Goal: Task Accomplishment & Management: Manage account settings

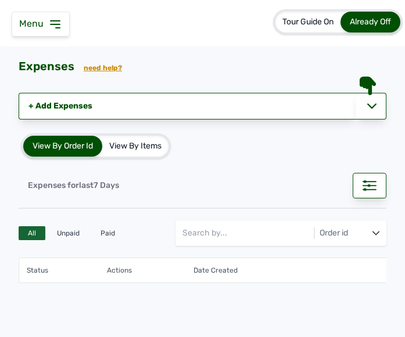
click at [52, 21] on icon at bounding box center [55, 24] width 9 height 7
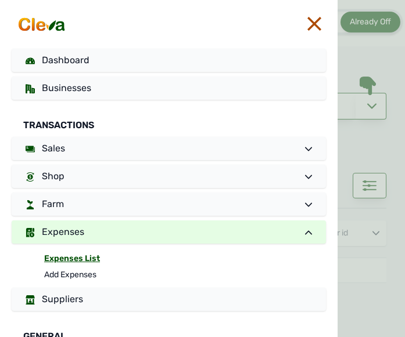
click at [310, 19] on icon at bounding box center [314, 24] width 14 height 14
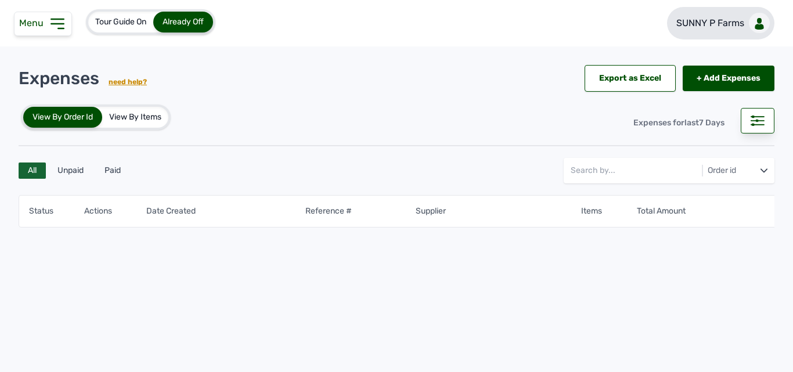
click at [404, 31] on link "SUNNY P Farms" at bounding box center [720, 23] width 107 height 33
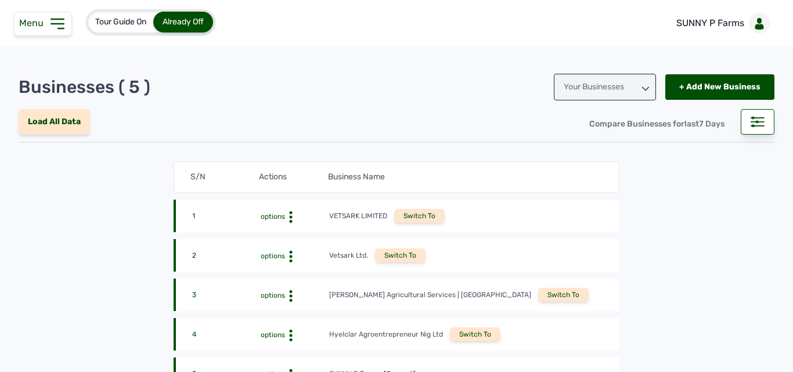
click at [404, 293] on div "[PERSON_NAME] Agricultural Services | [GEOGRAPHIC_DATA]" at bounding box center [430, 294] width 202 height 9
click at [404, 296] on div "Switch To" at bounding box center [563, 295] width 51 height 14
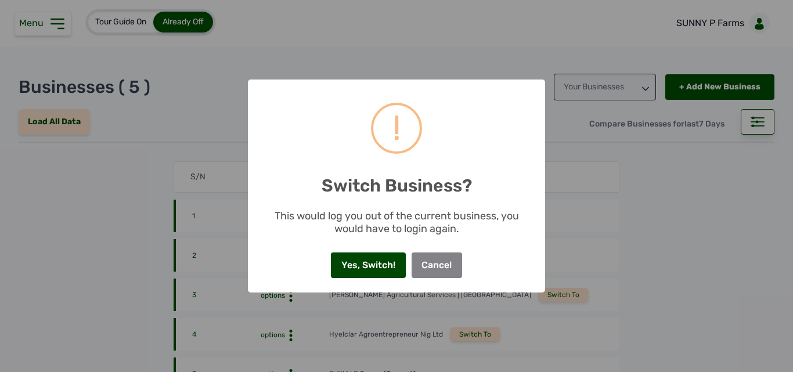
click at [360, 270] on button "Yes, Switch!" at bounding box center [368, 266] width 74 height 26
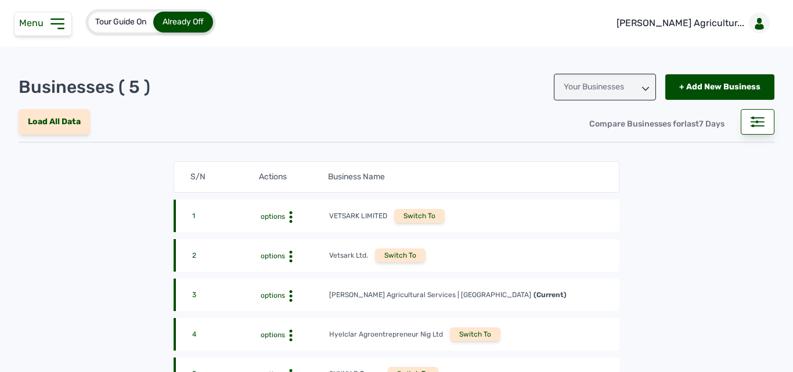
click at [53, 33] on div "Menu" at bounding box center [43, 24] width 58 height 24
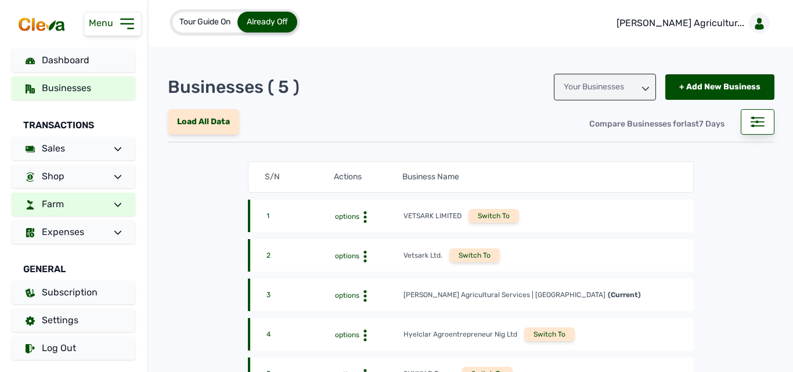
click at [64, 203] on link "Farm" at bounding box center [74, 204] width 124 height 23
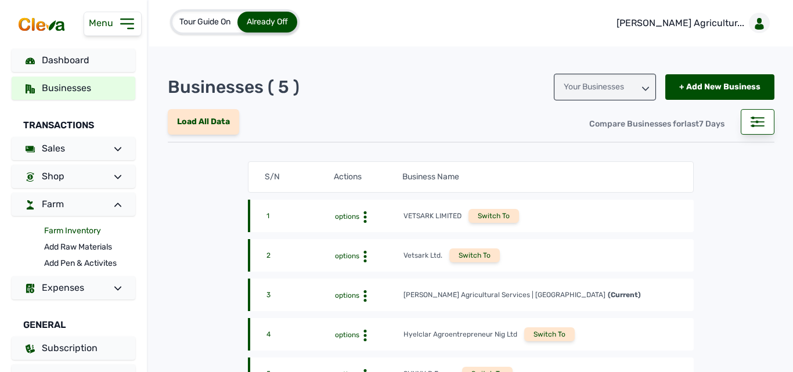
click at [70, 229] on link "Farm Inventory" at bounding box center [89, 231] width 91 height 16
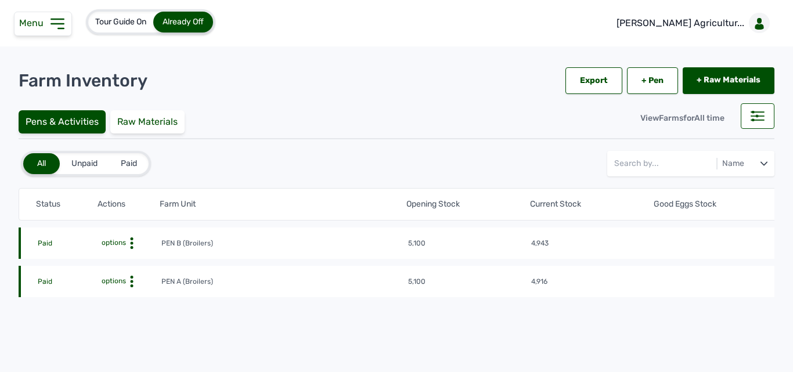
click at [129, 243] on icon at bounding box center [132, 243] width 12 height 12
click at [123, 261] on div "Farm Activities" at bounding box center [118, 261] width 82 height 14
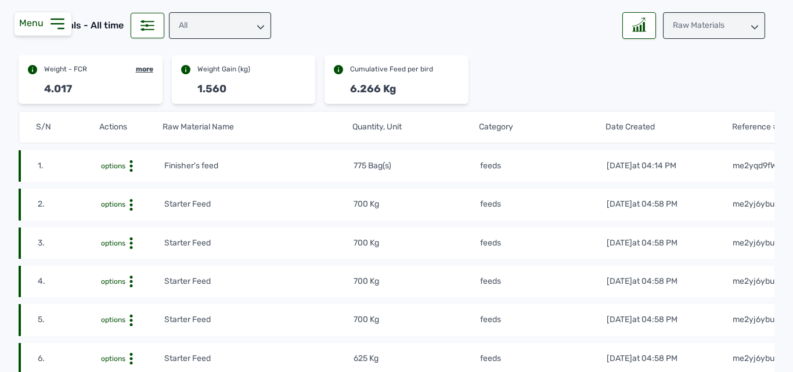
scroll to position [116, 0]
click at [255, 25] on div "All" at bounding box center [220, 25] width 102 height 27
click at [698, 28] on div "Raw Materials" at bounding box center [714, 25] width 102 height 27
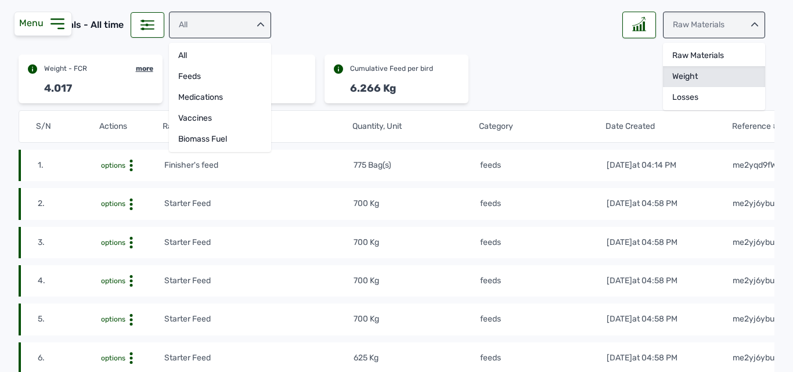
click at [686, 87] on div "Weight" at bounding box center [714, 97] width 102 height 21
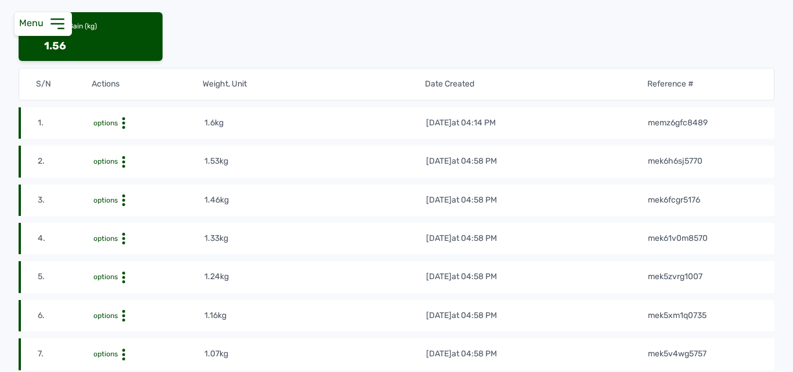
scroll to position [155, 0]
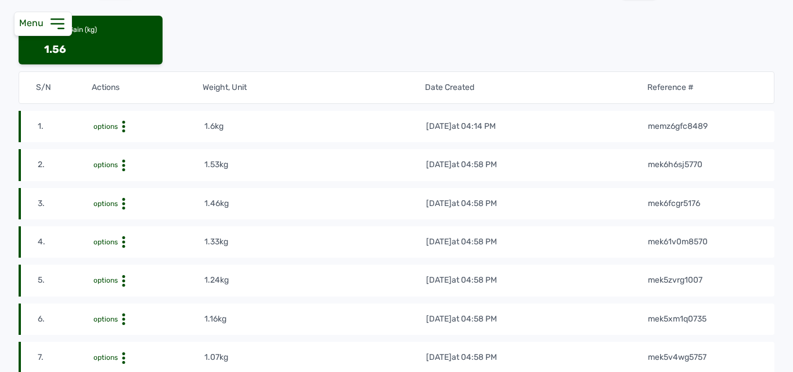
click at [640, 168] on td "19th Aug 2025 at 04:58 PM" at bounding box center [537, 164] width 222 height 13
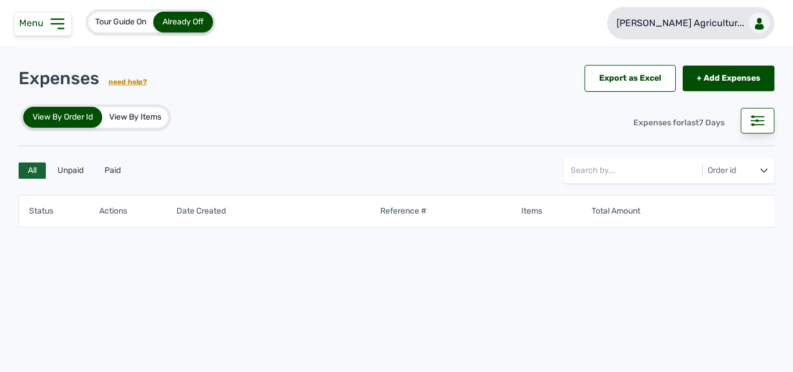
click at [727, 31] on link "[PERSON_NAME] Agricultur..." at bounding box center [690, 23] width 167 height 33
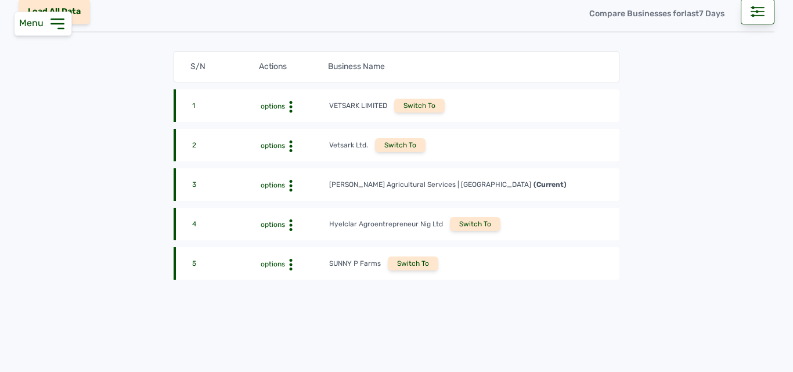
scroll to position [134, 0]
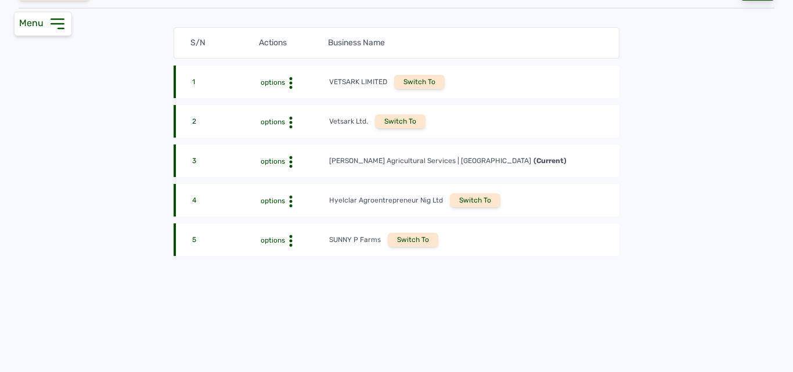
click at [409, 243] on div "Switch To" at bounding box center [413, 240] width 51 height 14
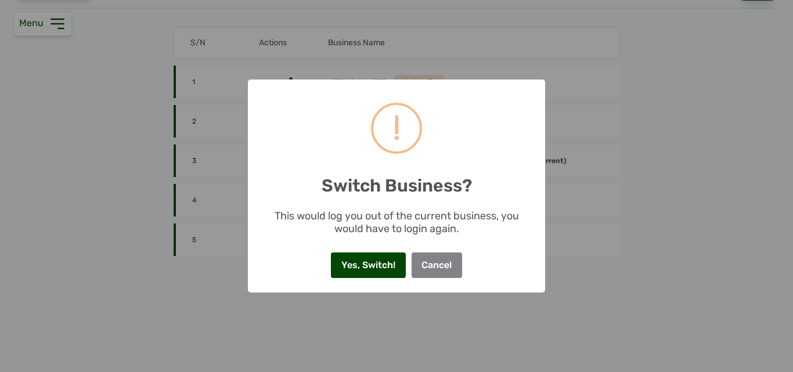
click at [371, 261] on button "Yes, Switch!" at bounding box center [368, 266] width 74 height 26
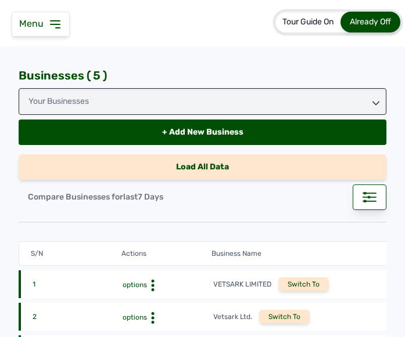
click at [55, 23] on icon at bounding box center [55, 24] width 14 height 14
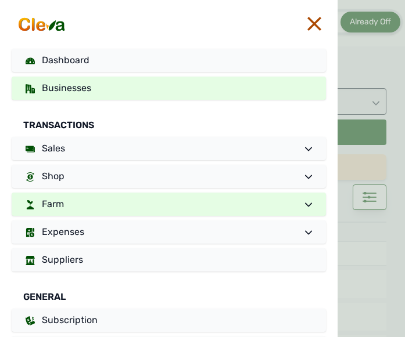
click at [124, 207] on link "Farm" at bounding box center [169, 204] width 314 height 23
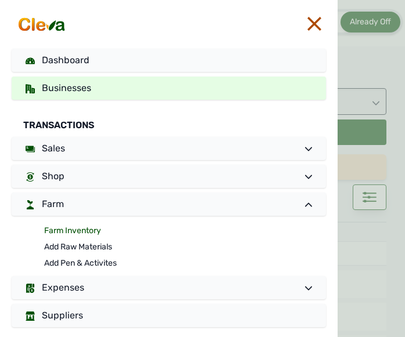
click at [91, 230] on link "Farm Inventory" at bounding box center [185, 231] width 282 height 16
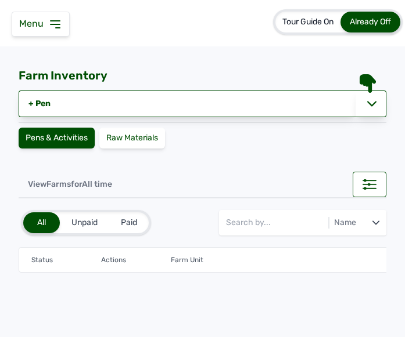
click at [91, 230] on div "Unpaid" at bounding box center [84, 222] width 49 height 21
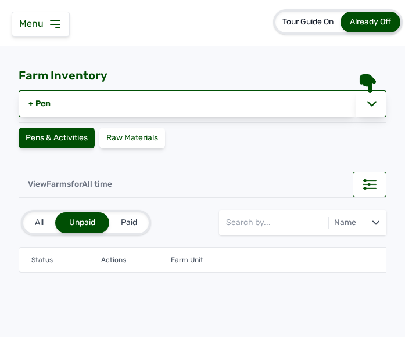
click at [44, 218] on div "All" at bounding box center [39, 222] width 32 height 21
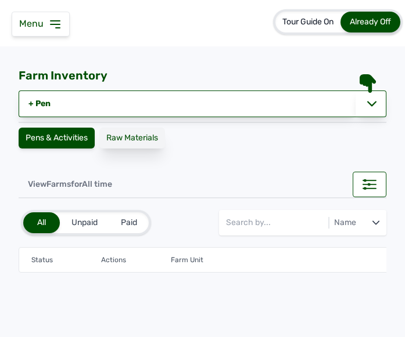
click at [138, 134] on div "Raw Materials" at bounding box center [132, 138] width 66 height 21
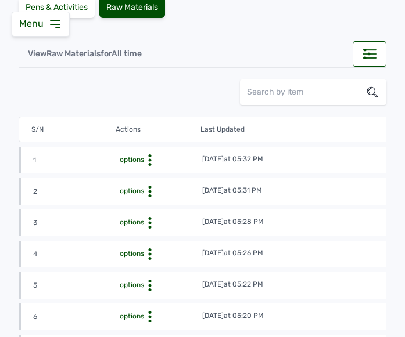
scroll to position [70, 0]
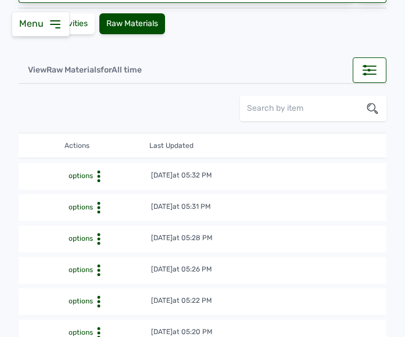
scroll to position [0, 0]
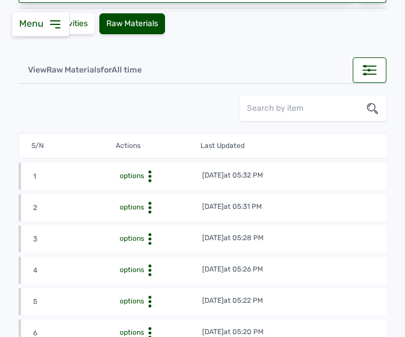
click at [57, 26] on icon at bounding box center [55, 24] width 14 height 14
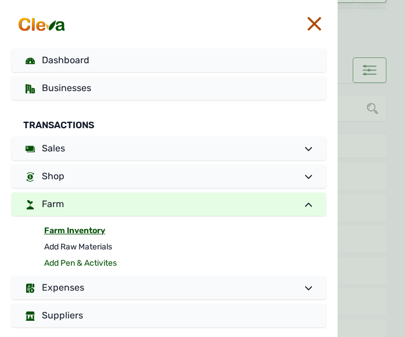
click at [72, 263] on link "Add Pen & Activites" at bounding box center [185, 263] width 282 height 16
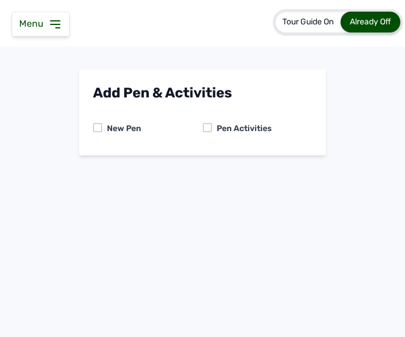
click at [209, 128] on div at bounding box center [207, 127] width 9 height 9
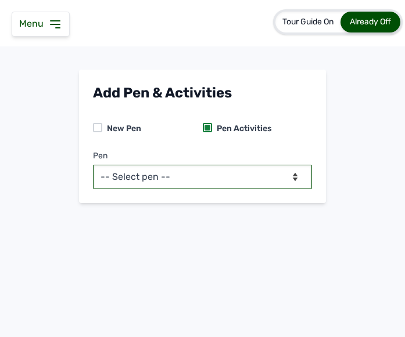
click at [139, 180] on select "-- Select pen --" at bounding box center [202, 177] width 219 height 24
click at [296, 174] on select "-- Select pen --" at bounding box center [202, 177] width 219 height 24
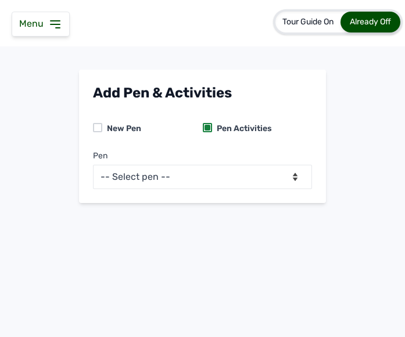
click at [96, 128] on div at bounding box center [97, 127] width 9 height 9
select select "0"
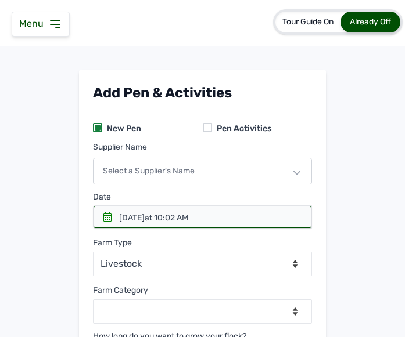
click at [140, 175] on div "Select a Supplier's Name" at bounding box center [202, 171] width 219 height 27
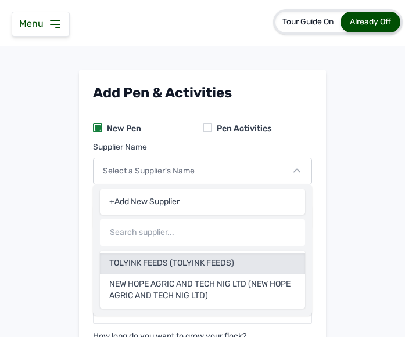
click at [188, 274] on div "TOLYINK FEEDS (TOLYINK FEEDS)" at bounding box center [202, 290] width 205 height 33
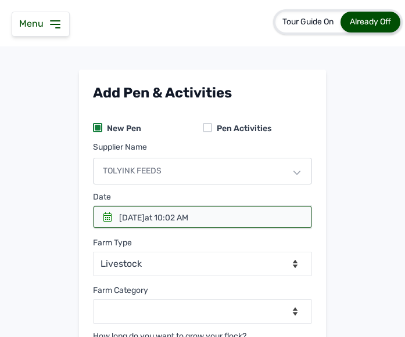
click at [107, 211] on div at bounding box center [202, 217] width 218 height 22
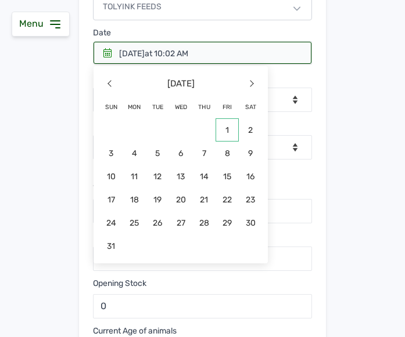
scroll to position [159, 0]
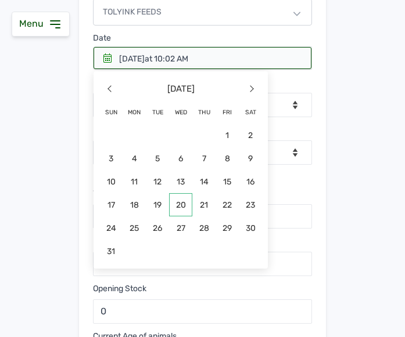
click at [146, 217] on span "20" at bounding box center [134, 228] width 23 height 23
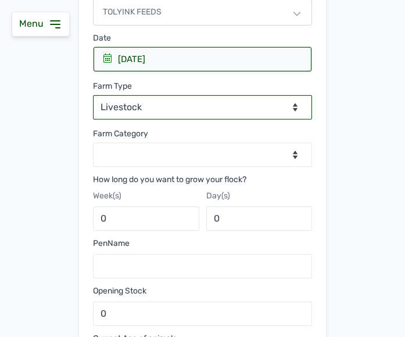
click at [197, 103] on select "--Select farm type-- Livestock" at bounding box center [202, 107] width 219 height 24
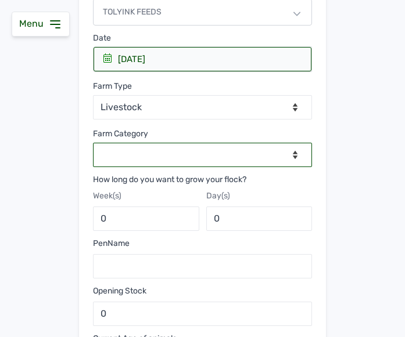
click at [186, 155] on select "--Select category-- Broilers Layers" at bounding box center [202, 155] width 219 height 24
select select "Broilers"
click at [93, 143] on select "--Select category-- Broilers Layers" at bounding box center [202, 155] width 219 height 24
type input "8"
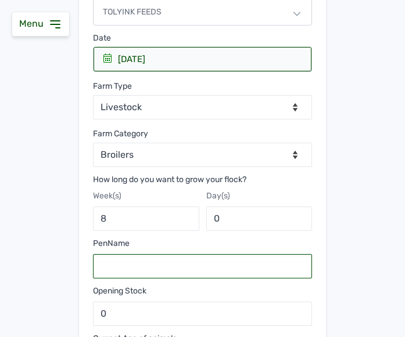
click at [145, 268] on input "text" at bounding box center [202, 266] width 219 height 24
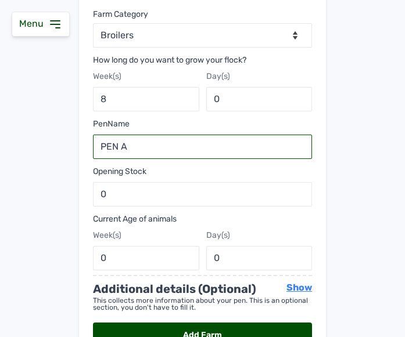
scroll to position [278, 0]
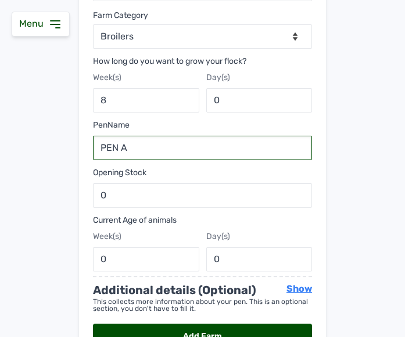
type input "PEN A"
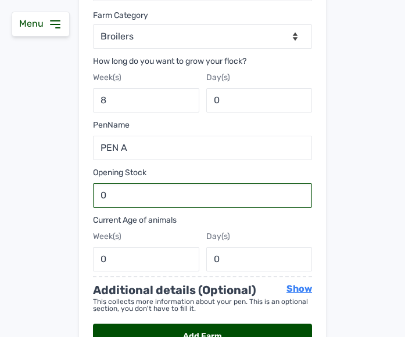
click at [180, 201] on input "0" at bounding box center [202, 195] width 219 height 24
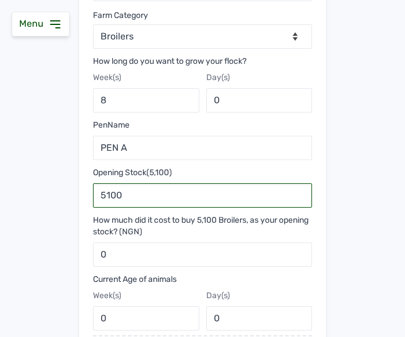
type input "5100"
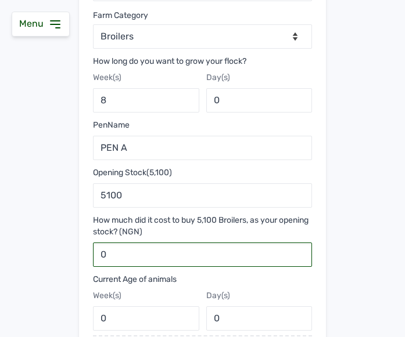
click at [149, 253] on input "0" at bounding box center [202, 255] width 219 height 24
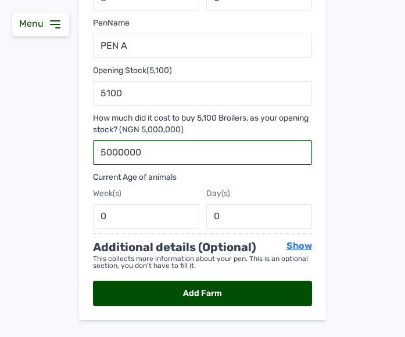
scroll to position [405, 0]
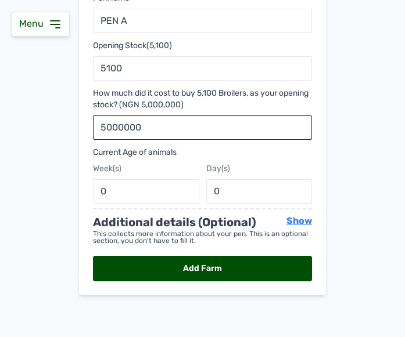
type input "5000000"
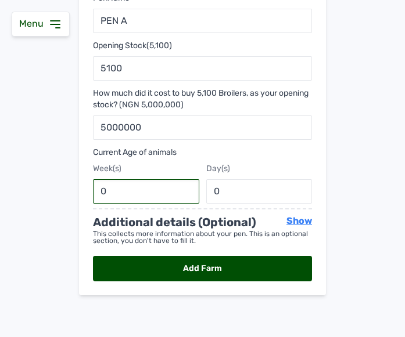
click at [111, 190] on input "0" at bounding box center [146, 191] width 106 height 24
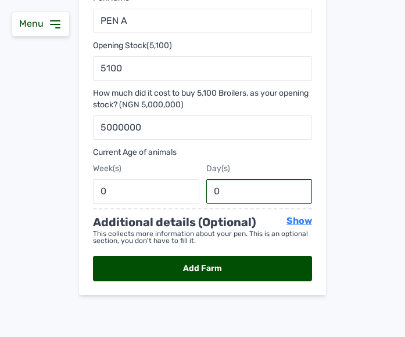
click at [225, 192] on input "0" at bounding box center [259, 191] width 106 height 24
type input "1"
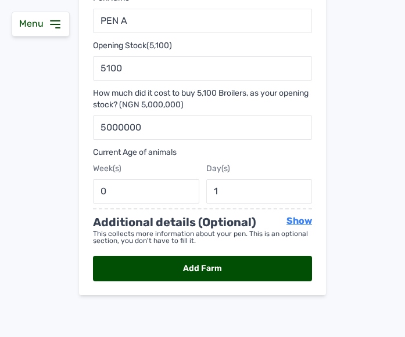
click at [229, 264] on div "Add Farm" at bounding box center [202, 269] width 219 height 26
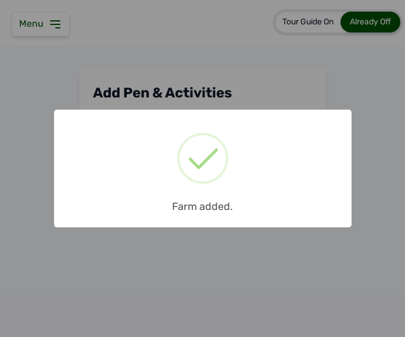
scroll to position [0, 0]
click at [229, 185] on div "× Farm added. OK No Cancel" at bounding box center [202, 169] width 297 height 118
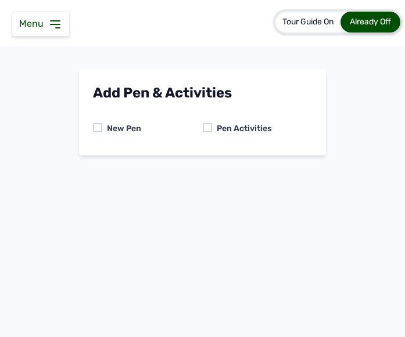
click at [212, 130] on div "Pen Activities" at bounding box center [242, 129] width 60 height 12
click at [209, 128] on div at bounding box center [207, 127] width 9 height 9
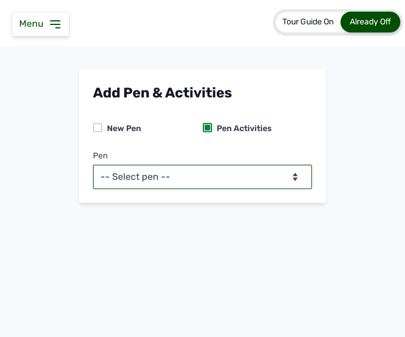
click at [192, 177] on select "-- Select pen -- PEN A (Broilers)" at bounding box center [202, 177] width 219 height 24
select select "mesbkeoa5506"
click at [93, 165] on select "-- Select pen -- PEN A (Broilers)" at bounding box center [202, 177] width 219 height 24
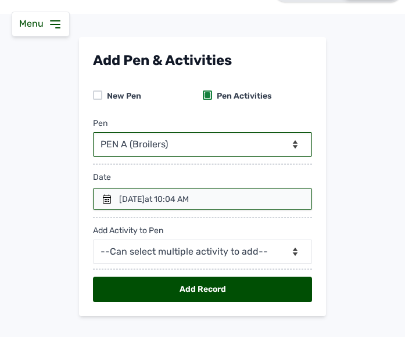
scroll to position [53, 0]
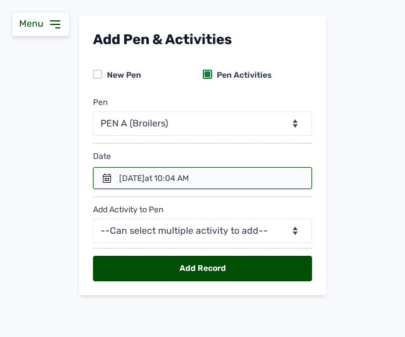
click at [114, 174] on div at bounding box center [202, 178] width 219 height 22
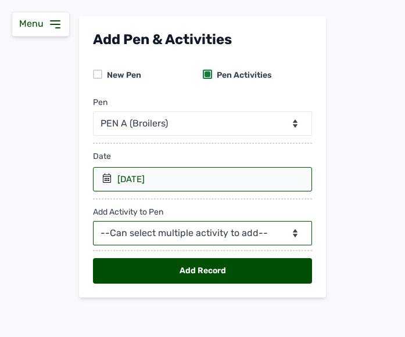
click at [183, 232] on select "--Can select multiple activity to add-- Raw Material Losses Weight" at bounding box center [202, 233] width 219 height 24
select select "Raw Material"
click at [93, 221] on select "--Can select multiple activity to add-- Raw Material Losses Weight" at bounding box center [202, 233] width 219 height 24
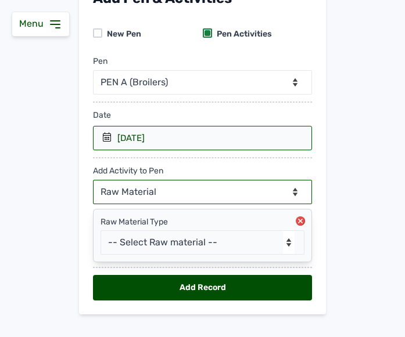
scroll to position [114, 0]
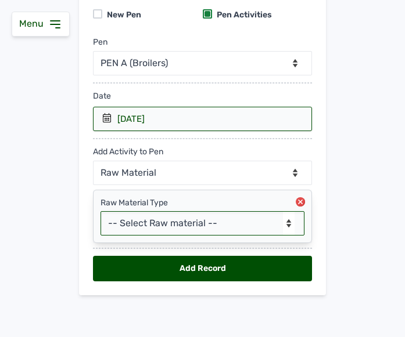
click at [160, 228] on select "-- Select Raw material -- feeds medications vaccines" at bounding box center [202, 223] width 204 height 24
select select "feeds"
click at [100, 211] on select "-- Select Raw material -- feeds medications vaccines" at bounding box center [202, 223] width 204 height 24
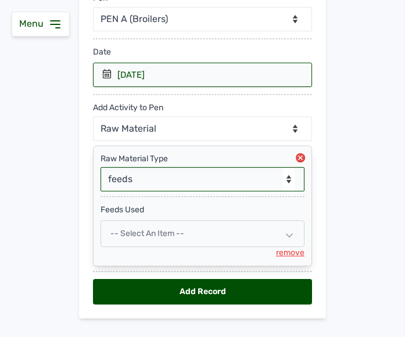
scroll to position [181, 0]
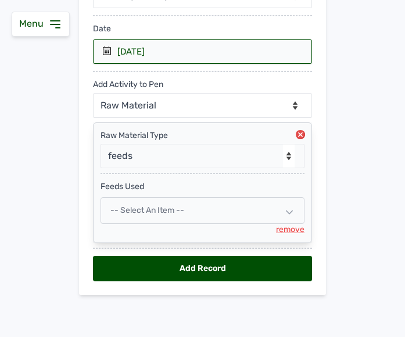
click at [160, 204] on div "-- Select an Item --" at bounding box center [202, 210] width 204 height 27
select select
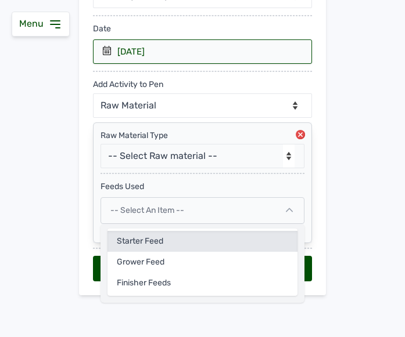
click at [147, 252] on div "Starter feed" at bounding box center [202, 262] width 190 height 21
select select
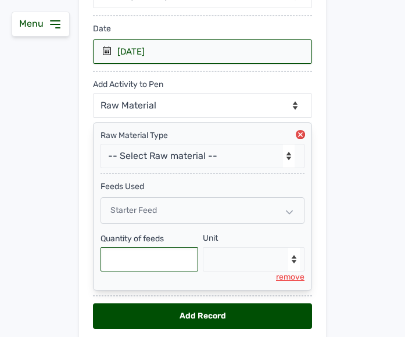
click at [141, 265] on input "text" at bounding box center [149, 259] width 98 height 24
type input "1"
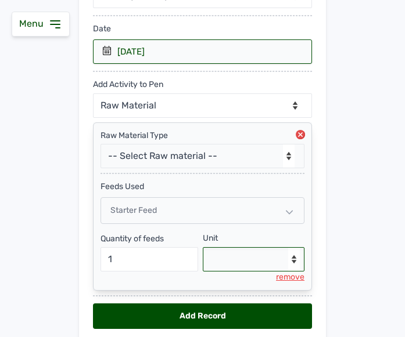
click at [235, 258] on select "--Select unit-- Bag(s) Kg" at bounding box center [254, 259] width 102 height 24
select select "Kg"
click at [203, 247] on select "--Select unit-- Bag(s) Kg" at bounding box center [254, 259] width 102 height 24
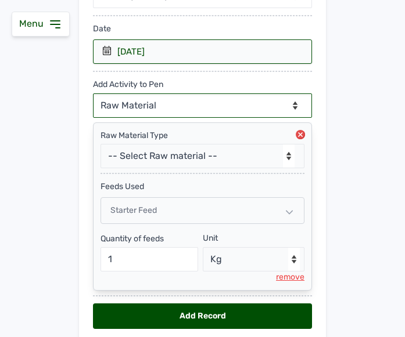
click at [190, 103] on select "--Can select multiple activity to add-- Raw Material Losses Weight" at bounding box center [202, 105] width 219 height 24
select select "Losses"
click at [93, 93] on select "--Can select multiple activity to add-- Raw Material Losses Weight" at bounding box center [202, 105] width 219 height 24
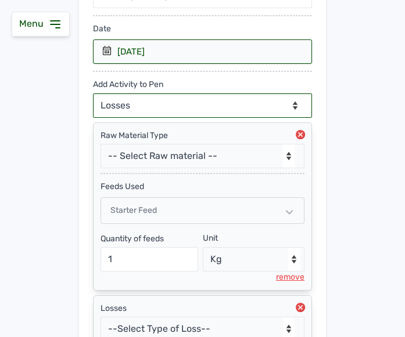
scroll to position [287, 0]
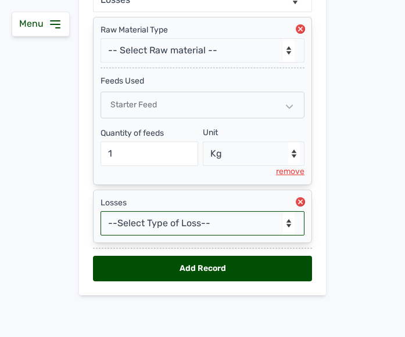
click at [178, 223] on select "--Select Type of Loss-- Mortality Culled Theft" at bounding box center [202, 223] width 204 height 24
select select "Mortality"
click at [100, 211] on select "--Select Type of Loss-- Mortality Culled Theft" at bounding box center [202, 223] width 204 height 24
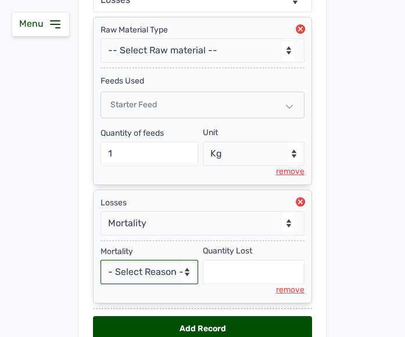
click at [147, 268] on select "- Select Reason - Disease Late Vaccination Wrong Vaccination Heat Lack of Water…" at bounding box center [149, 272] width 98 height 24
select select "Others"
click at [100, 260] on select "- Select Reason - Disease Late Vaccination Wrong Vaccination Heat Lack of Water…" at bounding box center [149, 272] width 98 height 24
select select "null"
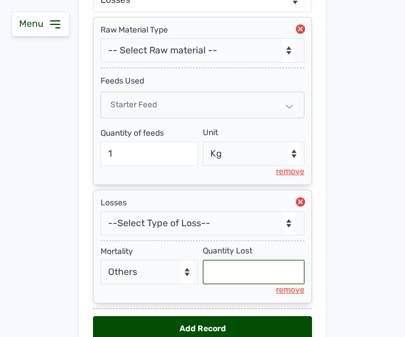
click at [221, 271] on input "text" at bounding box center [254, 272] width 102 height 24
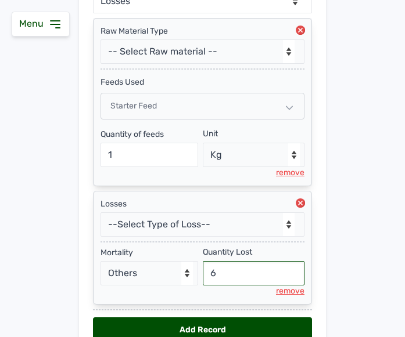
scroll to position [289, 0]
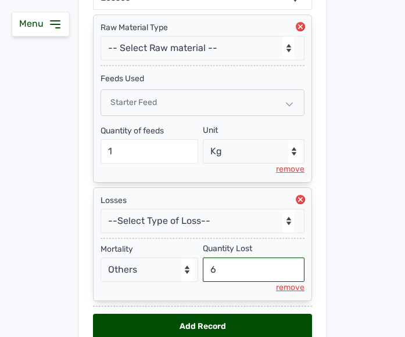
type input "6"
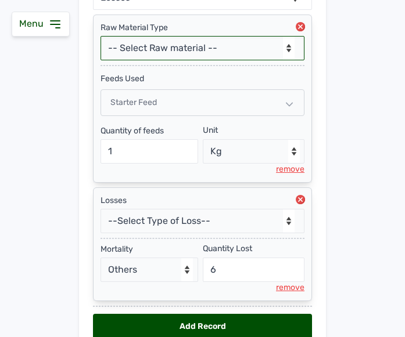
click at [280, 49] on select "-- Select Raw material -- feeds medications vaccines" at bounding box center [202, 48] width 204 height 24
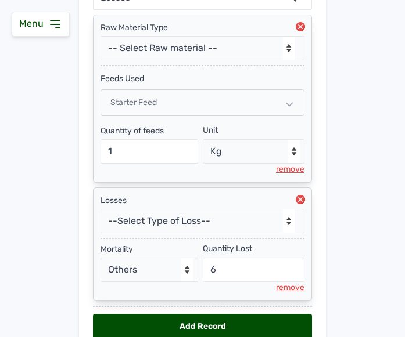
click at [347, 95] on main "Add Pen & Activities New Pen Pen Activities Pen -- Select pen -- PEN A (Broiler…" at bounding box center [202, 77] width 405 height 592
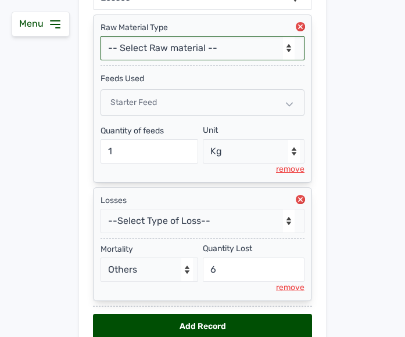
click at [247, 48] on select "-- Select Raw material -- feeds medications vaccines" at bounding box center [202, 48] width 204 height 24
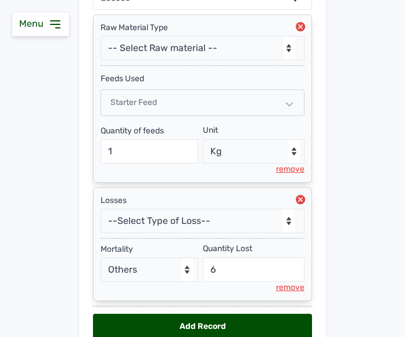
click at [348, 128] on main "Add Pen & Activities New Pen Pen Activities Pen -- Select pen -- PEN A (Broiler…" at bounding box center [202, 77] width 405 height 592
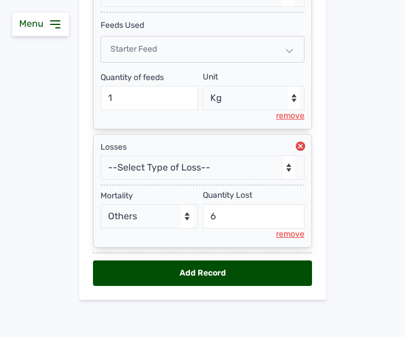
scroll to position [347, 0]
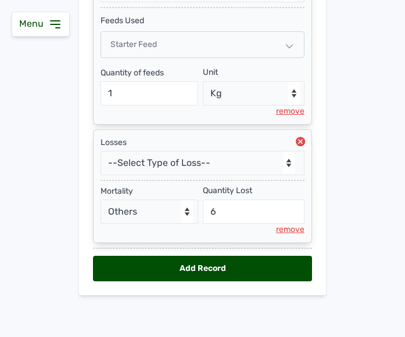
click at [251, 265] on div "Add Record" at bounding box center [202, 269] width 219 height 26
select select "null"
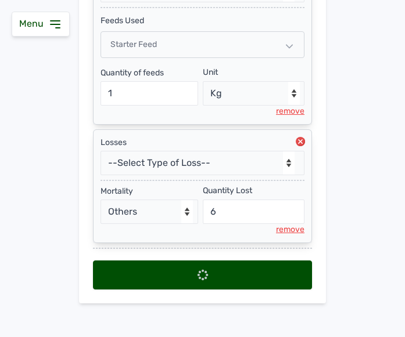
select select
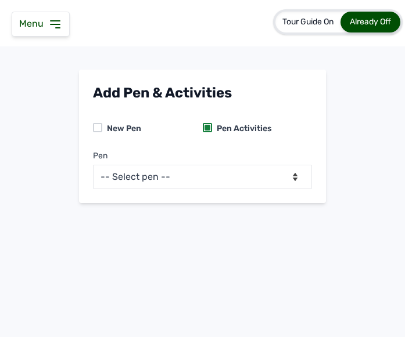
click at [60, 33] on div "Menu" at bounding box center [41, 24] width 58 height 25
click at [57, 27] on icon at bounding box center [55, 24] width 14 height 14
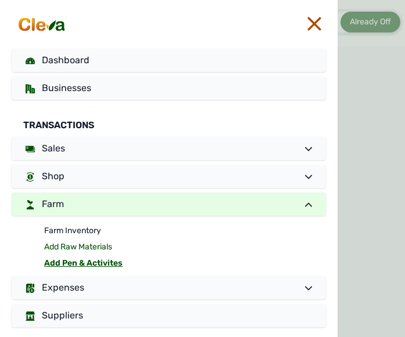
click at [69, 248] on link "Add Raw Materials" at bounding box center [185, 247] width 282 height 16
select select
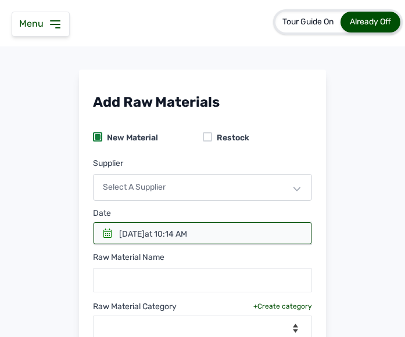
click at [106, 231] on icon at bounding box center [107, 233] width 9 height 9
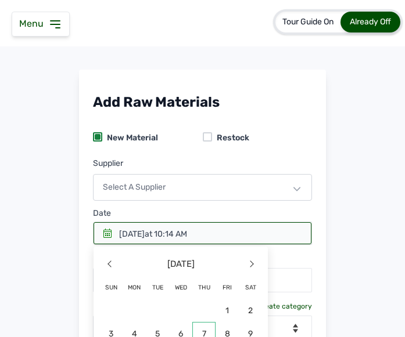
scroll to position [185, 0]
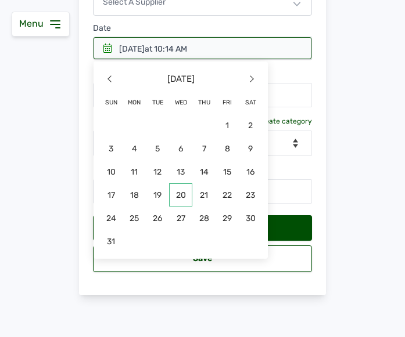
click at [146, 207] on span "20" at bounding box center [134, 218] width 23 height 23
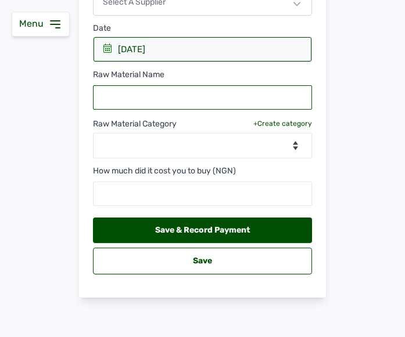
click at [225, 90] on input "text" at bounding box center [202, 97] width 219 height 24
type input "Charcoal"
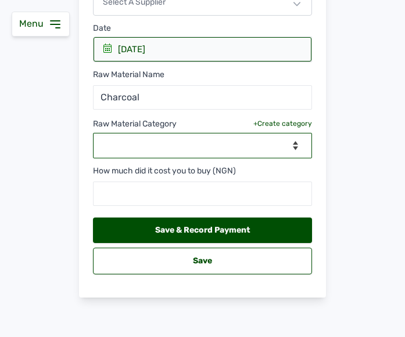
click at [285, 145] on select "--Select Category-- feeds medications vaccines" at bounding box center [202, 146] width 219 height 26
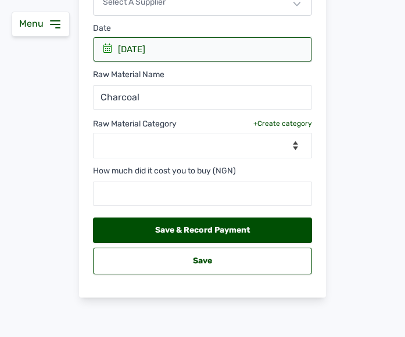
click at [288, 121] on div "+Create category" at bounding box center [282, 123] width 59 height 9
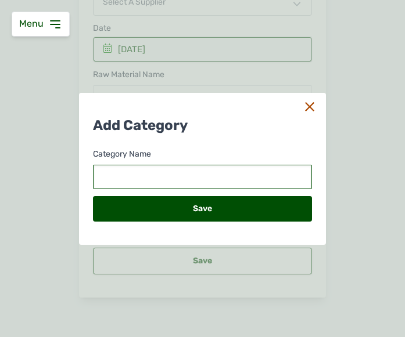
click at [218, 182] on input "text" at bounding box center [202, 177] width 219 height 24
type input "Biomass Fuel"
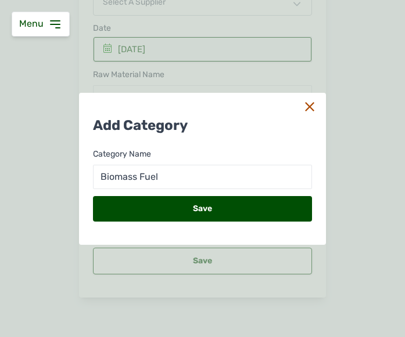
click at [224, 204] on div "Save" at bounding box center [202, 209] width 219 height 26
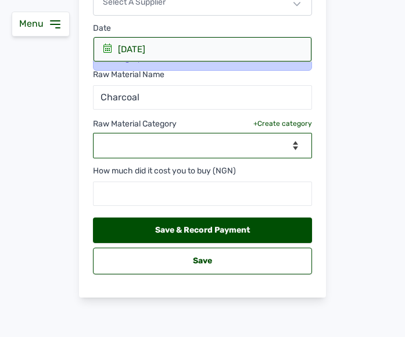
click at [291, 147] on select "--Select Category-- Biomass Fuel feeds medications vaccines" at bounding box center [202, 146] width 219 height 26
select select "Biomass Fuel"
click at [93, 133] on select "--Select Category-- Biomass Fuel feeds medications vaccines" at bounding box center [202, 146] width 219 height 26
select select
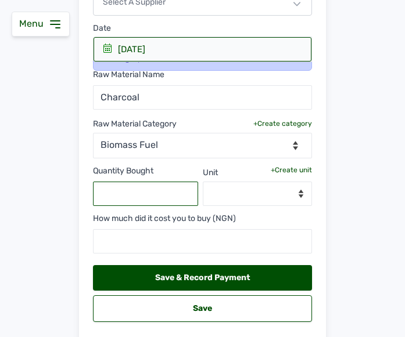
click at [147, 194] on input "text" at bounding box center [145, 194] width 105 height 24
type input "1"
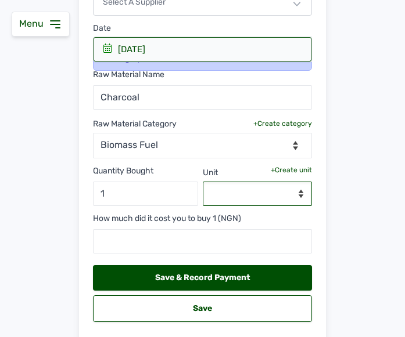
click at [296, 190] on select "--Select unit--" at bounding box center [258, 194] width 110 height 24
click at [259, 191] on select "--Select unit--" at bounding box center [258, 194] width 110 height 24
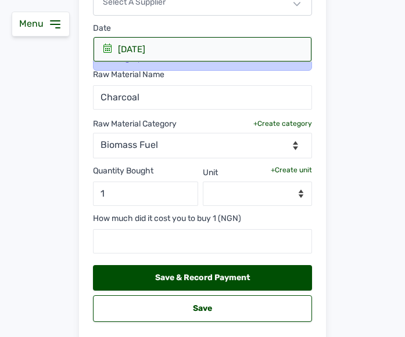
click at [287, 170] on div "+Create unit" at bounding box center [291, 169] width 41 height 9
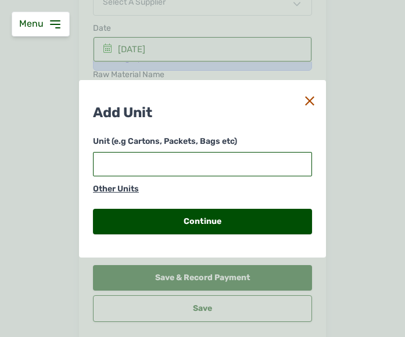
click at [224, 158] on input "text" at bounding box center [202, 164] width 219 height 24
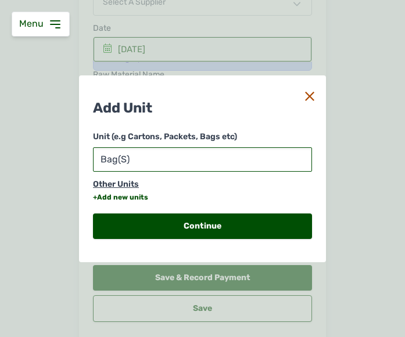
click at [125, 160] on input "Bag(S)" at bounding box center [202, 159] width 219 height 24
type input "Bag(s)"
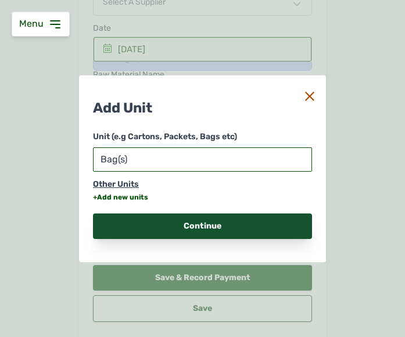
click at [155, 222] on div "Continue" at bounding box center [202, 227] width 219 height 26
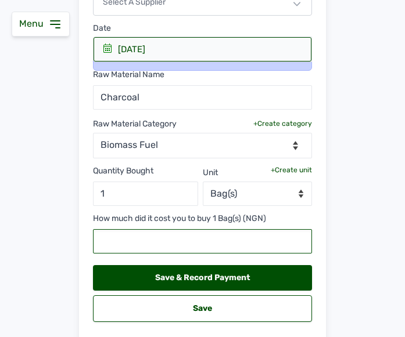
click at [158, 246] on input "text" at bounding box center [202, 241] width 219 height 24
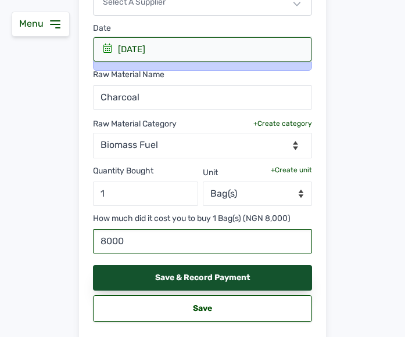
type input "8000"
click at [200, 278] on div "Save & Record Payment" at bounding box center [202, 278] width 219 height 26
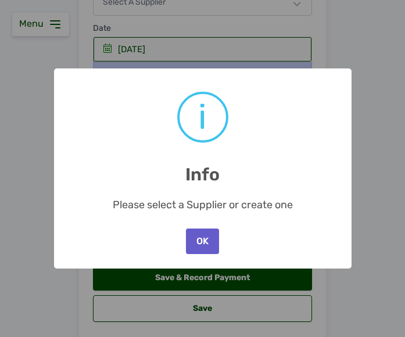
click at [197, 236] on button "OK" at bounding box center [202, 242] width 33 height 26
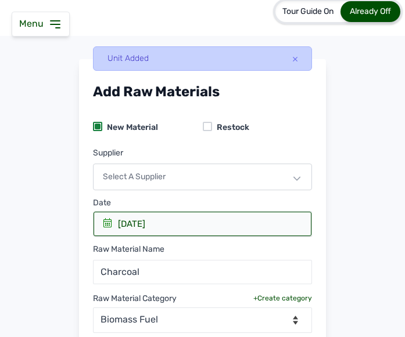
scroll to position [0, 0]
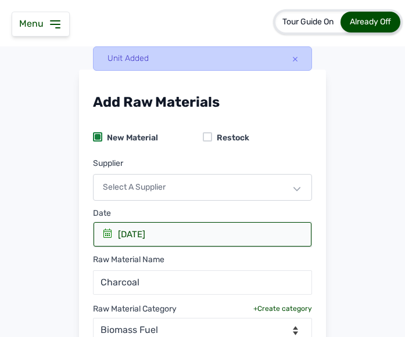
click at [235, 186] on div "Select a Supplier" at bounding box center [202, 187] width 219 height 27
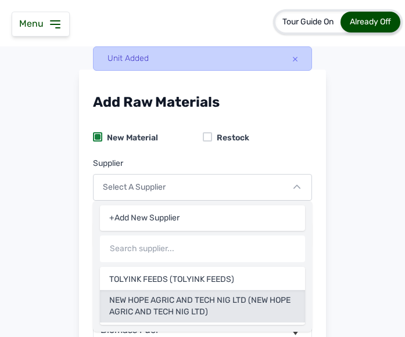
click at [212, 300] on div "NEW HOPE AGRIC AND TECH NIG LTD (NEW HOPE AGRIC AND TECH NIG LTD)" at bounding box center [202, 306] width 205 height 33
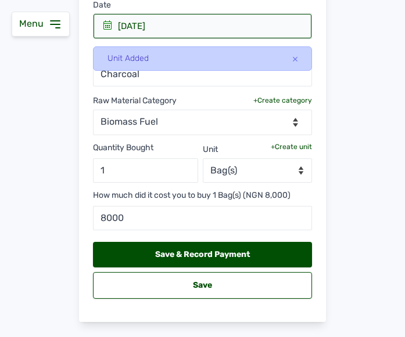
scroll to position [235, 0]
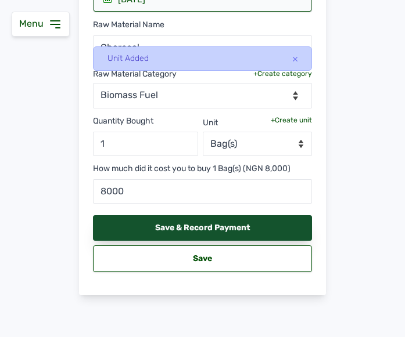
click at [240, 229] on div "Save & Record Payment" at bounding box center [202, 228] width 219 height 26
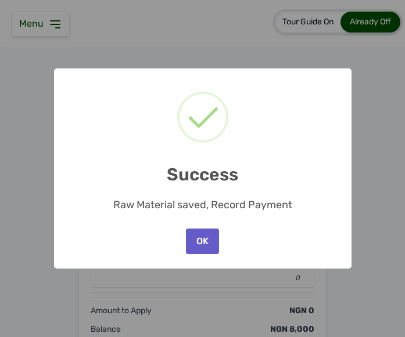
click at [204, 253] on button "OK" at bounding box center [202, 242] width 33 height 26
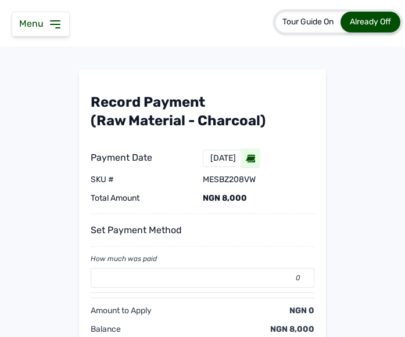
scroll to position [119, 0]
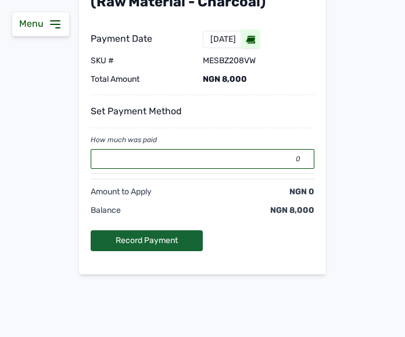
click at [199, 154] on input "0" at bounding box center [203, 159] width 224 height 20
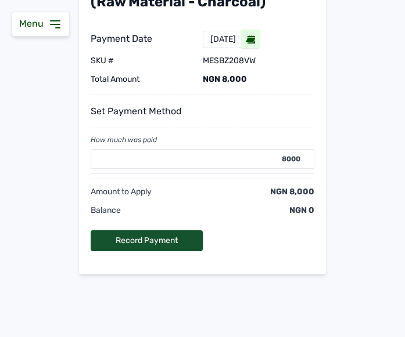
click at [141, 242] on div "Record Payment" at bounding box center [147, 240] width 112 height 21
type input "0"
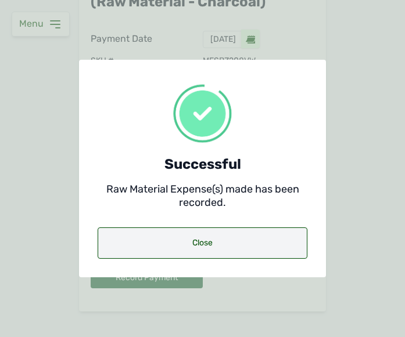
click at [178, 233] on div "Close" at bounding box center [203, 243] width 210 height 31
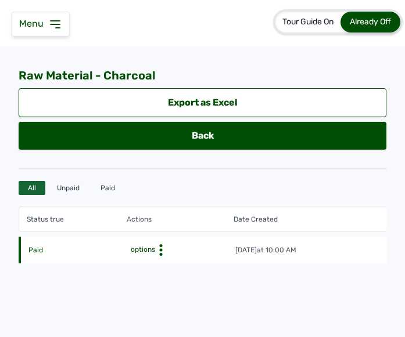
click at [52, 21] on icon at bounding box center [55, 24] width 14 height 14
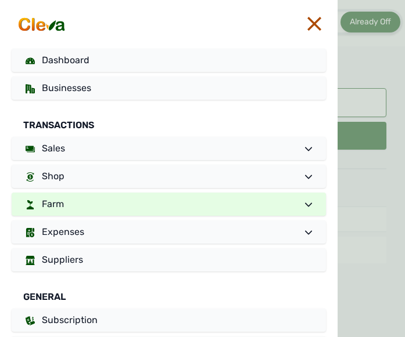
click at [74, 208] on link "Farm" at bounding box center [169, 204] width 314 height 23
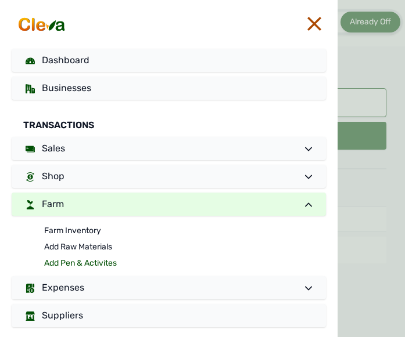
click at [70, 264] on link "Add Pen & Activites" at bounding box center [185, 263] width 282 height 16
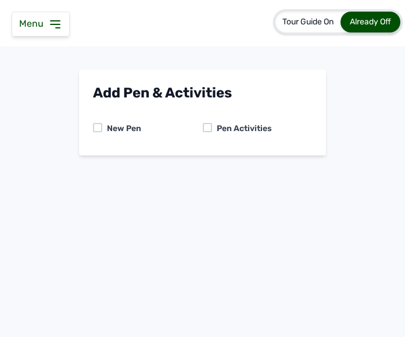
click at [212, 129] on div "Pen Activities" at bounding box center [242, 129] width 60 height 12
click at [208, 128] on div at bounding box center [207, 127] width 9 height 9
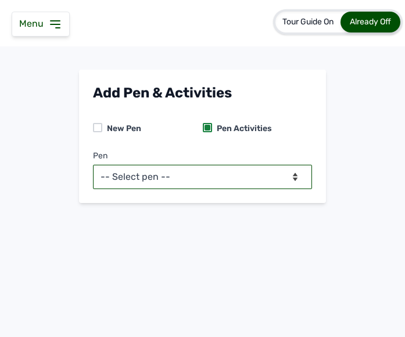
click at [182, 174] on select "-- Select pen -- PEN A (Broilers)" at bounding box center [202, 177] width 219 height 24
click at [242, 178] on select "-- Select pen -- PEN A (Broilers)" at bounding box center [202, 177] width 219 height 24
select select "mesbkeoa5506"
click at [93, 165] on select "-- Select pen -- PEN A (Broilers)" at bounding box center [202, 177] width 219 height 24
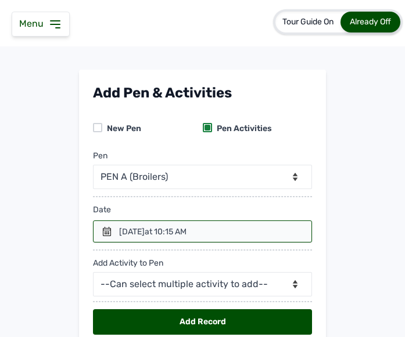
click at [109, 227] on div at bounding box center [202, 232] width 219 height 22
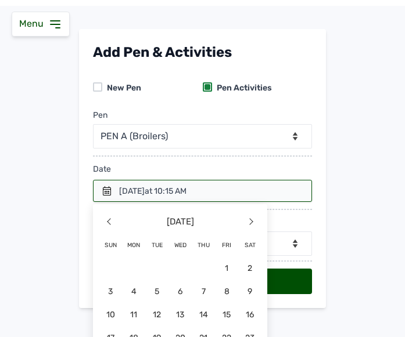
scroll to position [105, 0]
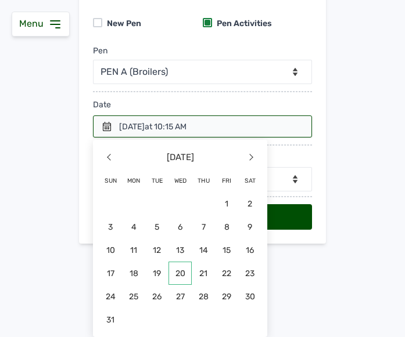
click at [145, 285] on span "20" at bounding box center [133, 296] width 23 height 23
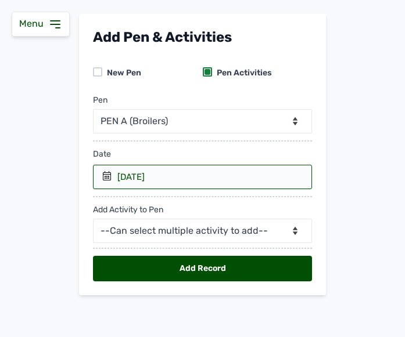
scroll to position [56, 0]
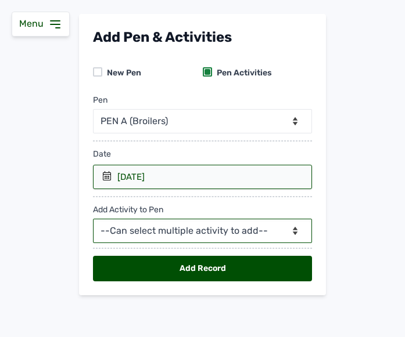
click at [135, 235] on select "--Can select multiple activity to add-- Raw Material Losses Weight" at bounding box center [202, 231] width 219 height 24
select select "Raw Material"
click at [93, 219] on select "--Can select multiple activity to add-- Raw Material Losses Weight" at bounding box center [202, 231] width 219 height 24
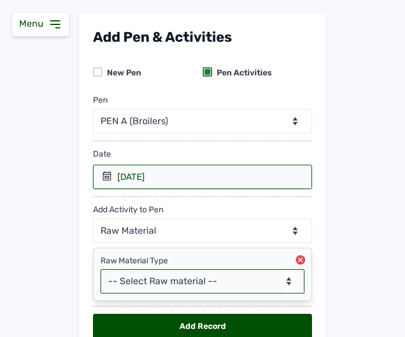
click at [164, 283] on select "-- Select Raw material -- Biomass Fuel feeds medications vaccines" at bounding box center [202, 281] width 204 height 24
select select "Biomass Fuel"
click at [100, 269] on select "-- Select Raw material -- Biomass Fuel feeds medications vaccines" at bounding box center [202, 281] width 204 height 24
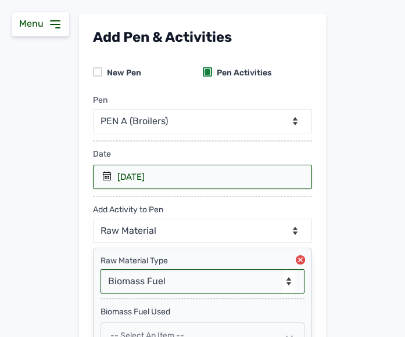
scroll to position [181, 0]
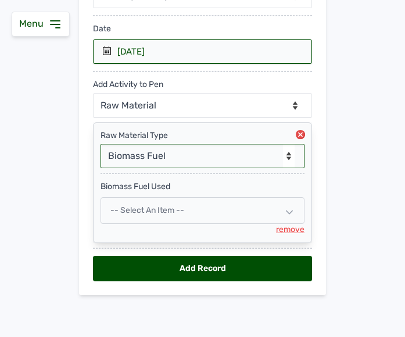
click at [199, 212] on div "-- Select an Item --" at bounding box center [202, 210] width 204 height 27
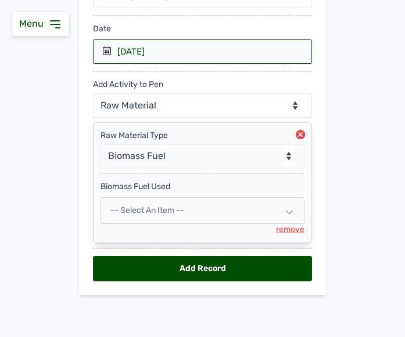
select select
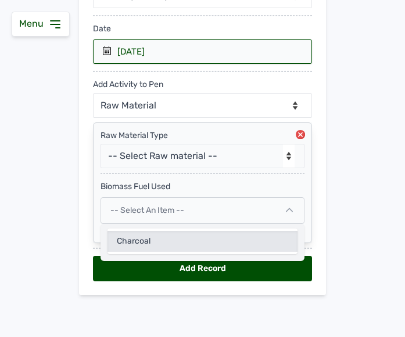
click at [181, 238] on div "Charcoal" at bounding box center [202, 241] width 190 height 21
select select
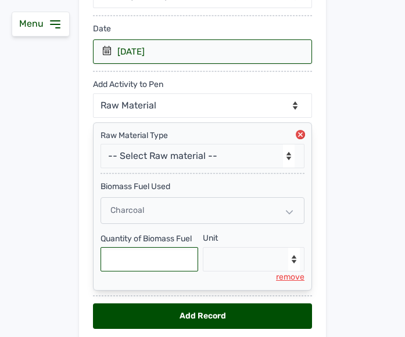
click at [160, 255] on input "text" at bounding box center [149, 259] width 98 height 24
type input "1"
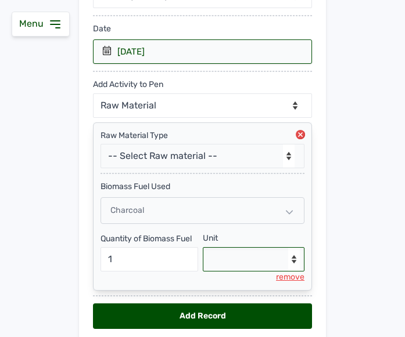
click at [229, 264] on select "--Select unit-- Bag(s)" at bounding box center [254, 259] width 102 height 24
select select "Bag(s)"
click at [203, 247] on select "--Select unit-- Bag(s)" at bounding box center [254, 259] width 102 height 24
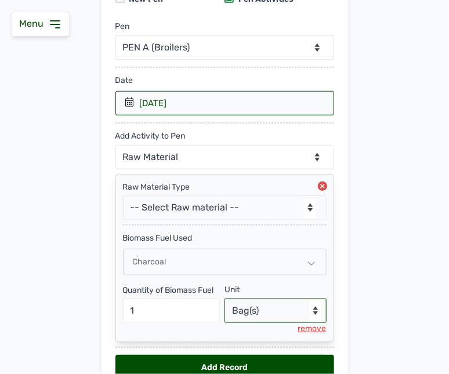
scroll to position [129, 0]
click at [264, 367] on div "Add Record" at bounding box center [225, 368] width 219 height 26
select select "null"
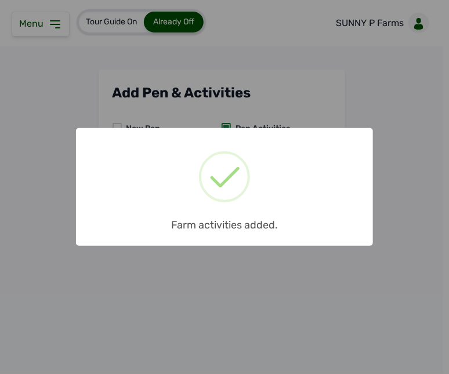
scroll to position [0, 0]
click at [287, 286] on div "× Farm activities added. OK No Cancel" at bounding box center [224, 187] width 449 height 374
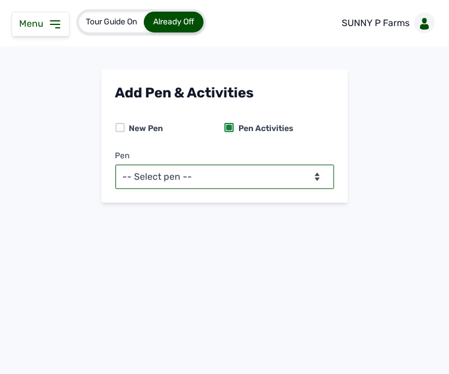
click at [298, 170] on select "-- Select pen -- PEN A (Broilers)" at bounding box center [225, 177] width 219 height 24
select select "mesbkeoa5506"
click at [116, 165] on select "-- Select pen -- PEN A (Broilers)" at bounding box center [225, 177] width 219 height 24
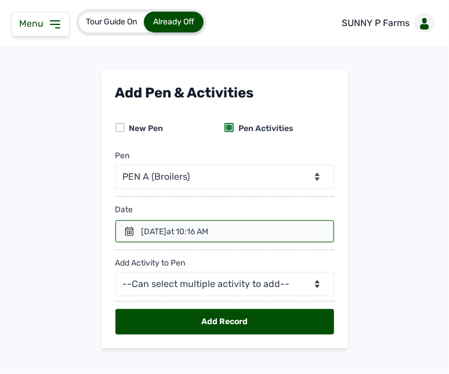
click at [125, 235] on icon at bounding box center [129, 231] width 9 height 9
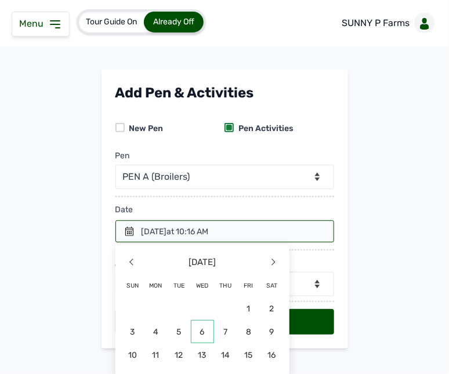
scroll to position [67, 0]
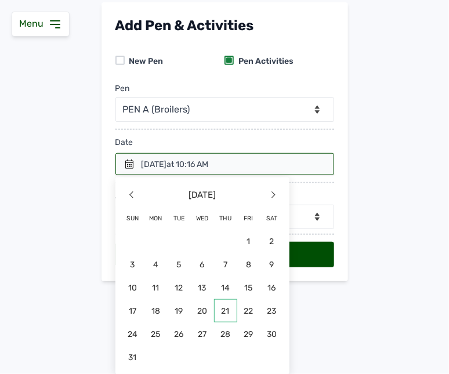
click at [191, 323] on span "21" at bounding box center [179, 334] width 23 height 23
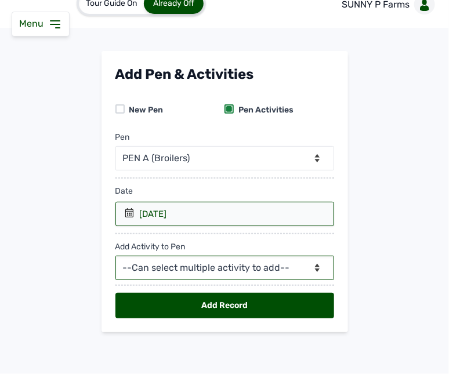
click at [178, 267] on select "--Can select multiple activity to add-- Raw Material Losses Weight" at bounding box center [225, 268] width 219 height 24
select select "Raw Material"
click at [116, 256] on select "--Can select multiple activity to add-- Raw Material Losses Weight" at bounding box center [225, 268] width 219 height 24
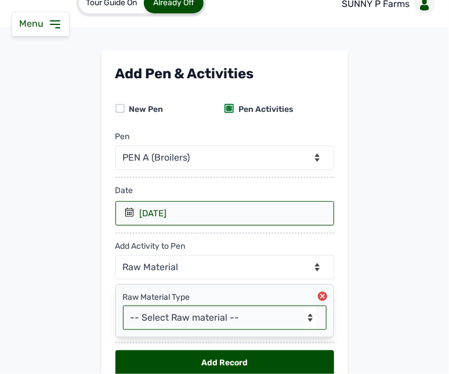
click at [167, 318] on select "-- Select Raw material -- Biomass Fuel feeds medications vaccines" at bounding box center [225, 318] width 204 height 24
select select "feeds"
click at [123, 307] on select "-- Select Raw material -- Biomass Fuel feeds medications vaccines" at bounding box center [225, 318] width 204 height 24
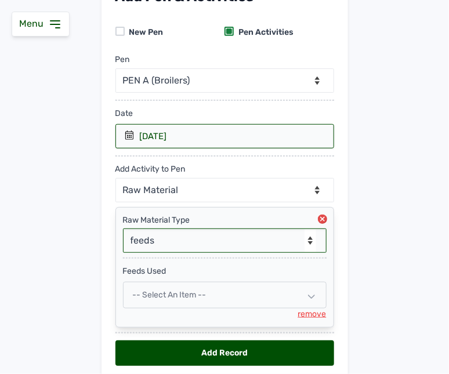
scroll to position [145, 0]
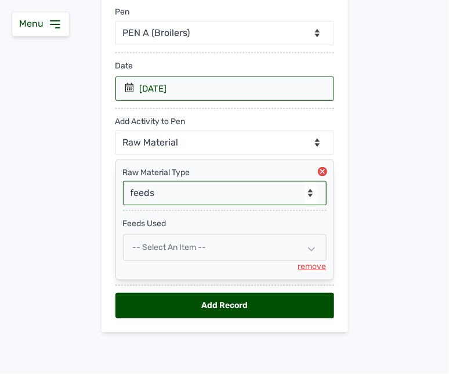
click at [175, 253] on div "-- Select an Item --" at bounding box center [225, 248] width 204 height 27
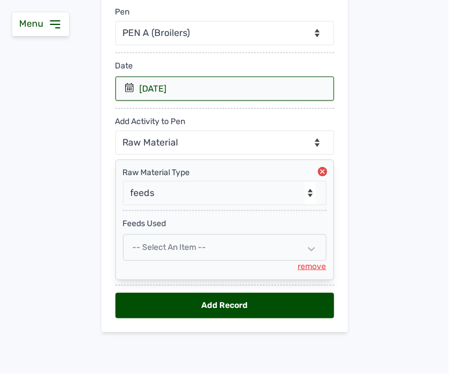
select select
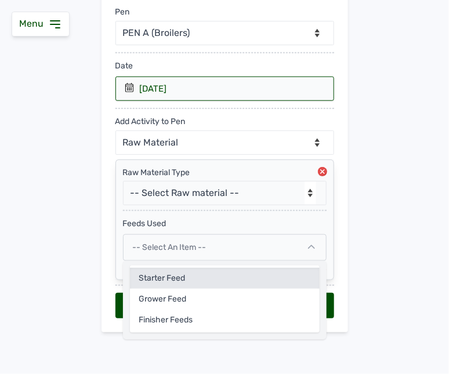
click at [167, 289] on div "Starter feed" at bounding box center [225, 299] width 190 height 21
select select
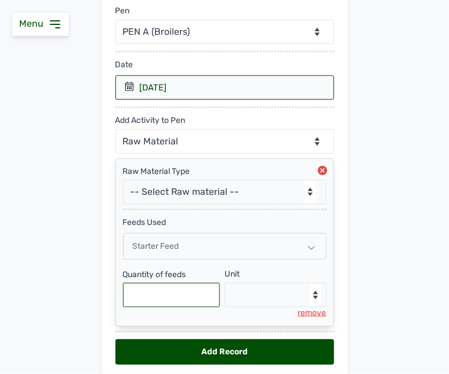
click at [196, 295] on input "text" at bounding box center [172, 295] width 98 height 24
type input "2"
click at [265, 300] on select "--Select unit-- Bag(s) Kg" at bounding box center [276, 295] width 102 height 24
click at [139, 295] on input "2" at bounding box center [172, 295] width 98 height 24
type input "50"
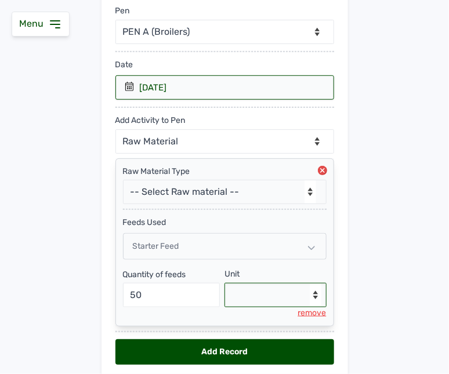
click at [267, 297] on select "--Select unit-- Bag(s) Kg" at bounding box center [276, 295] width 102 height 24
select select "Kg"
click at [225, 284] on select "--Select unit-- Bag(s) Kg" at bounding box center [276, 295] width 102 height 24
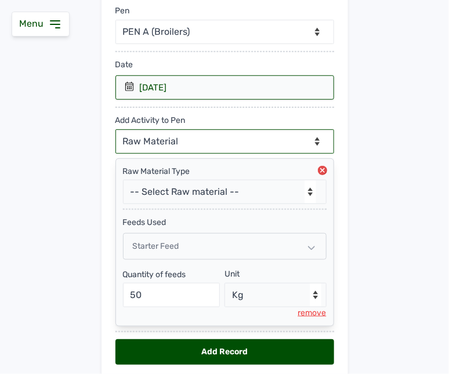
click at [234, 135] on select "--Can select multiple activity to add-- Raw Material Losses Weight" at bounding box center [225, 141] width 219 height 24
select select "Losses"
click at [116, 130] on select "--Can select multiple activity to add-- Raw Material Losses Weight" at bounding box center [225, 141] width 219 height 24
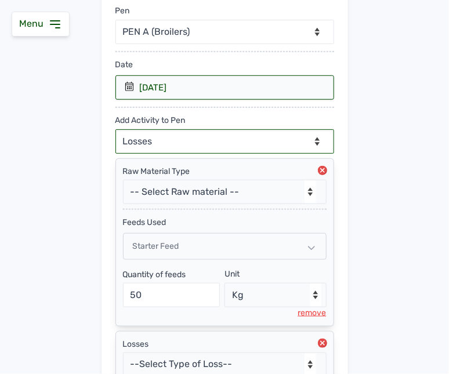
scroll to position [251, 0]
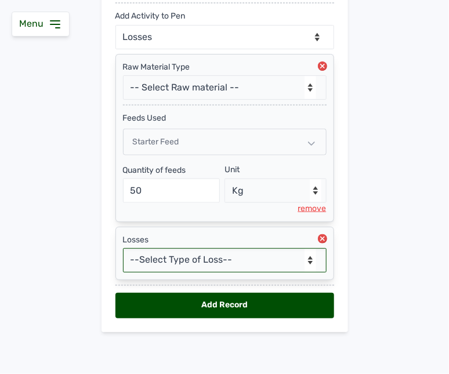
click at [225, 256] on select "--Select Type of Loss-- Mortality Culled Theft" at bounding box center [225, 260] width 204 height 24
select select "Mortality"
click at [123, 248] on select "--Select Type of Loss-- Mortality Culled Theft" at bounding box center [225, 260] width 204 height 24
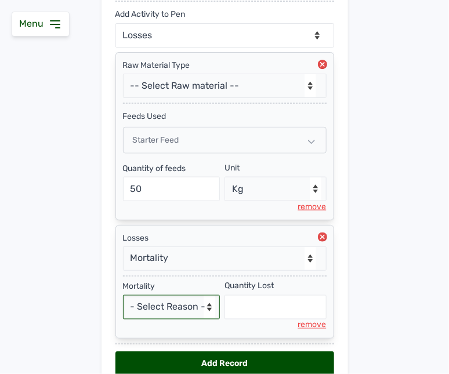
click at [169, 307] on select "- Select Reason - Disease Late Vaccination Wrong Vaccination Heat Lack of Water…" at bounding box center [172, 308] width 98 height 24
select select "Others"
click at [123, 297] on select "- Select Reason - Disease Late Vaccination Wrong Vaccination Heat Lack of Water…" at bounding box center [172, 308] width 98 height 24
select select "null"
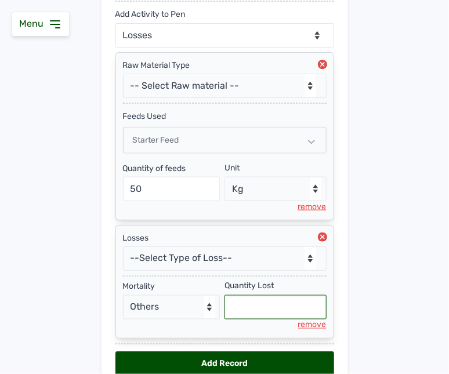
click at [247, 309] on input "text" at bounding box center [276, 308] width 102 height 24
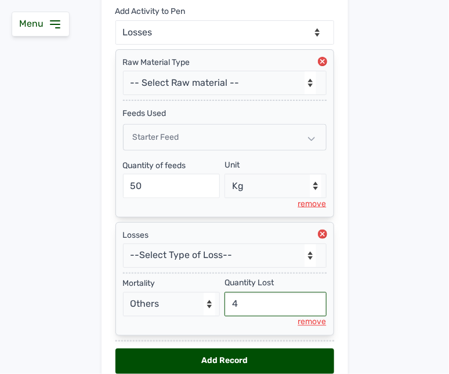
scroll to position [236, 0]
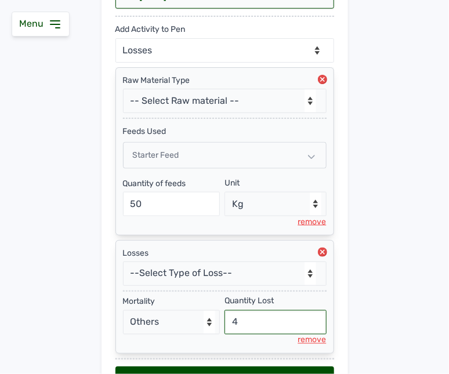
type input "4"
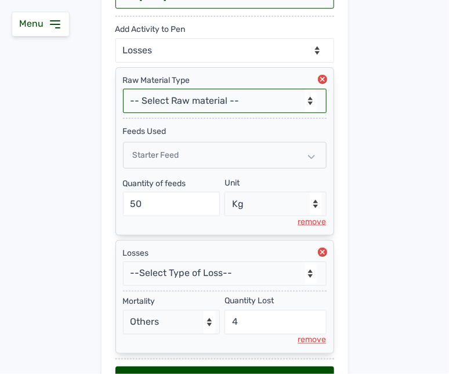
click at [269, 99] on select "-- Select Raw material -- Biomass Fuel feeds medications vaccines" at bounding box center [225, 101] width 204 height 24
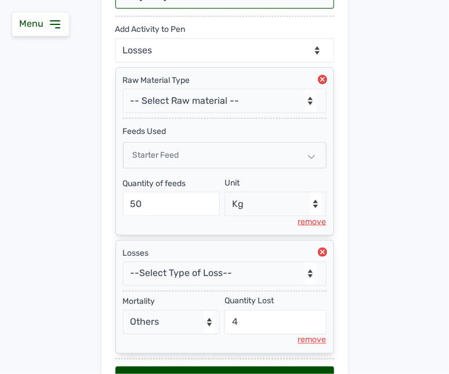
click at [364, 60] on main "Add Pen & Activities New Pen Pen Activities Pen -- Select pen -- PEN A (Broiler…" at bounding box center [224, 129] width 449 height 592
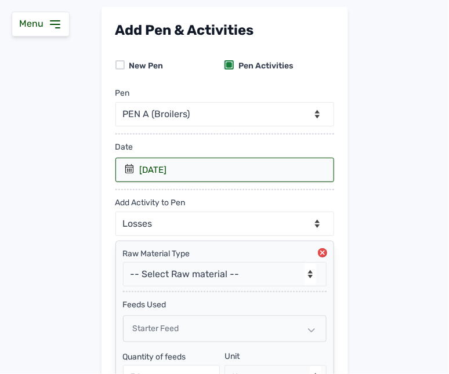
scroll to position [65, 0]
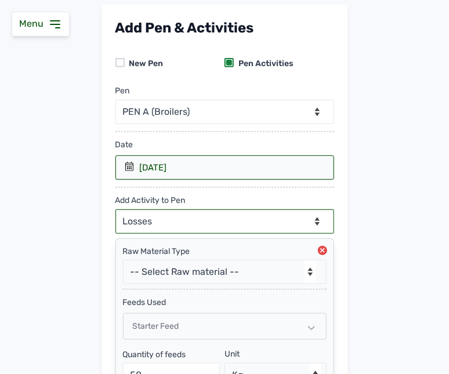
click at [274, 214] on select "--Can select multiple activity to add-- Raw Material Losses Weight" at bounding box center [225, 222] width 219 height 24
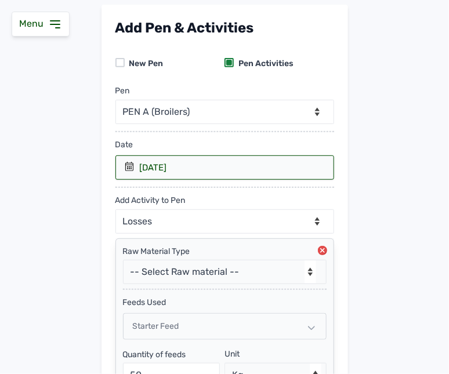
click at [384, 210] on main "Add Pen & Activities New Pen Pen Activities Pen -- Select pen -- PEN A (Broiler…" at bounding box center [224, 301] width 449 height 592
click at [239, 280] on select "-- Select Raw material -- Biomass Fuel feeds medications vaccines" at bounding box center [225, 272] width 204 height 24
select select "Biomass Fuel"
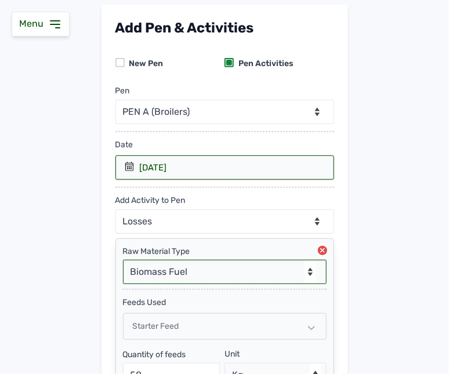
click at [123, 261] on select "-- Select Raw material -- Biomass Fuel feeds medications vaccines" at bounding box center [225, 272] width 204 height 24
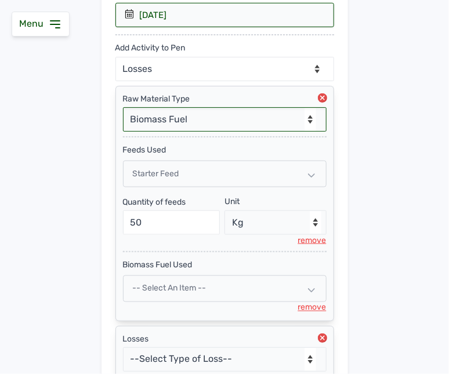
scroll to position [229, 0]
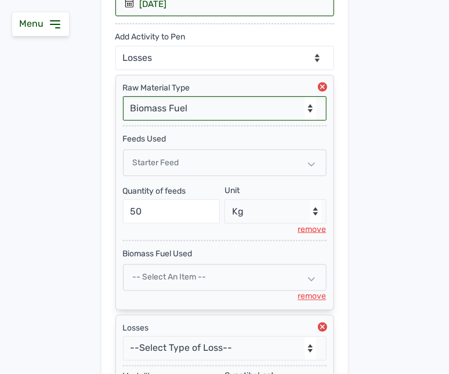
click at [190, 109] on select "-- Select Raw material -- Biomass Fuel feeds medications vaccines" at bounding box center [225, 108] width 204 height 24
click at [123, 97] on select "-- Select Raw material -- Biomass Fuel feeds medications vaccines" at bounding box center [225, 108] width 204 height 24
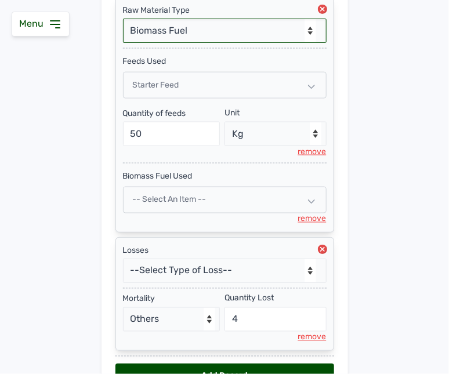
scroll to position [282, 0]
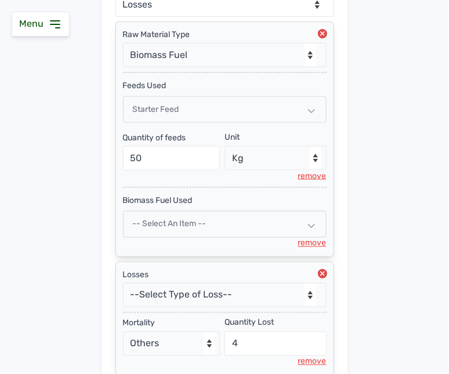
click at [201, 233] on div "-- Select an Item --" at bounding box center [225, 224] width 204 height 27
select select
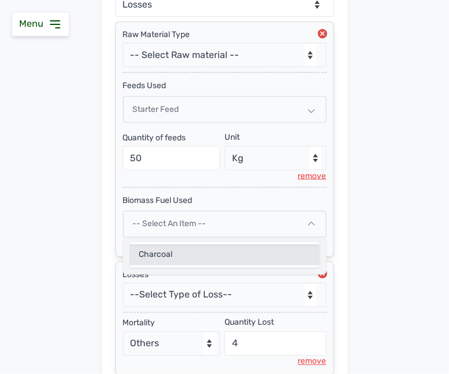
click at [174, 253] on div "Charcoal" at bounding box center [225, 255] width 190 height 21
select select
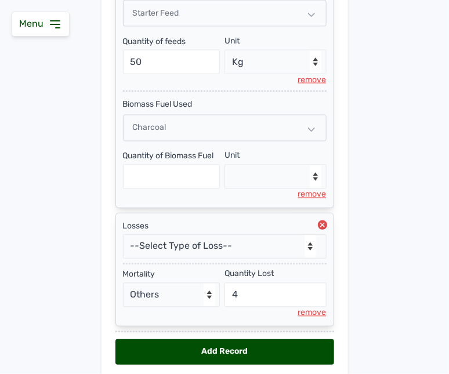
scroll to position [427, 0]
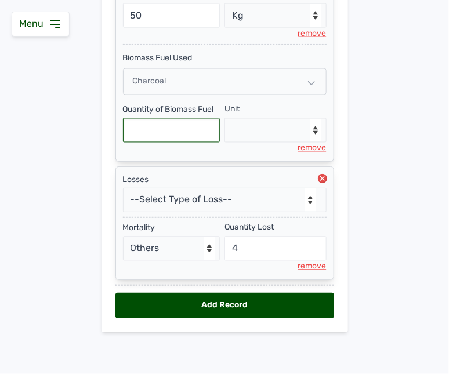
click at [192, 129] on input "text" at bounding box center [172, 130] width 98 height 24
type input "2"
click at [250, 125] on select "--Select unit-- Bag(s)" at bounding box center [276, 130] width 102 height 24
select select "Bag(s)"
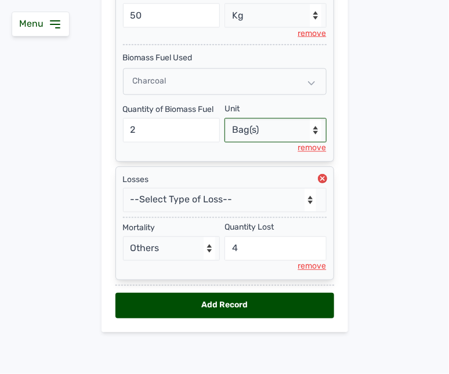
click at [225, 118] on select "--Select unit-- Bag(s)" at bounding box center [276, 130] width 102 height 24
click at [241, 303] on div "Add Record" at bounding box center [225, 306] width 219 height 26
select select "null"
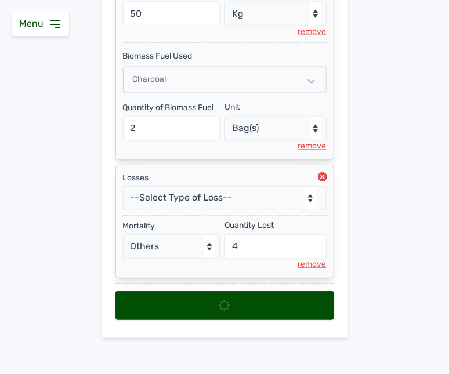
select select
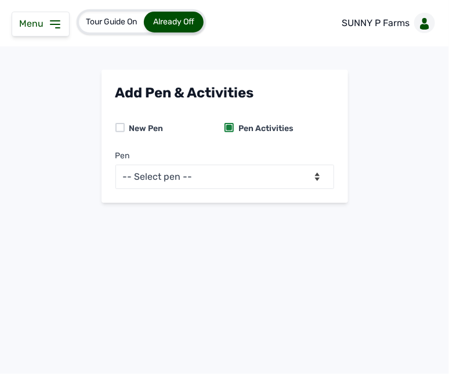
click at [60, 24] on icon at bounding box center [55, 24] width 14 height 14
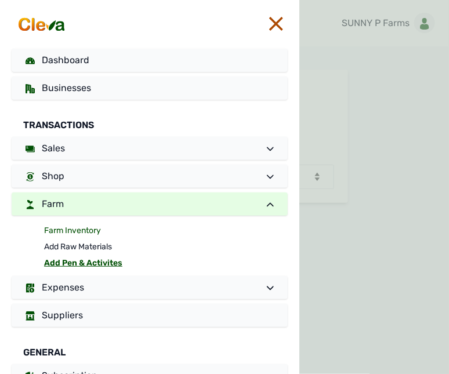
click at [89, 224] on link "Farm Inventory" at bounding box center [166, 231] width 244 height 16
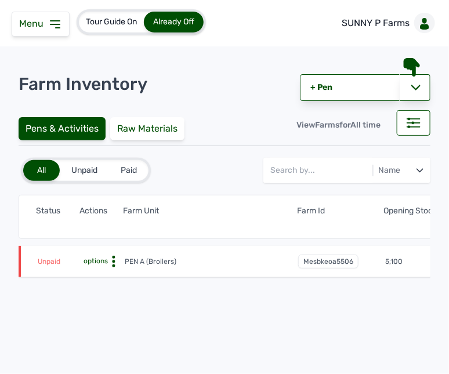
click at [112, 258] on icon at bounding box center [114, 262] width 12 height 12
click at [92, 273] on div "Farm Activities" at bounding box center [82, 280] width 82 height 14
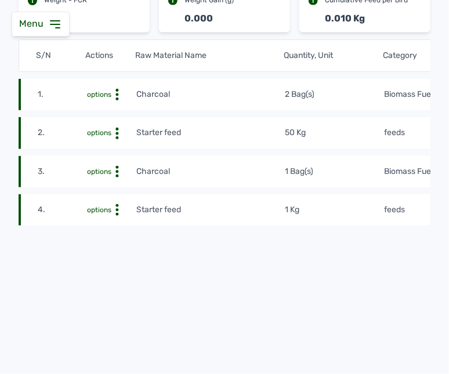
scroll to position [172, 0]
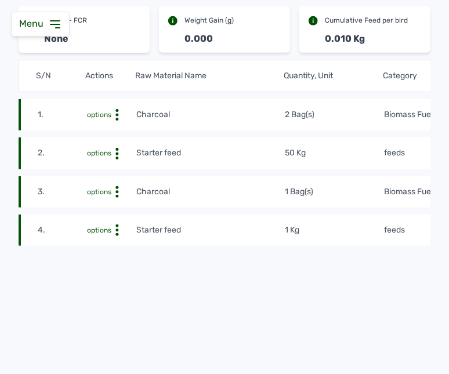
click at [117, 121] on icon at bounding box center [117, 115] width 12 height 12
click at [109, 255] on div "Delete" at bounding box center [94, 249] width 82 height 14
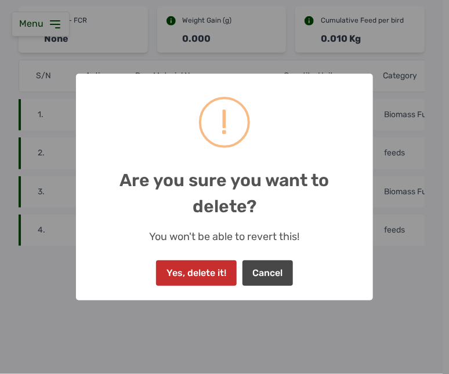
click at [198, 274] on button "Yes, delete it!" at bounding box center [196, 274] width 80 height 26
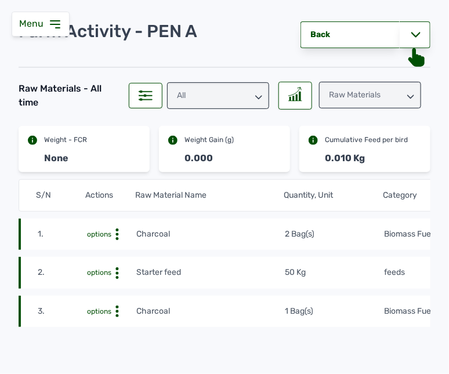
scroll to position [0, 0]
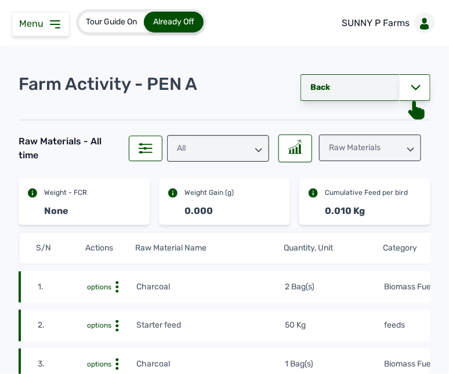
click at [333, 81] on link "Back" at bounding box center [350, 87] width 99 height 27
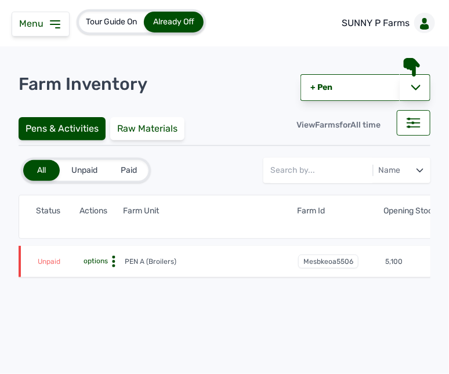
click at [113, 258] on circle at bounding box center [113, 257] width 3 height 3
click at [95, 290] on div "Pay Debt" at bounding box center [82, 294] width 82 height 14
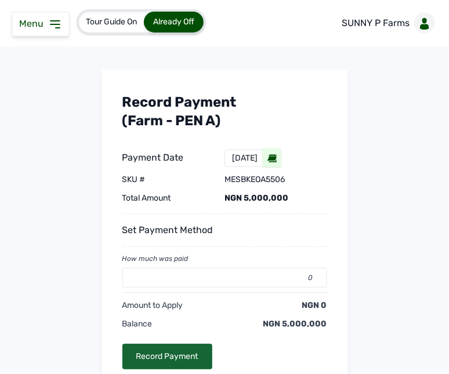
scroll to position [81, 0]
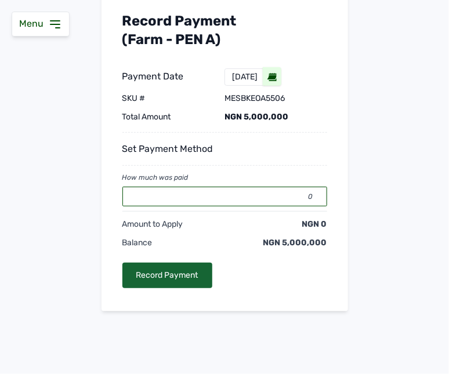
click at [239, 196] on input "0" at bounding box center [225, 197] width 205 height 20
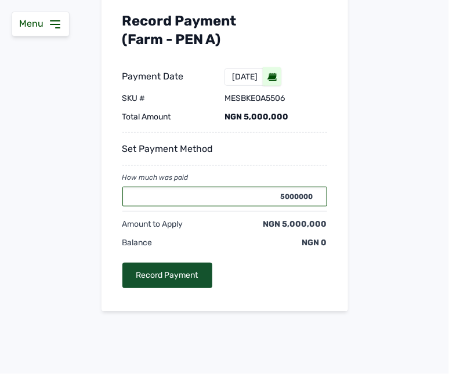
type input "5000000"
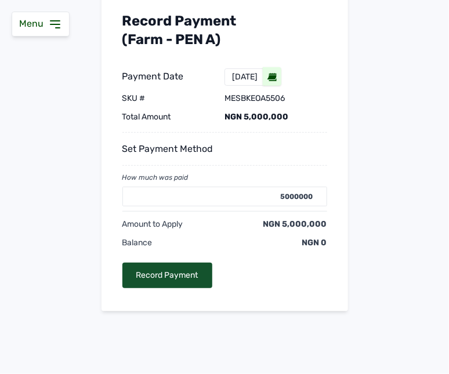
click at [186, 271] on div "Record Payment" at bounding box center [168, 276] width 90 height 26
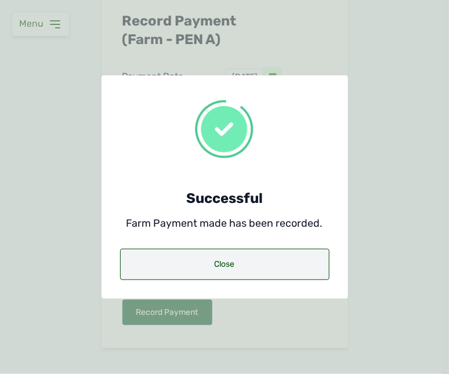
click at [213, 260] on div "Close" at bounding box center [225, 264] width 210 height 31
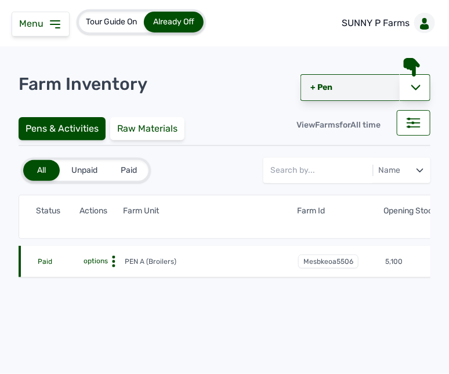
click at [361, 84] on link "+ Pen" at bounding box center [350, 87] width 99 height 27
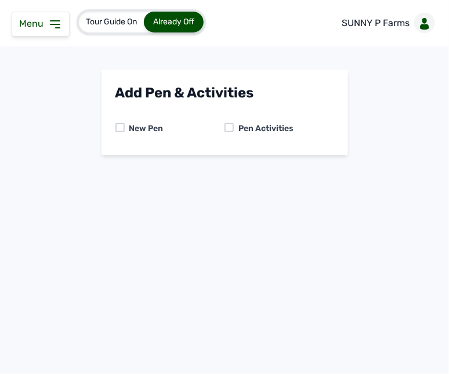
click at [231, 124] on div at bounding box center [229, 127] width 9 height 9
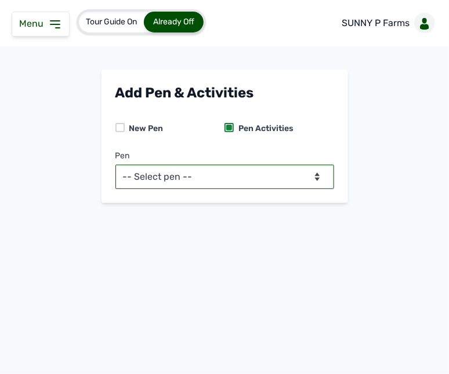
click at [199, 175] on select "-- Select pen -- PEN A (Broilers)" at bounding box center [225, 177] width 219 height 24
select select "mesbkeoa5506"
click at [116, 165] on select "-- Select pen -- PEN A (Broilers)" at bounding box center [225, 177] width 219 height 24
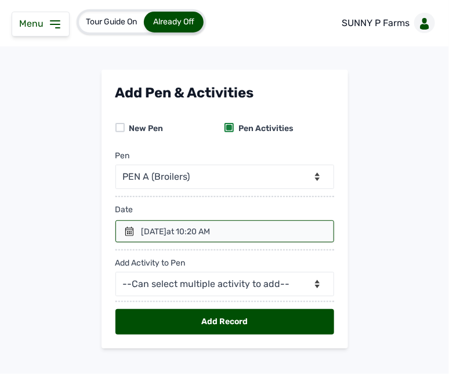
click at [126, 229] on icon at bounding box center [129, 231] width 9 height 9
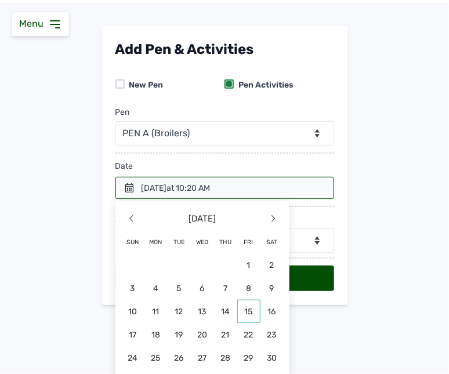
scroll to position [67, 0]
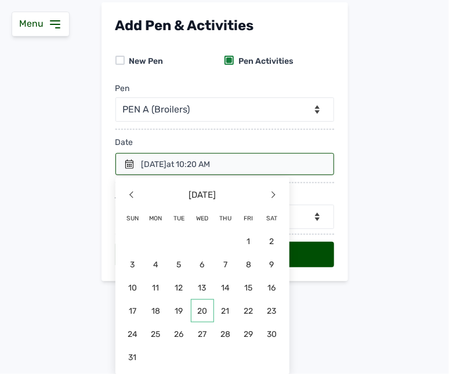
click at [168, 323] on span "20" at bounding box center [156, 334] width 23 height 23
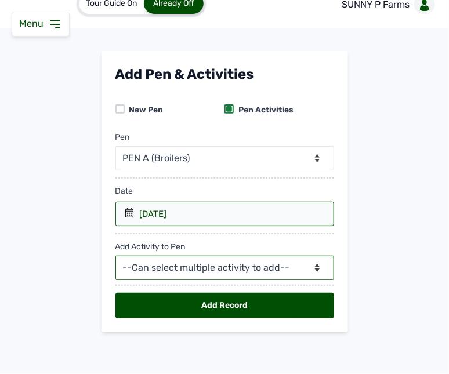
click at [163, 264] on select "--Can select multiple activity to add-- Raw Material Losses Weight" at bounding box center [225, 268] width 219 height 24
select select "Raw Material"
click at [116, 256] on select "--Can select multiple activity to add-- Raw Material Losses Weight" at bounding box center [225, 268] width 219 height 24
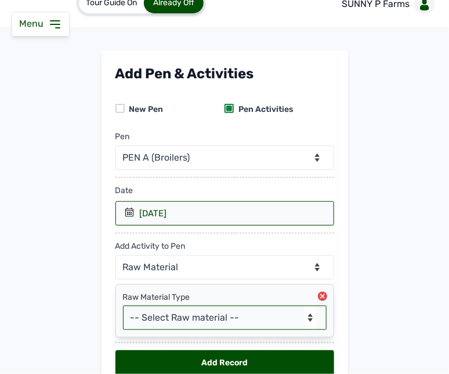
click at [158, 316] on select "-- Select Raw material -- Biomass Fuel feeds medications vaccines" at bounding box center [225, 318] width 204 height 24
select select "feeds"
click at [123, 307] on select "-- Select Raw material -- Biomass Fuel feeds medications vaccines" at bounding box center [225, 318] width 204 height 24
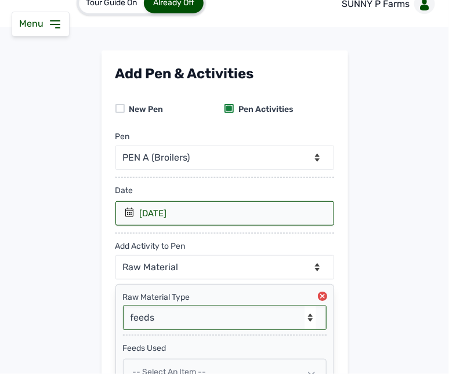
scroll to position [145, 0]
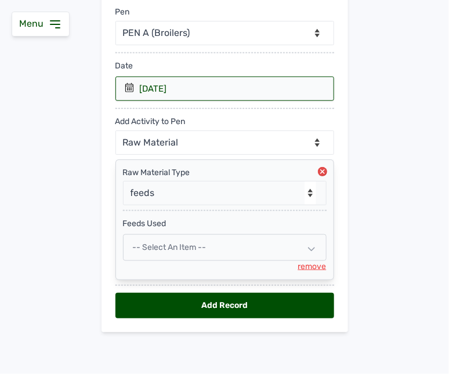
click at [157, 250] on span "-- Select an Item --" at bounding box center [170, 248] width 74 height 10
select select
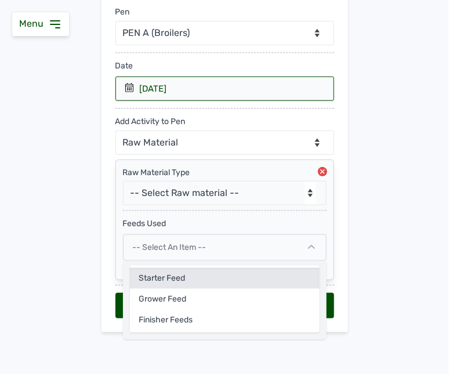
click at [152, 289] on div "Starter feed" at bounding box center [225, 299] width 190 height 21
select select
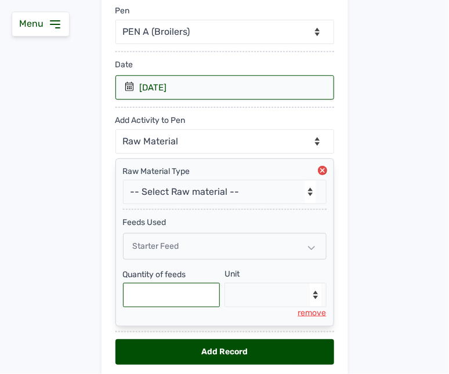
click at [165, 305] on input "text" at bounding box center [172, 295] width 98 height 24
type input "25"
click at [276, 289] on select "--Select unit-- Bag(s) Kg" at bounding box center [276, 295] width 102 height 24
select select "Kg"
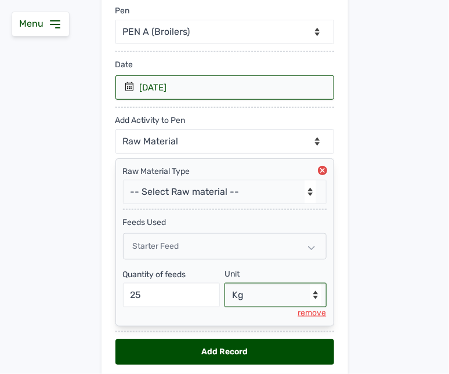
click at [225, 284] on select "--Select unit-- Bag(s) Kg" at bounding box center [276, 295] width 102 height 24
click at [224, 353] on div "Add Record" at bounding box center [225, 353] width 219 height 26
select select "null"
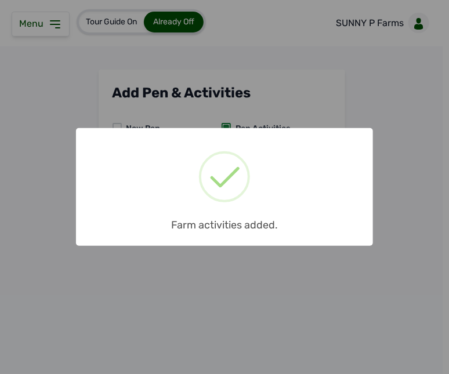
scroll to position [0, 0]
click at [271, 177] on div "× Farm activities added. OK No Cancel" at bounding box center [224, 187] width 297 height 118
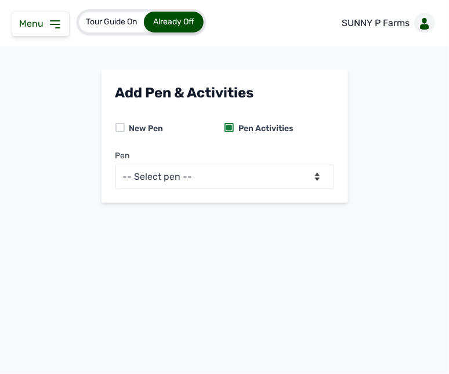
drag, startPoint x: 388, startPoint y: 174, endPoint x: 254, endPoint y: 172, distance: 133.5
click at [254, 172] on main "Add Pen & Activities New Pen Pen Activities Pen -- Select pen -- PEN A (Broiler…" at bounding box center [224, 146] width 449 height 152
click at [254, 172] on select "-- Select pen -- PEN A (Broilers)" at bounding box center [225, 177] width 219 height 24
select select "mesbkeoa5506"
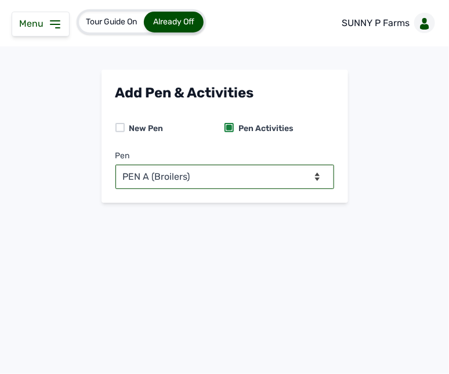
click at [116, 165] on select "-- Select pen -- PEN A (Broilers)" at bounding box center [225, 177] width 219 height 24
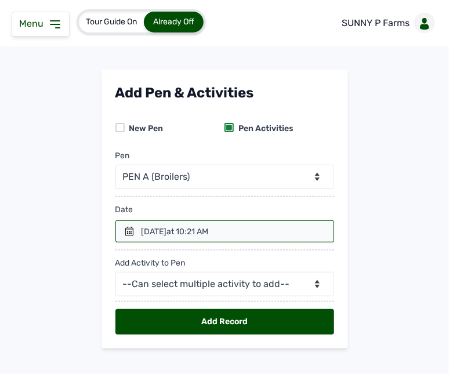
click at [125, 230] on icon at bounding box center [129, 231] width 9 height 9
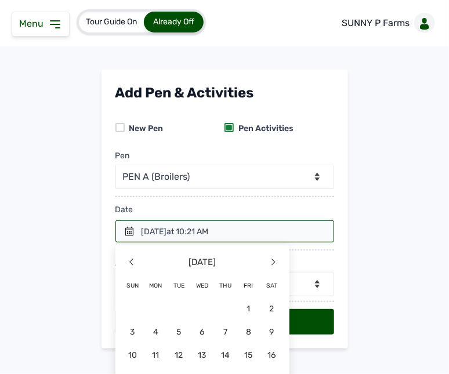
click at [52, 24] on icon at bounding box center [55, 24] width 9 height 7
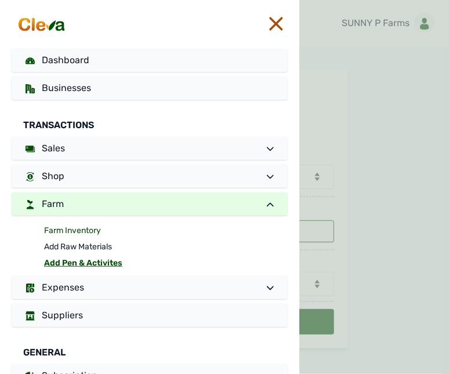
click at [83, 227] on link "Farm Inventory" at bounding box center [166, 231] width 244 height 16
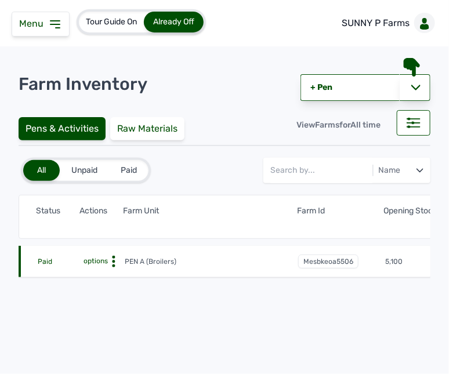
click at [113, 261] on circle at bounding box center [113, 262] width 3 height 3
click at [99, 280] on div "Farm Activities" at bounding box center [82, 280] width 82 height 14
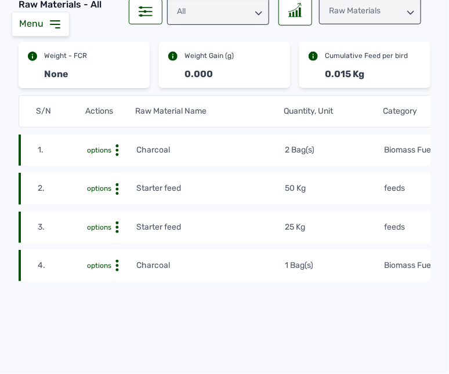
scroll to position [119, 0]
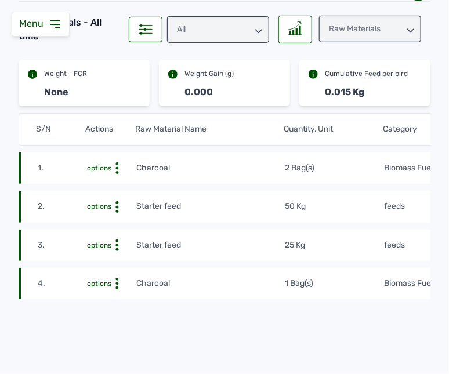
click at [327, 252] on td "25 Kg" at bounding box center [333, 245] width 99 height 13
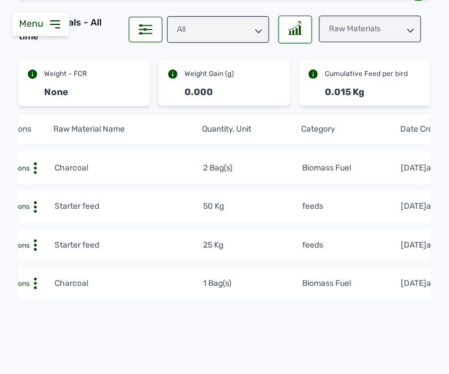
scroll to position [0, 0]
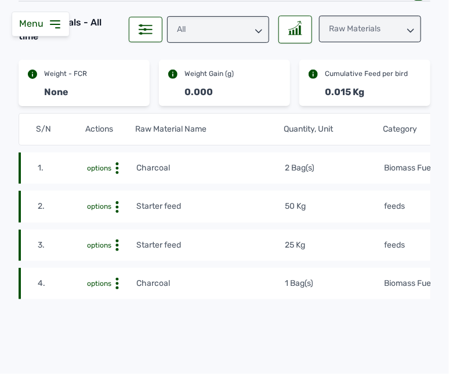
click at [53, 23] on icon at bounding box center [55, 24] width 14 height 14
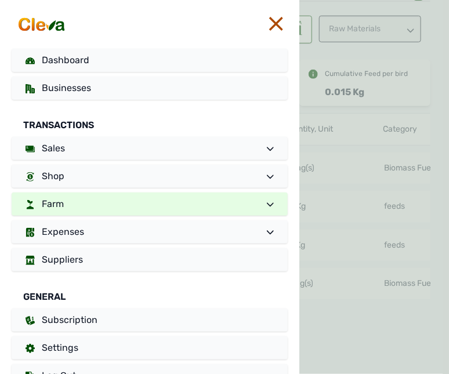
click at [141, 196] on link "Farm" at bounding box center [150, 204] width 276 height 23
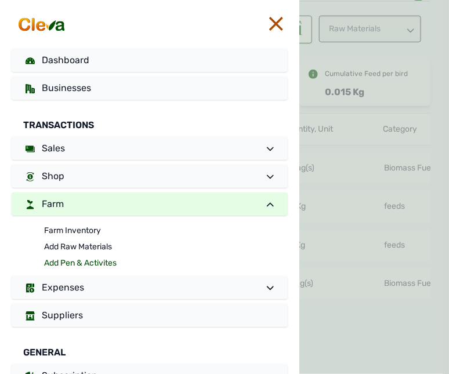
click at [79, 264] on link "Add Pen & Activites" at bounding box center [166, 263] width 244 height 16
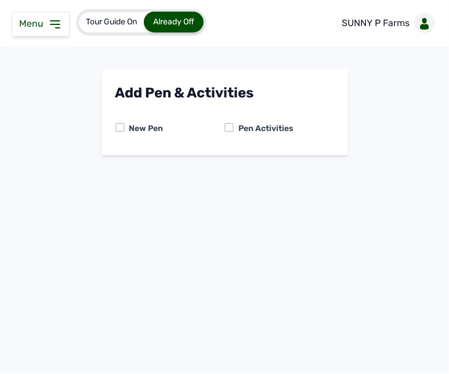
click at [229, 130] on div at bounding box center [229, 127] width 9 height 9
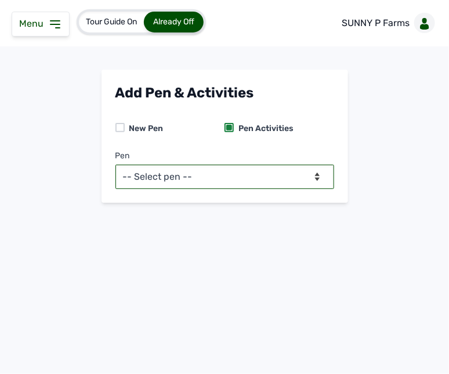
click at [231, 168] on select "-- Select pen -- PEN A (Broilers)" at bounding box center [225, 177] width 219 height 24
select select "mesbkeoa5506"
click at [116, 165] on select "-- Select pen -- PEN A (Broilers)" at bounding box center [225, 177] width 219 height 24
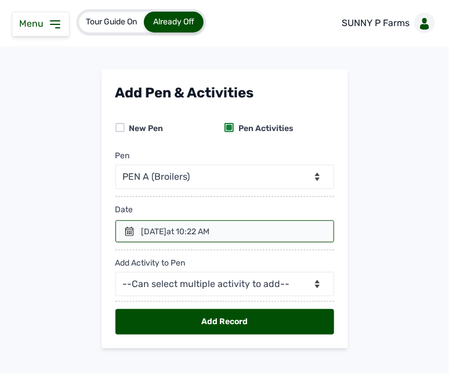
click at [125, 233] on icon at bounding box center [129, 231] width 9 height 9
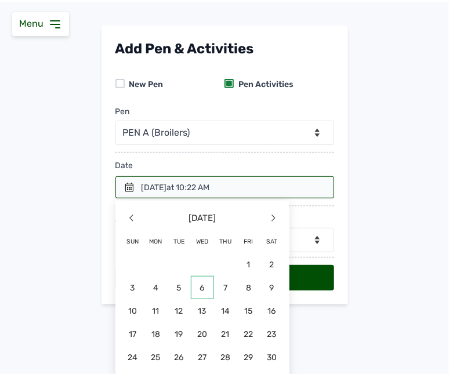
scroll to position [67, 0]
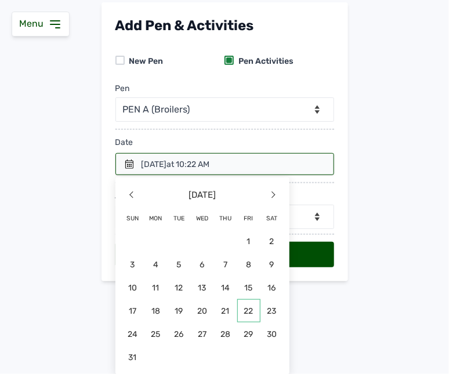
click at [214, 323] on span "22" at bounding box center [202, 334] width 23 height 23
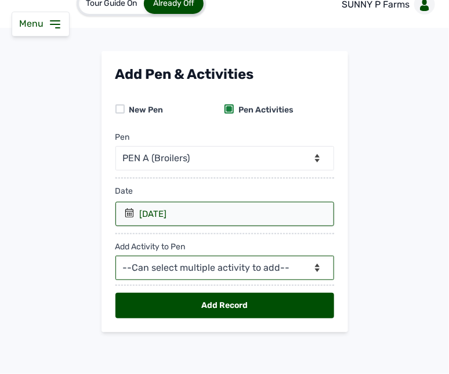
click at [150, 270] on select "--Can select multiple activity to add-- Raw Material Losses Weight" at bounding box center [225, 268] width 219 height 24
select select "Raw Material"
click at [116, 256] on select "--Can select multiple activity to add-- Raw Material Losses Weight" at bounding box center [225, 268] width 219 height 24
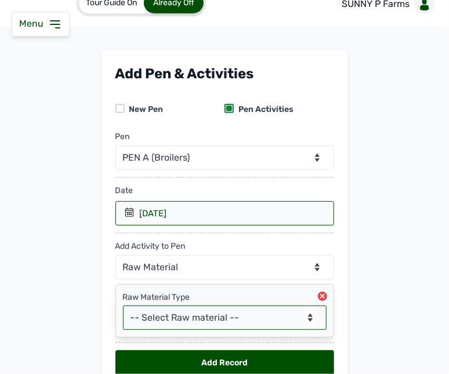
click at [172, 320] on select "-- Select Raw material -- Biomass Fuel feeds medications vaccines" at bounding box center [225, 318] width 204 height 24
select select "feeds"
click at [123, 307] on select "-- Select Raw material -- Biomass Fuel feeds medications vaccines" at bounding box center [225, 318] width 204 height 24
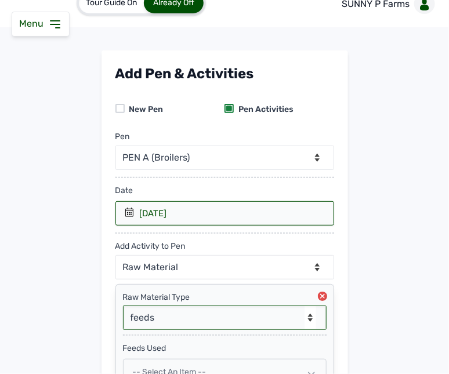
scroll to position [145, 0]
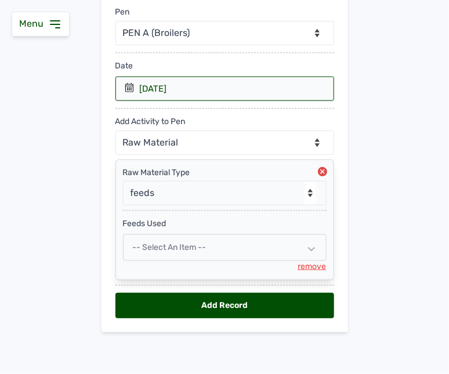
click at [193, 246] on span "-- Select an Item --" at bounding box center [170, 248] width 74 height 10
select select
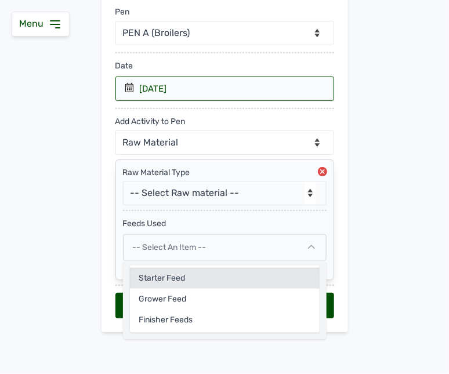
click at [172, 289] on div "Starter feed" at bounding box center [225, 299] width 190 height 21
select select
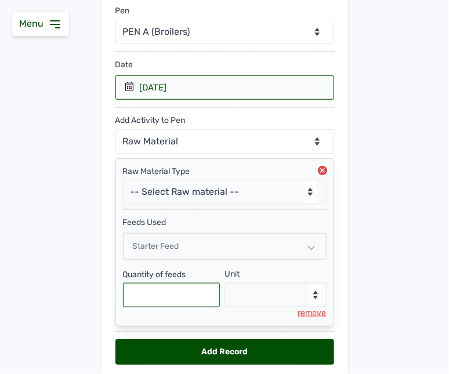
click at [178, 295] on input "text" at bounding box center [172, 295] width 98 height 24
type input "125"
click at [245, 308] on select "--Select unit-- Bag(s) Kg" at bounding box center [276, 295] width 102 height 24
select select "Kg"
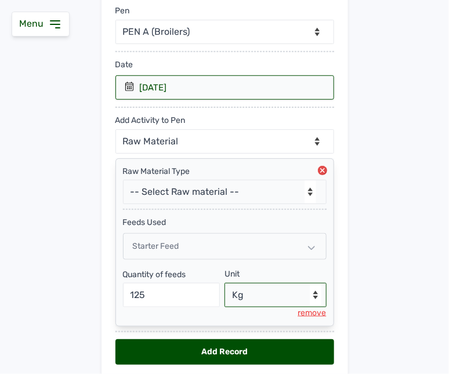
click at [225, 284] on select "--Select unit-- Bag(s) Kg" at bounding box center [276, 295] width 102 height 24
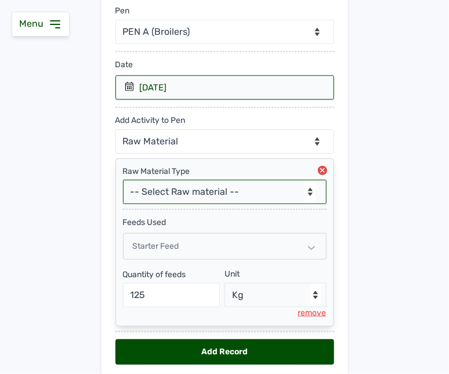
click at [199, 192] on select "-- Select Raw material -- Biomass Fuel feeds medications vaccines" at bounding box center [225, 192] width 204 height 24
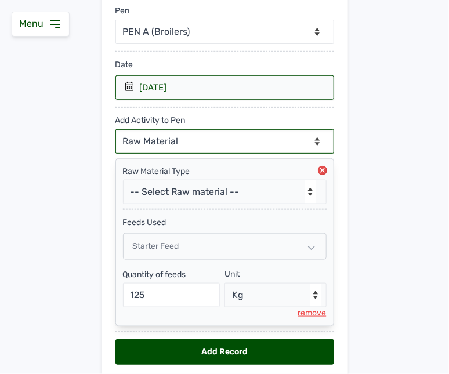
click at [176, 147] on select "--Can select multiple activity to add-- Raw Material Losses Weight" at bounding box center [225, 141] width 219 height 24
select select "Losses"
click at [116, 130] on select "--Can select multiple activity to add-- Raw Material Losses Weight" at bounding box center [225, 141] width 219 height 24
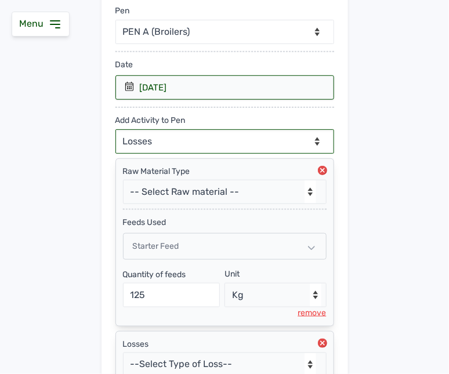
scroll to position [251, 0]
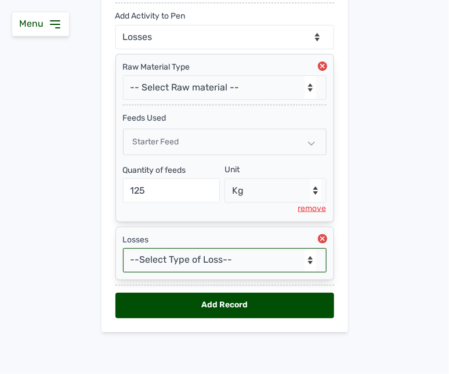
click at [170, 258] on select "--Select Type of Loss-- Mortality Culled Theft" at bounding box center [225, 260] width 204 height 24
select select "Mortality"
click at [123, 248] on select "--Select Type of Loss-- Mortality Culled Theft" at bounding box center [225, 260] width 204 height 24
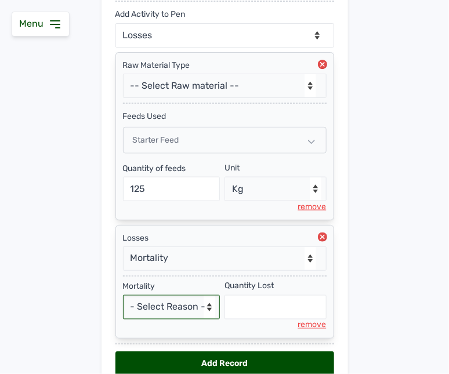
click at [180, 308] on select "- Select Reason - Disease Late Vaccination Wrong Vaccination Heat Lack of Water…" at bounding box center [172, 308] width 98 height 24
select select "Others"
click at [123, 297] on select "- Select Reason - Disease Late Vaccination Wrong Vaccination Heat Lack of Water…" at bounding box center [172, 308] width 98 height 24
select select "null"
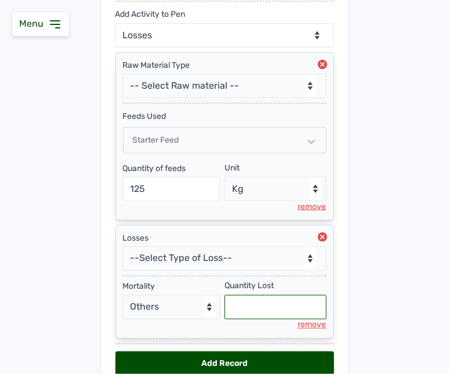
click at [264, 297] on input "text" at bounding box center [276, 308] width 102 height 24
type input "10"
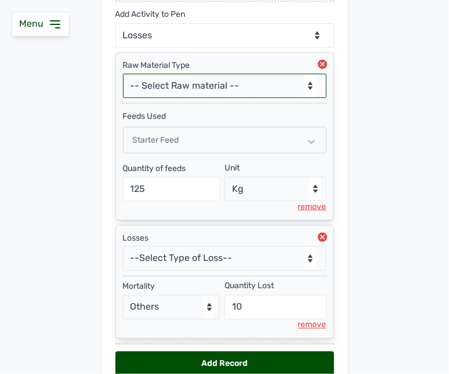
click at [230, 90] on select "-- Select Raw material -- Biomass Fuel feeds medications vaccines" at bounding box center [225, 86] width 204 height 24
select select "Biomass Fuel"
click at [123, 74] on select "-- Select Raw material -- Biomass Fuel feeds medications vaccines" at bounding box center [225, 86] width 204 height 24
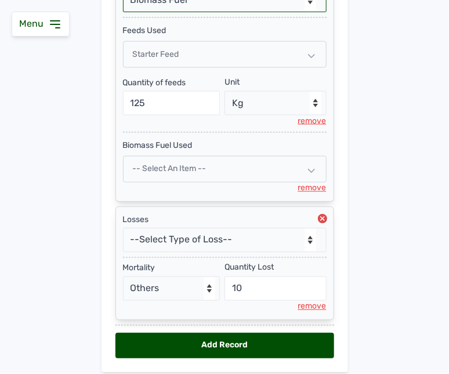
scroll to position [379, 0]
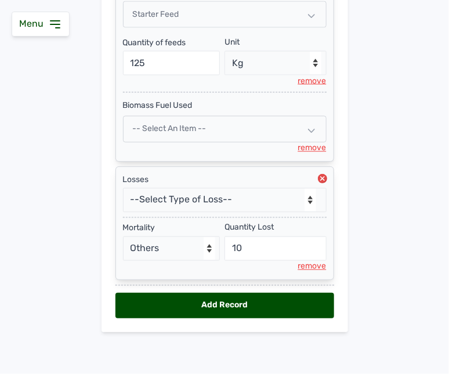
click at [256, 134] on div "-- Select an Item --" at bounding box center [225, 129] width 204 height 27
select select
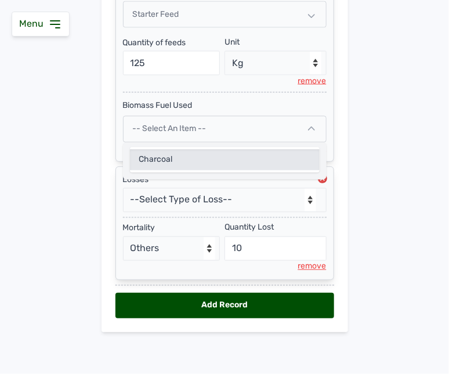
click at [176, 160] on div "Charcoal" at bounding box center [225, 160] width 190 height 21
select select
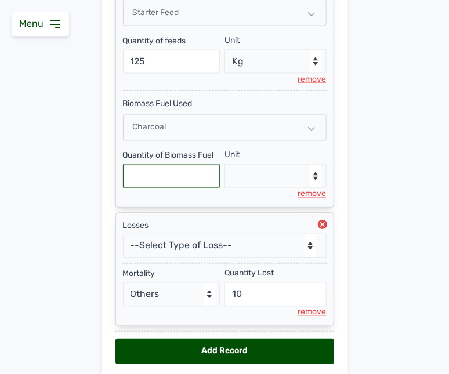
click at [194, 175] on input "text" at bounding box center [172, 176] width 98 height 24
type input "2"
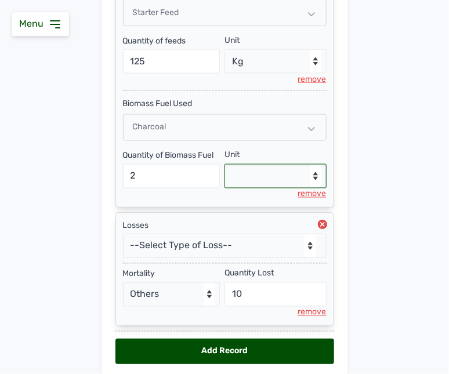
click at [283, 183] on select "--Select unit-- Bag(s)" at bounding box center [276, 176] width 102 height 24
select select "Bag(s)"
click at [225, 165] on select "--Select unit-- Bag(s)" at bounding box center [276, 176] width 102 height 24
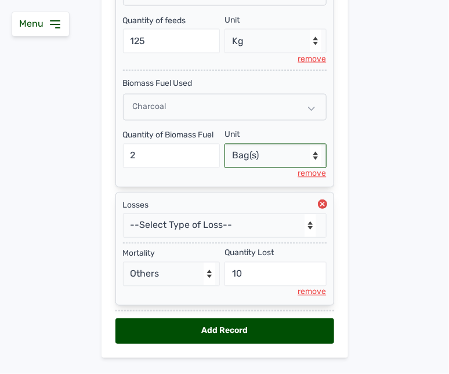
scroll to position [427, 0]
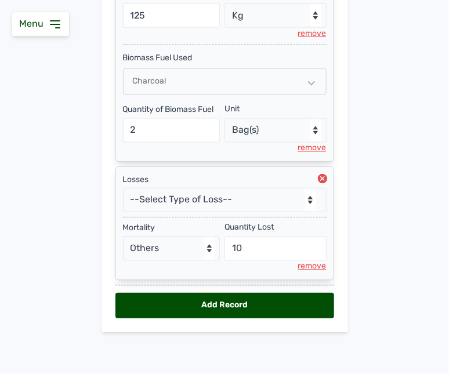
click at [276, 307] on div "Add Record" at bounding box center [225, 306] width 219 height 26
select select "null"
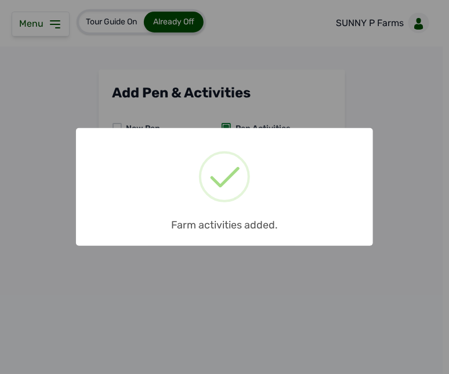
scroll to position [0, 0]
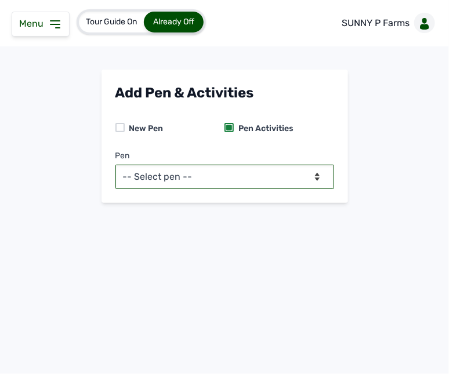
click at [258, 183] on select "-- Select pen -- PEN A (Broilers)" at bounding box center [225, 177] width 219 height 24
select select "mesbkeoa5506"
click at [116, 165] on select "-- Select pen -- PEN A (Broilers)" at bounding box center [225, 177] width 219 height 24
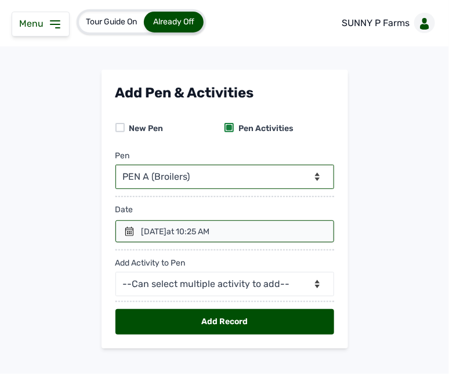
click at [210, 230] on span "at 10:25 AM" at bounding box center [188, 232] width 43 height 10
click at [136, 231] on div at bounding box center [225, 232] width 219 height 22
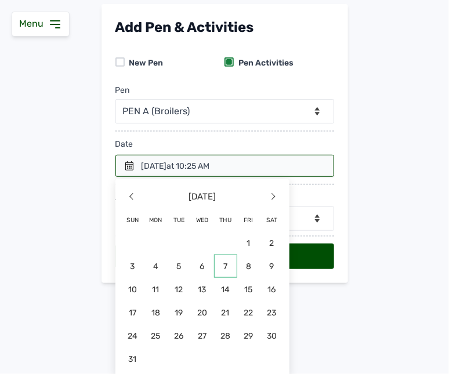
scroll to position [67, 0]
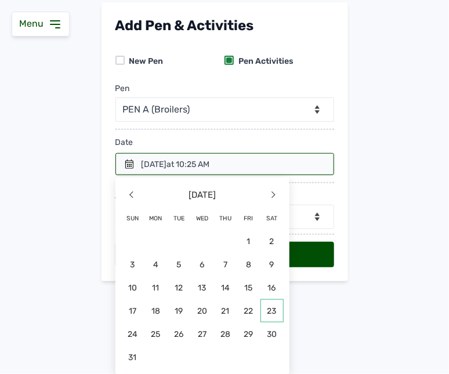
click at [266, 312] on span "23" at bounding box center [272, 311] width 23 height 23
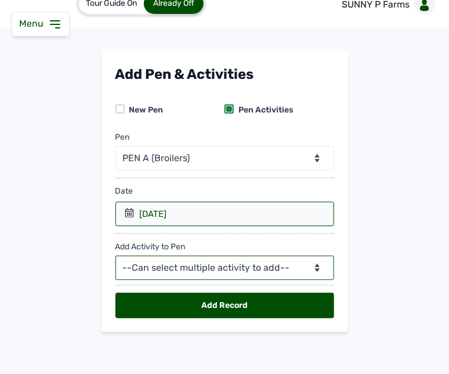
click at [157, 263] on select "--Can select multiple activity to add-- Raw Material Losses Weight" at bounding box center [225, 268] width 219 height 24
select select "Raw Material"
click at [116, 256] on select "--Can select multiple activity to add-- Raw Material Losses Weight" at bounding box center [225, 268] width 219 height 24
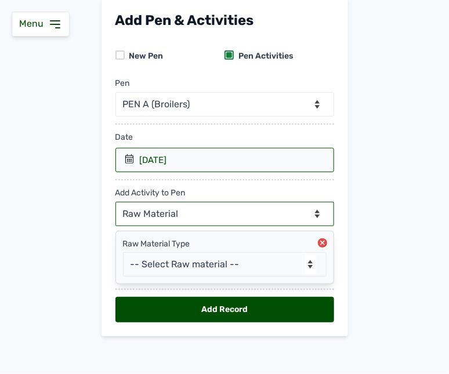
scroll to position [77, 0]
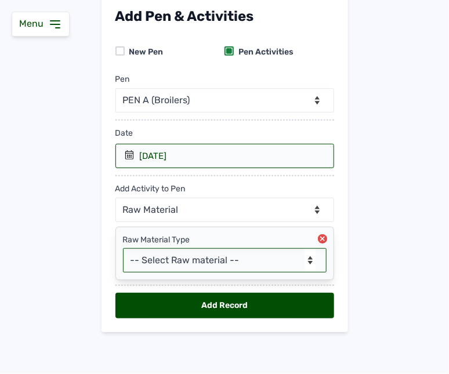
click at [242, 254] on select "-- Select Raw material -- Biomass Fuel feeds medications vaccines" at bounding box center [225, 260] width 204 height 24
select select "feeds"
click at [123, 248] on select "-- Select Raw material -- Biomass Fuel feeds medications vaccines" at bounding box center [225, 260] width 204 height 24
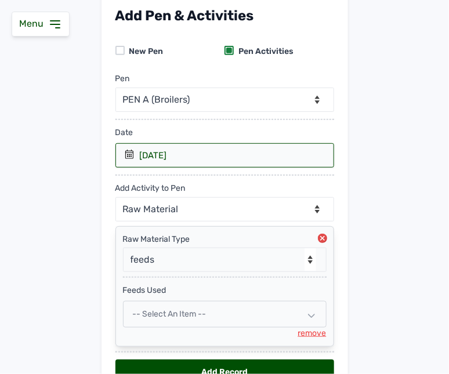
click at [175, 321] on div "-- Select an Item --" at bounding box center [225, 314] width 204 height 27
select select
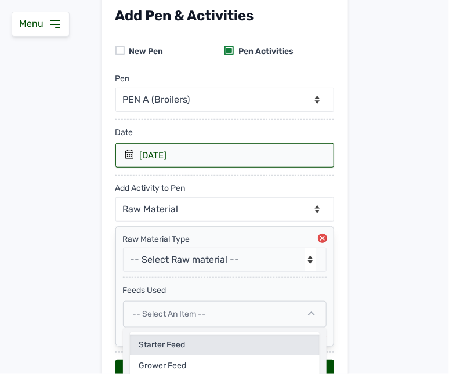
click at [170, 356] on div "Starter feed" at bounding box center [225, 366] width 190 height 21
select select
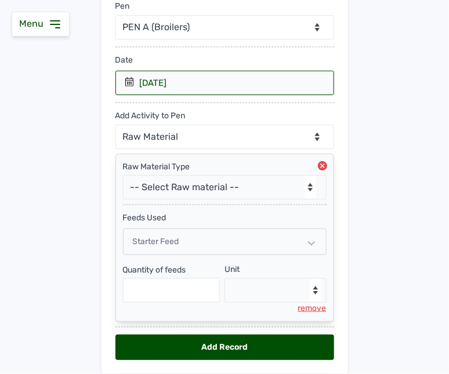
scroll to position [193, 0]
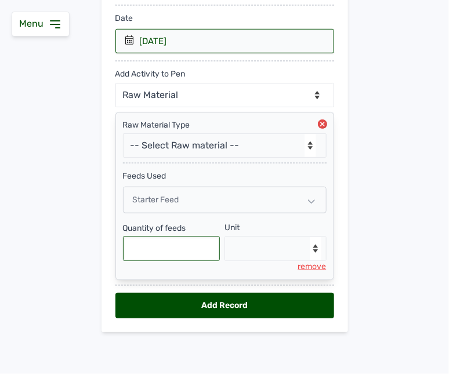
click at [171, 255] on input "text" at bounding box center [172, 249] width 98 height 24
type input "75"
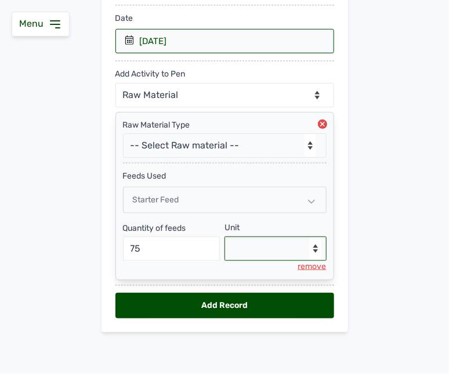
click at [291, 250] on select "--Select unit-- Bag(s) Kg" at bounding box center [276, 249] width 102 height 24
select select "Kg"
click at [225, 237] on select "--Select unit-- Bag(s) Kg" at bounding box center [276, 249] width 102 height 24
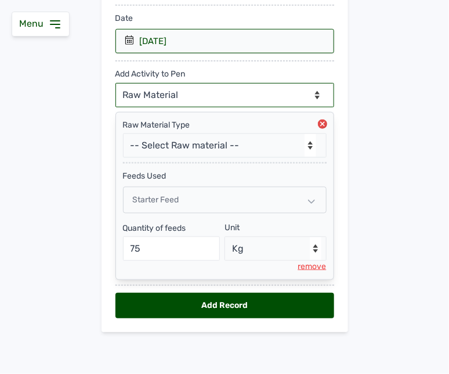
click at [254, 94] on select "--Can select multiple activity to add-- Raw Material Losses Weight" at bounding box center [225, 95] width 219 height 24
select select "Losses"
click at [116, 83] on select "--Can select multiple activity to add-- Raw Material Losses Weight" at bounding box center [225, 95] width 219 height 24
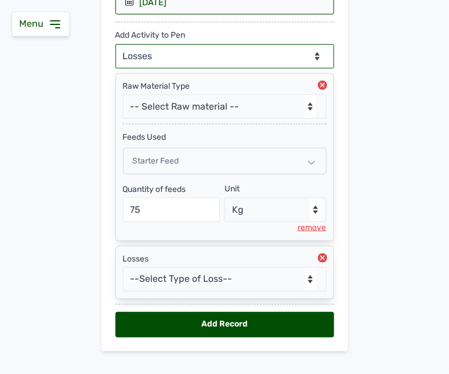
scroll to position [251, 0]
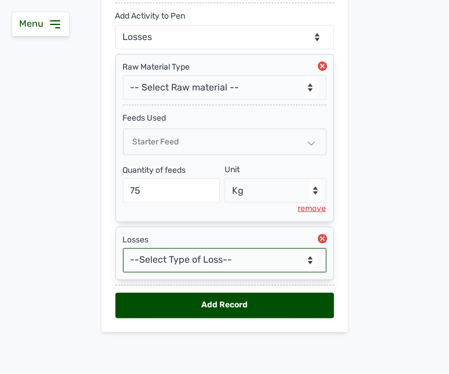
click at [206, 248] on select "--Select Type of Loss-- Mortality Culled Theft" at bounding box center [225, 260] width 204 height 24
select select "Mortality"
click at [123, 248] on select "--Select Type of Loss-- Mortality Culled Theft" at bounding box center [225, 260] width 204 height 24
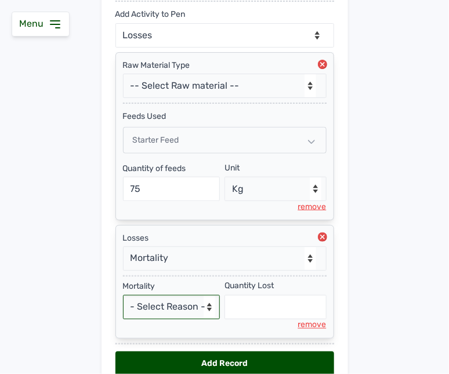
click at [194, 309] on select "- Select Reason - Disease Late Vaccination Wrong Vaccination Heat Lack of Water…" at bounding box center [172, 308] width 98 height 24
select select "Others"
click at [123, 297] on select "- Select Reason - Disease Late Vaccination Wrong Vaccination Heat Lack of Water…" at bounding box center [172, 308] width 98 height 24
select select "null"
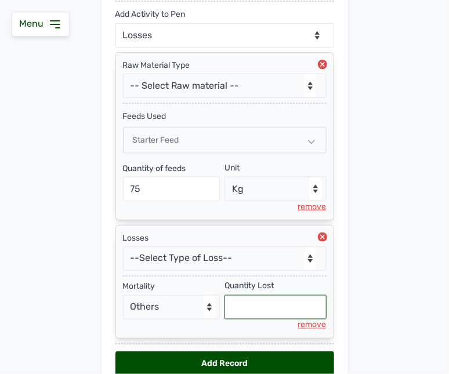
click at [252, 308] on input "text" at bounding box center [276, 308] width 102 height 24
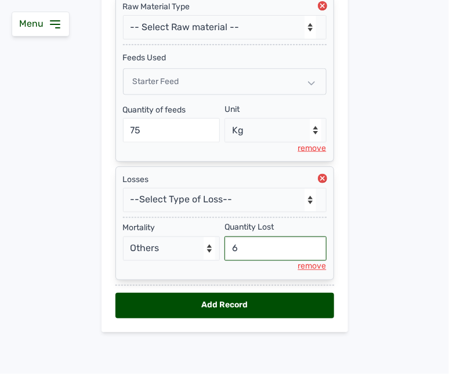
scroll to position [312, 0]
type input "6"
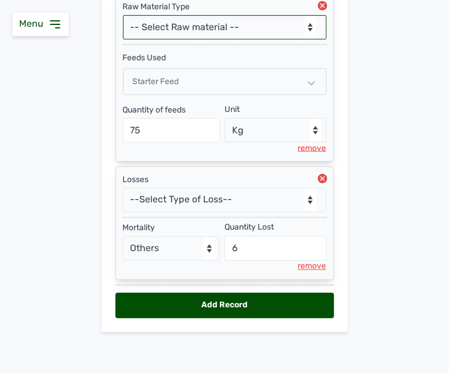
click at [229, 18] on select "-- Select Raw material -- Biomass Fuel feeds medications vaccines" at bounding box center [225, 27] width 204 height 24
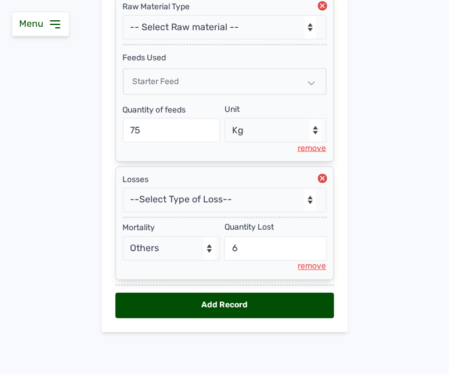
click at [376, 85] on main "Add Pen & Activities New Pen Pen Activities Pen -- Select pen -- PEN A (Broiler…" at bounding box center [224, 56] width 449 height 592
click at [216, 304] on div "Add Record" at bounding box center [225, 306] width 219 height 26
select select "null"
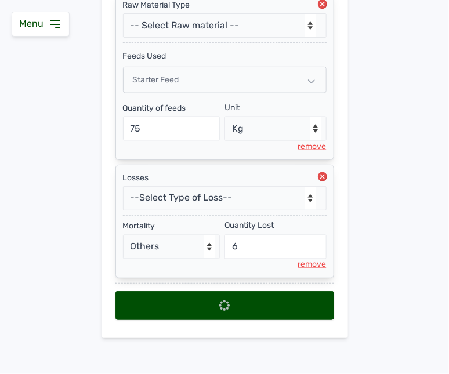
scroll to position [0, 0]
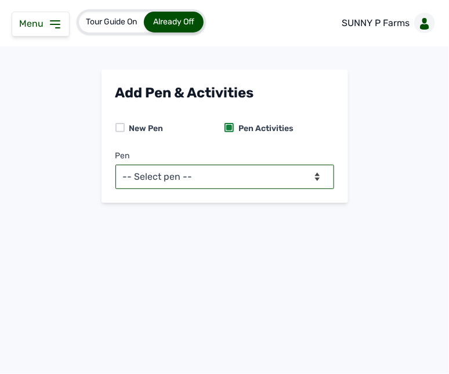
click at [297, 175] on select "-- Select pen -- PEN A (Broilers)" at bounding box center [225, 177] width 219 height 24
select select "mesbkeoa5506"
click at [116, 165] on select "-- Select pen -- PEN A (Broilers)" at bounding box center [225, 177] width 219 height 24
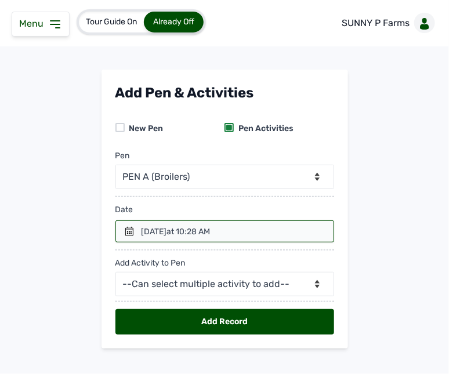
click at [129, 231] on icon at bounding box center [129, 231] width 9 height 9
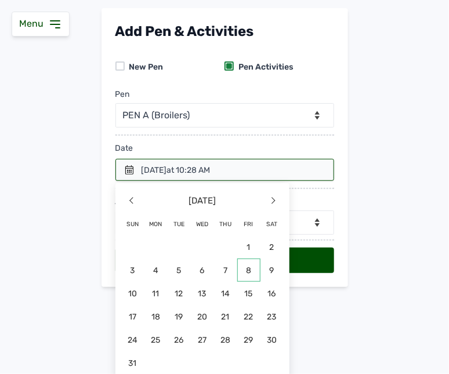
scroll to position [67, 0]
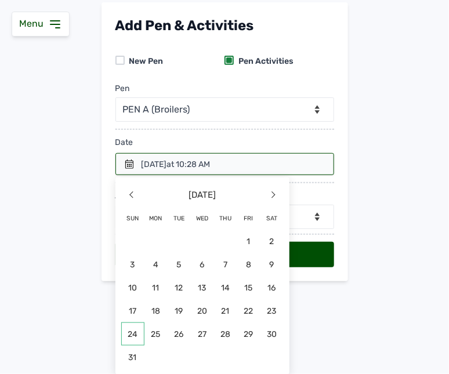
click at [135, 332] on span "24" at bounding box center [132, 334] width 23 height 23
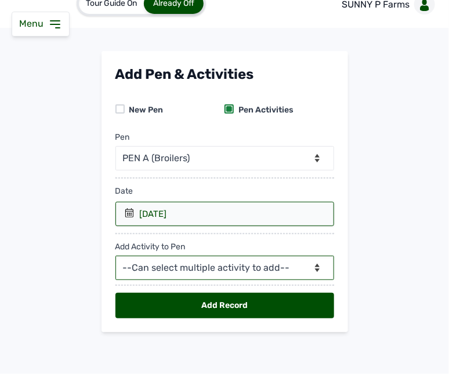
click at [181, 274] on select "--Can select multiple activity to add-- Raw Material Losses Weight" at bounding box center [225, 268] width 219 height 24
select select "Raw Material"
click at [116, 256] on select "--Can select multiple activity to add-- Raw Material Losses Weight" at bounding box center [225, 268] width 219 height 24
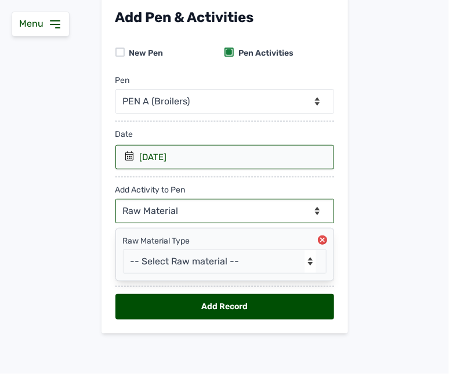
scroll to position [77, 0]
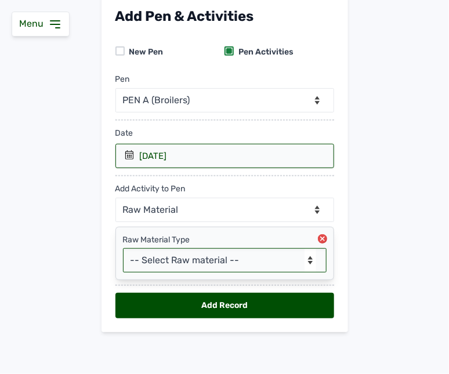
click at [168, 264] on select "-- Select Raw material -- Biomass Fuel feeds medications vaccines" at bounding box center [225, 260] width 204 height 24
select select "Biomass Fuel"
click at [123, 248] on select "-- Select Raw material -- Biomass Fuel feeds medications vaccines" at bounding box center [225, 260] width 204 height 24
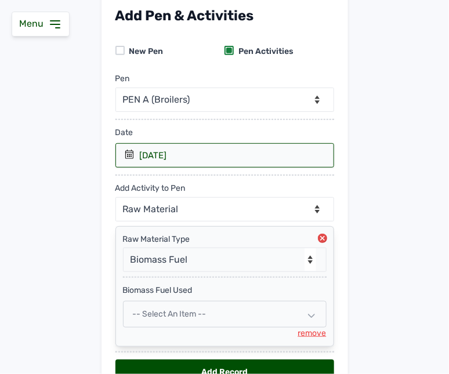
click at [277, 316] on div "-- Select an Item --" at bounding box center [225, 314] width 204 height 27
select select
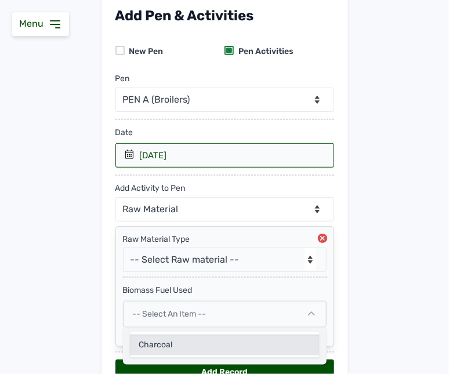
click at [266, 343] on div "Charcoal" at bounding box center [225, 345] width 190 height 21
select select
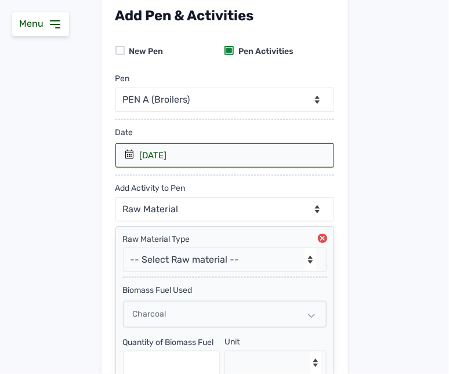
scroll to position [193, 0]
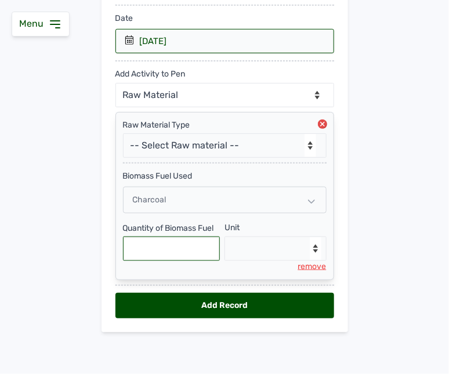
click at [177, 250] on input "text" at bounding box center [172, 249] width 98 height 24
type input "2"
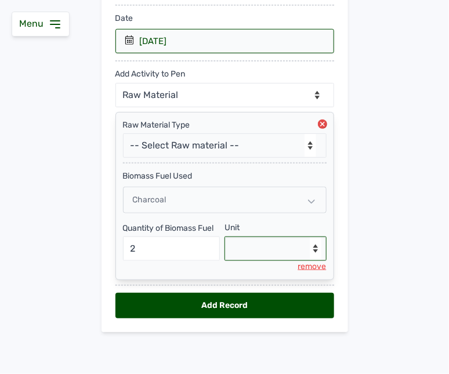
click at [246, 245] on select "--Select unit-- Bag(s)" at bounding box center [276, 249] width 102 height 24
select select "Bag(s)"
click at [225, 237] on select "--Select unit-- Bag(s)" at bounding box center [276, 249] width 102 height 24
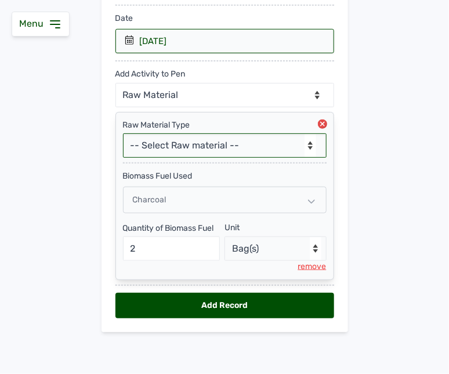
click at [225, 136] on select "-- Select Raw material -- Biomass Fuel feeds medications vaccines" at bounding box center [225, 146] width 204 height 24
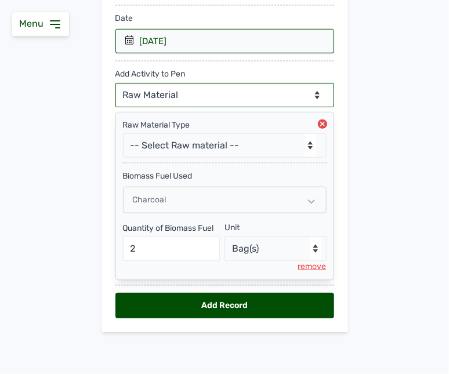
click at [225, 99] on select "--Can select multiple activity to add-- Raw Material Losses Weight" at bounding box center [225, 95] width 219 height 24
select select "Losses"
click at [116, 83] on select "--Can select multiple activity to add-- Raw Material Losses Weight" at bounding box center [225, 95] width 219 height 24
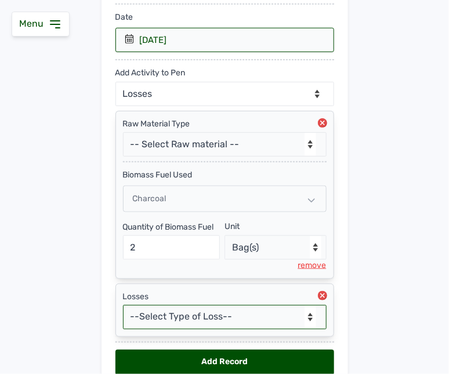
click at [179, 320] on select "--Select Type of Loss-- Mortality Culled Theft" at bounding box center [225, 317] width 204 height 24
select select "Mortality"
click at [123, 307] on select "--Select Type of Loss-- Mortality Culled Theft" at bounding box center [225, 317] width 204 height 24
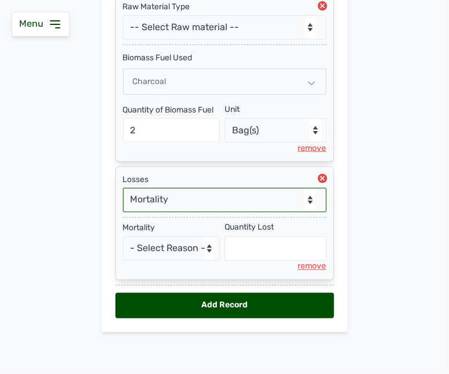
scroll to position [312, 0]
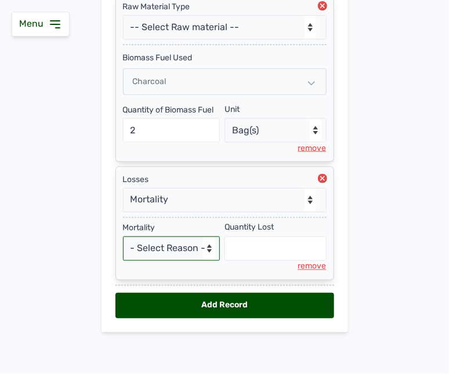
click at [180, 250] on select "- Select Reason - Disease Late Vaccination Wrong Vaccination Heat Lack of Water…" at bounding box center [172, 249] width 98 height 24
select select "Others"
click at [123, 237] on select "- Select Reason - Disease Late Vaccination Wrong Vaccination Heat Lack of Water…" at bounding box center [172, 249] width 98 height 24
select select "null"
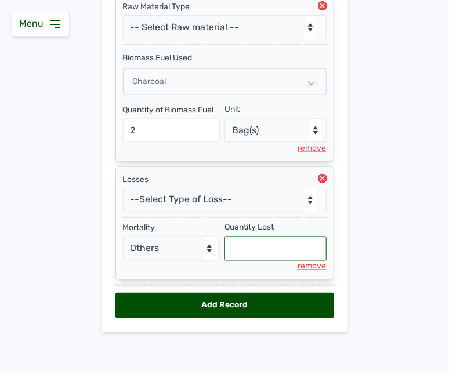
click at [240, 251] on input "text" at bounding box center [276, 249] width 102 height 24
type input "7"
click at [283, 307] on div "Add Record" at bounding box center [225, 306] width 219 height 26
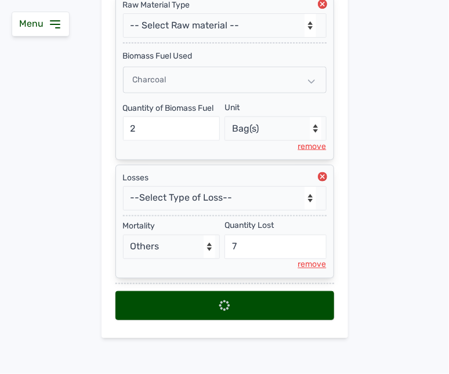
select select "null"
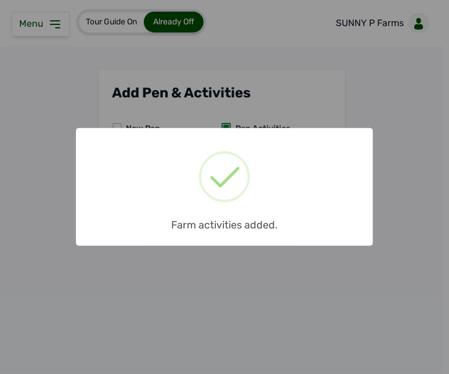
click at [283, 307] on div "× Farm activities added. OK No Cancel" at bounding box center [224, 187] width 449 height 374
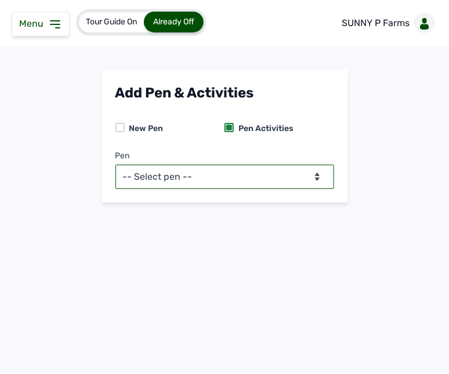
click at [271, 177] on select "-- Select pen -- PEN A (Broilers)" at bounding box center [225, 177] width 219 height 24
select select "mesbkeoa5506"
click at [116, 165] on select "-- Select pen -- PEN A (Broilers)" at bounding box center [225, 177] width 219 height 24
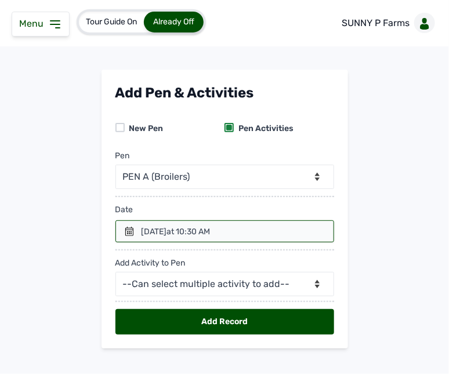
click at [128, 231] on icon at bounding box center [129, 231] width 9 height 9
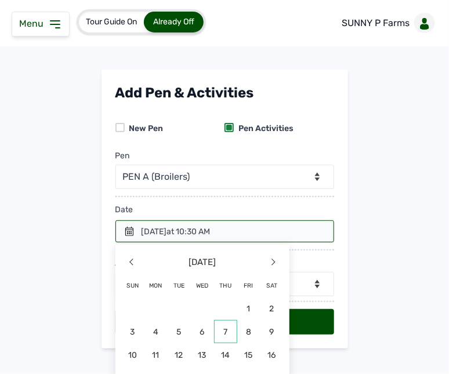
scroll to position [67, 0]
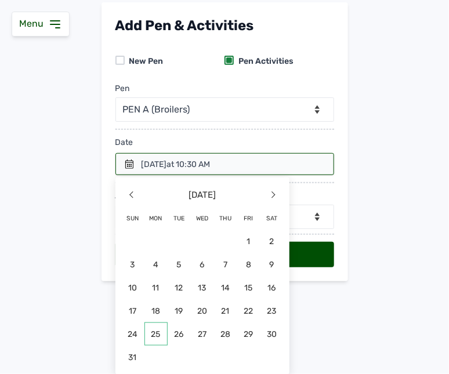
click at [261, 334] on span "25" at bounding box center [272, 334] width 23 height 23
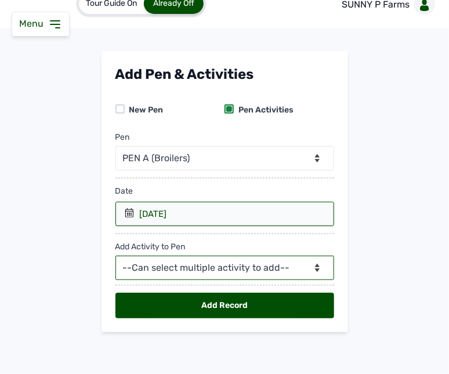
click at [163, 272] on select "--Can select multiple activity to add-- Raw Material Losses Weight" at bounding box center [225, 268] width 219 height 24
select select "Raw Material"
click at [116, 256] on select "--Can select multiple activity to add-- Raw Material Losses Weight" at bounding box center [225, 268] width 219 height 24
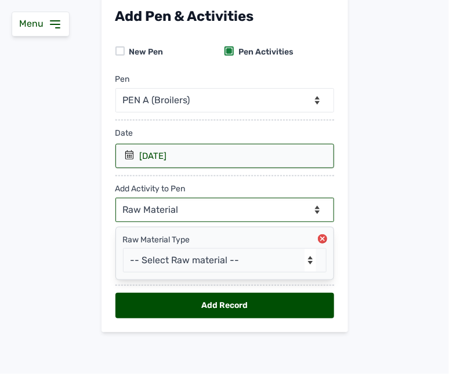
scroll to position [77, 0]
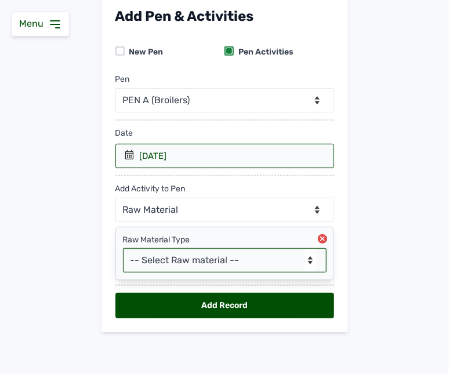
click at [175, 264] on select "-- Select Raw material -- Biomass Fuel feeds medications vaccines" at bounding box center [225, 260] width 204 height 24
select select "Biomass Fuel"
click at [123, 248] on select "-- Select Raw material -- Biomass Fuel feeds medications vaccines" at bounding box center [225, 260] width 204 height 24
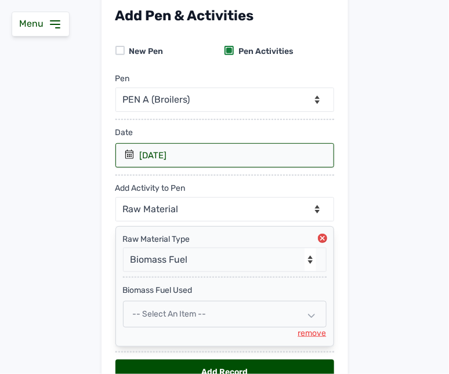
click at [210, 306] on div "-- Select an Item --" at bounding box center [225, 314] width 204 height 27
select select
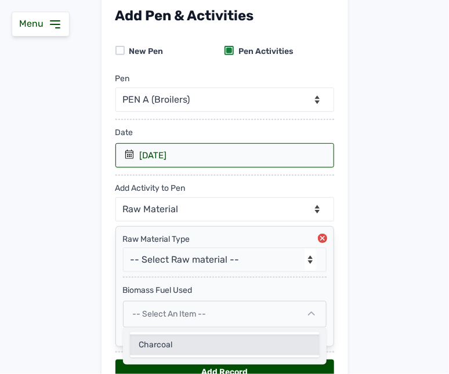
click at [198, 346] on div "Charcoal" at bounding box center [225, 345] width 190 height 21
select select
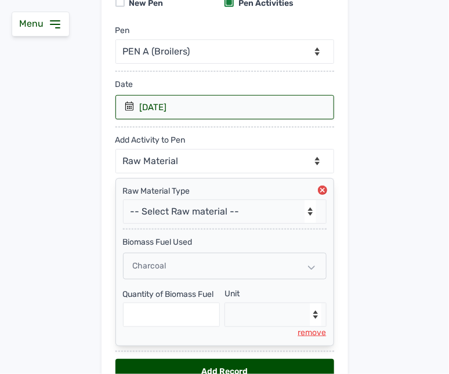
scroll to position [193, 0]
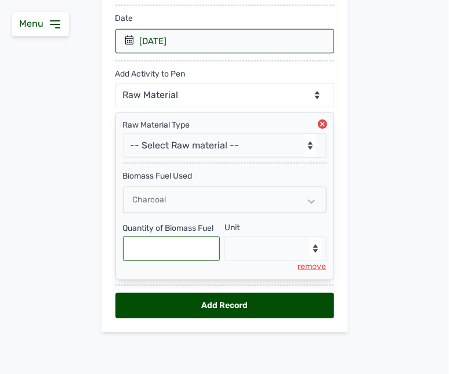
click at [199, 251] on input "text" at bounding box center [172, 249] width 98 height 24
type input "16000"
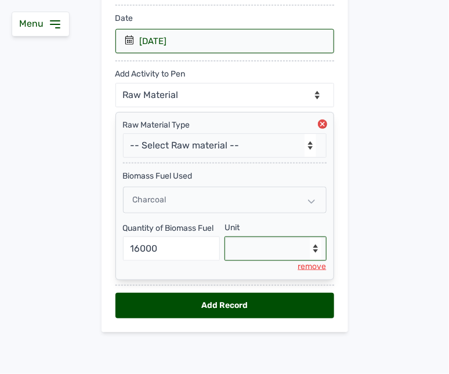
click at [289, 252] on select "--Select unit-- Bag(s)" at bounding box center [276, 249] width 102 height 24
select select "Bag(s)"
click at [225, 237] on select "--Select unit-- Bag(s)" at bounding box center [276, 249] width 102 height 24
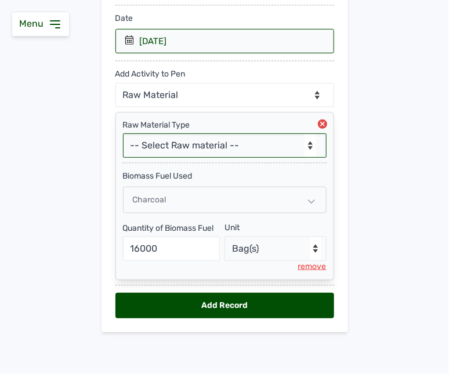
click at [221, 139] on select "-- Select Raw material -- Biomass Fuel feeds medications vaccines" at bounding box center [225, 146] width 204 height 24
select select "feeds"
click at [123, 134] on select "-- Select Raw material -- Biomass Fuel feeds medications vaccines" at bounding box center [225, 146] width 204 height 24
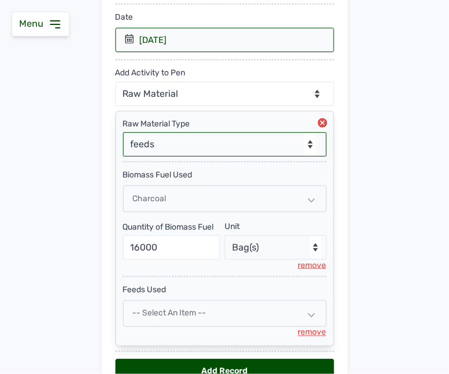
scroll to position [260, 0]
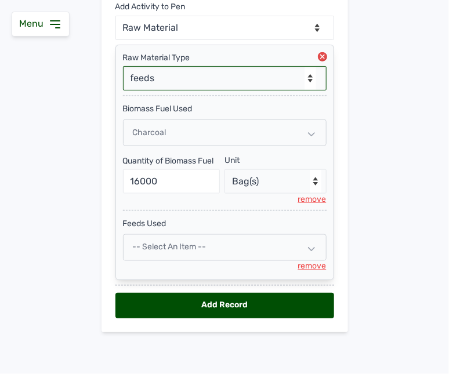
click at [217, 247] on div "-- Select an Item --" at bounding box center [225, 248] width 204 height 27
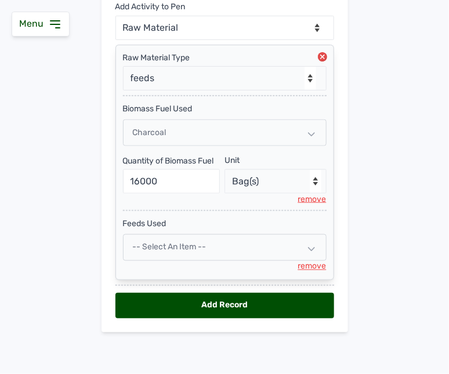
select select
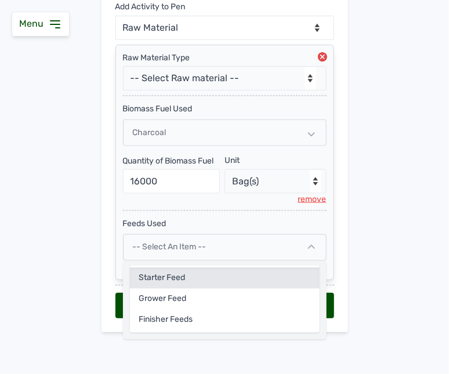
click at [196, 289] on div "Starter feed" at bounding box center [225, 299] width 190 height 21
select select
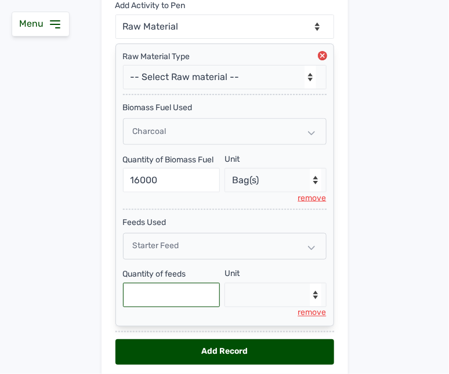
click at [186, 295] on input "text" at bounding box center [172, 295] width 98 height 24
type input "125"
click at [251, 293] on select "--Select unit-- Bag(s) Kg" at bounding box center [276, 295] width 102 height 24
select select "Kg"
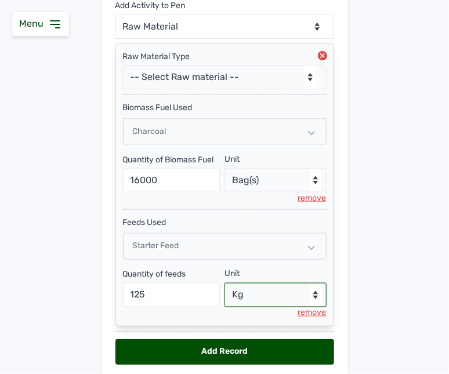
click at [225, 284] on select "--Select unit-- Bag(s) Kg" at bounding box center [276, 295] width 102 height 24
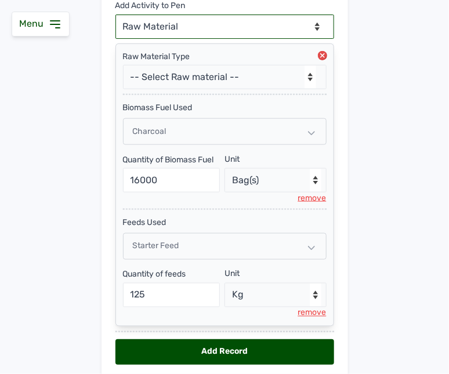
click at [228, 19] on select "--Can select multiple activity to add-- Raw Material Losses Weight" at bounding box center [225, 27] width 219 height 24
select select "Losses"
click at [116, 15] on select "--Can select multiple activity to add-- Raw Material Losses Weight" at bounding box center [225, 27] width 219 height 24
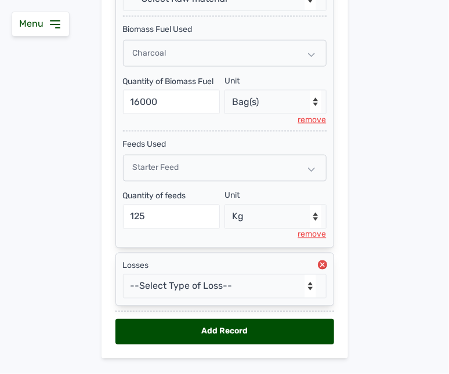
scroll to position [366, 0]
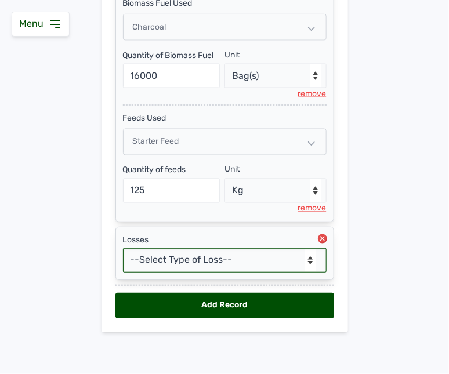
click at [221, 262] on select "--Select Type of Loss-- Mortality Culled Theft" at bounding box center [225, 260] width 204 height 24
select select "Mortality"
click at [123, 248] on select "--Select Type of Loss-- Mortality Culled Theft" at bounding box center [225, 260] width 204 height 24
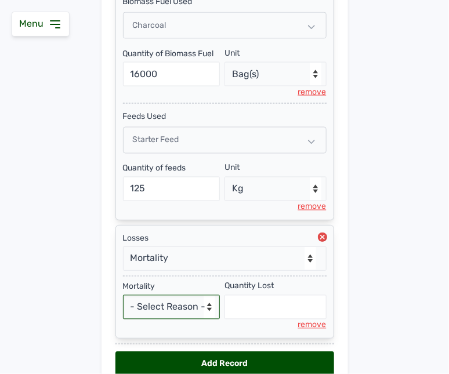
click at [178, 309] on select "- Select Reason - Disease Late Vaccination Wrong Vaccination Heat Lack of Water…" at bounding box center [172, 308] width 98 height 24
select select "Others"
click at [123, 297] on select "- Select Reason - Disease Late Vaccination Wrong Vaccination Heat Lack of Water…" at bounding box center [172, 308] width 98 height 24
select select "null"
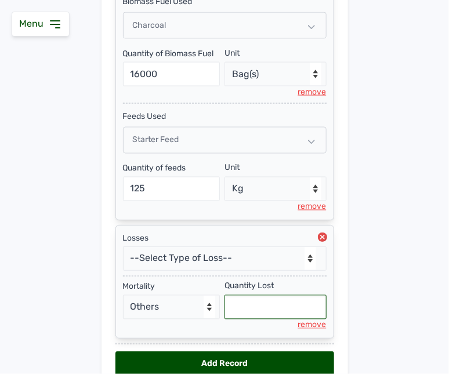
click at [246, 302] on input "text" at bounding box center [276, 308] width 102 height 24
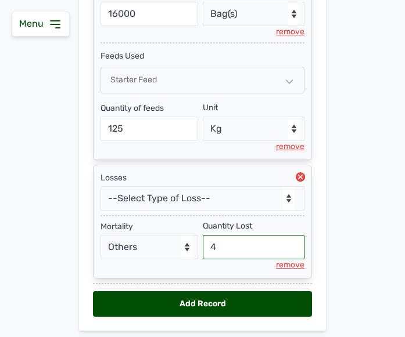
scroll to position [427, 0]
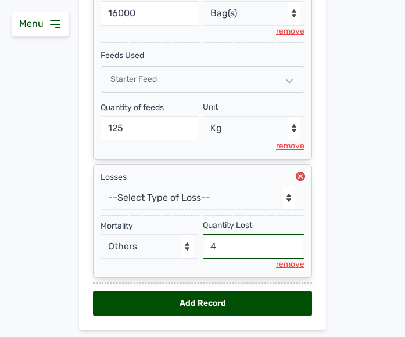
type input "4"
click at [253, 296] on div "Add Record" at bounding box center [202, 304] width 219 height 26
select select "null"
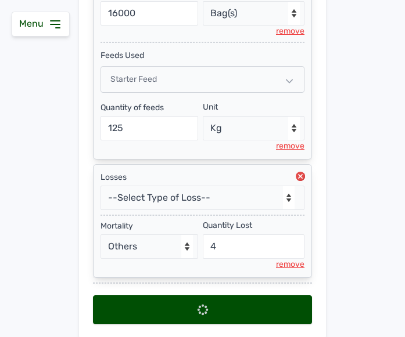
select select
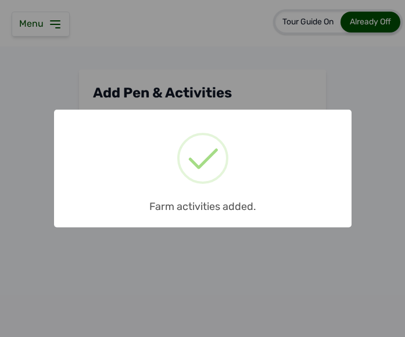
scroll to position [0, 0]
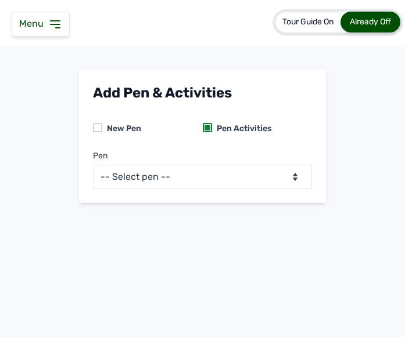
click at [52, 30] on icon at bounding box center [55, 24] width 14 height 14
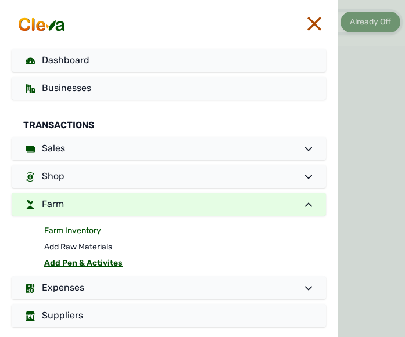
click at [85, 224] on link "Farm Inventory" at bounding box center [185, 231] width 282 height 16
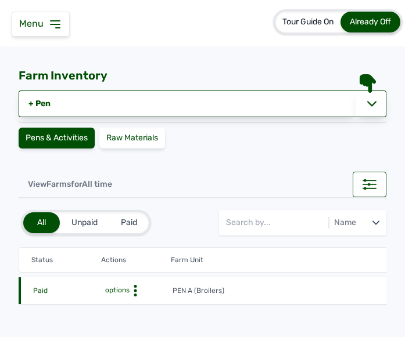
click at [137, 286] on icon at bounding box center [135, 291] width 12 height 12
click at [122, 311] on div "Farm Activities" at bounding box center [129, 309] width 82 height 14
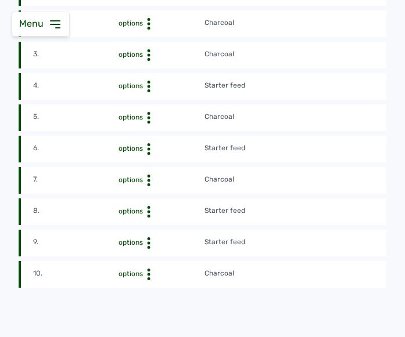
scroll to position [390, 0]
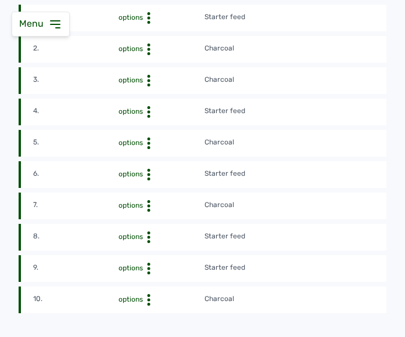
click at [300, 143] on td "Charcoal" at bounding box center [332, 143] width 257 height 13
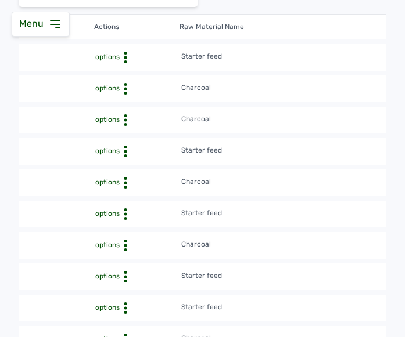
scroll to position [316, 0]
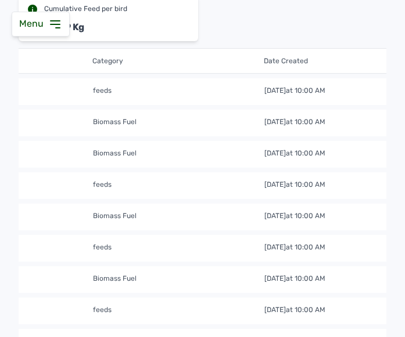
scroll to position [0, 604]
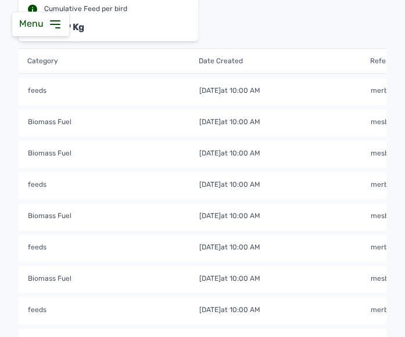
click at [163, 123] on td "Biomass Fuel" at bounding box center [112, 123] width 171 height 13
click at [177, 124] on td "Biomass Fuel" at bounding box center [112, 123] width 171 height 13
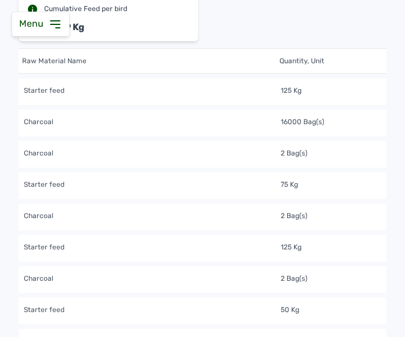
scroll to position [0, 163]
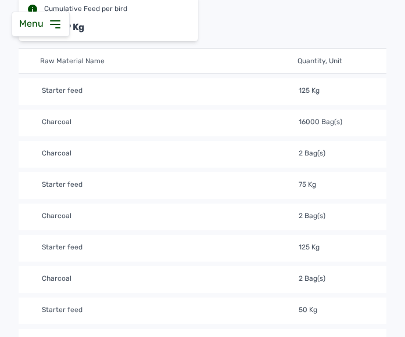
click at [231, 117] on td "Charcoal" at bounding box center [169, 123] width 257 height 13
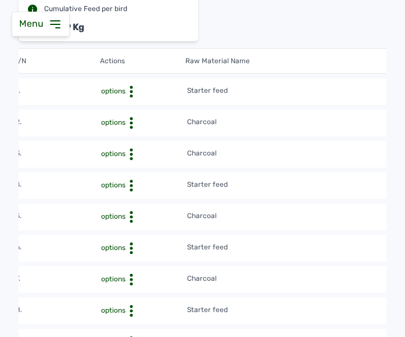
scroll to position [0, 0]
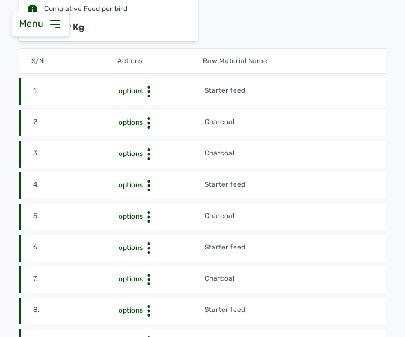
click at [150, 98] on icon at bounding box center [149, 92] width 12 height 12
click at [146, 98] on icon at bounding box center [149, 92] width 12 height 12
click at [145, 140] on div "Delete" at bounding box center [161, 141] width 82 height 14
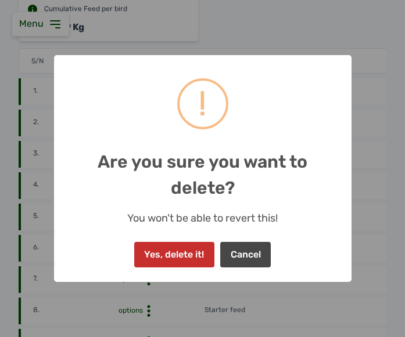
click at [195, 253] on button "Yes, delete it!" at bounding box center [174, 255] width 80 height 26
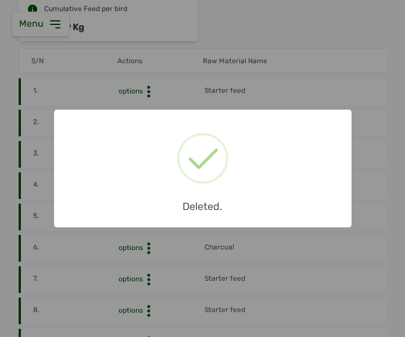
click at [370, 189] on div "× Deleted. OK No Cancel" at bounding box center [202, 168] width 405 height 337
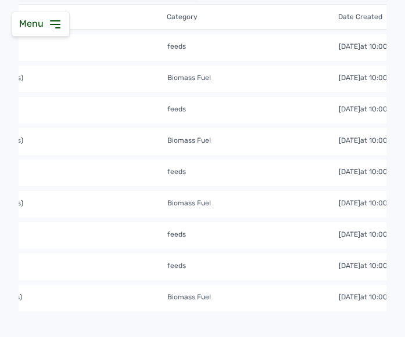
scroll to position [363, 0]
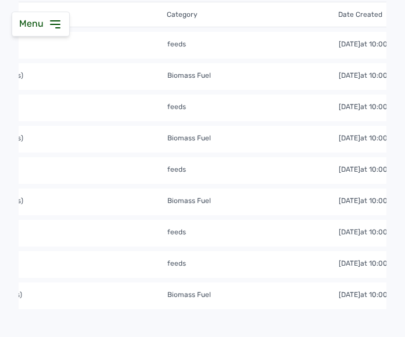
click at [318, 290] on td "Biomass Fuel" at bounding box center [252, 296] width 171 height 13
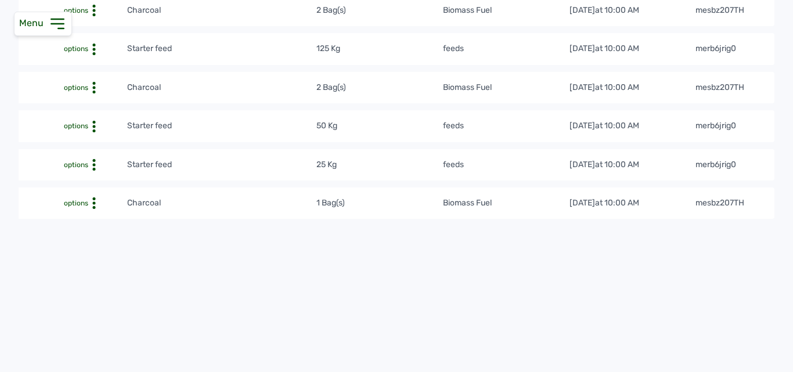
scroll to position [392, 0]
click at [524, 221] on div "S/N Actions Raw Material Name Quantity, Unit Category Date Created Reference # …" at bounding box center [397, 63] width 756 height 460
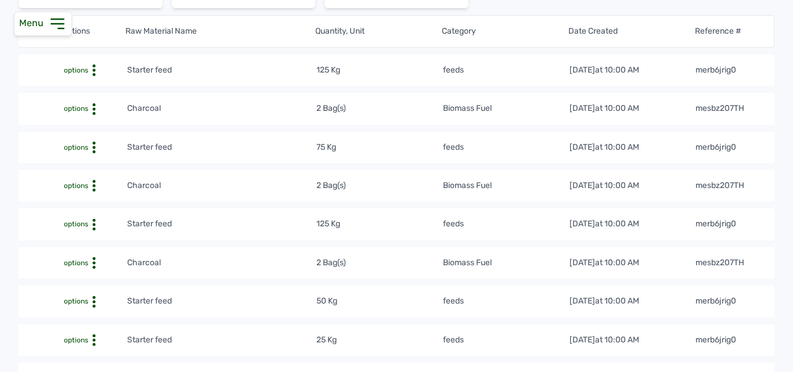
scroll to position [203, 0]
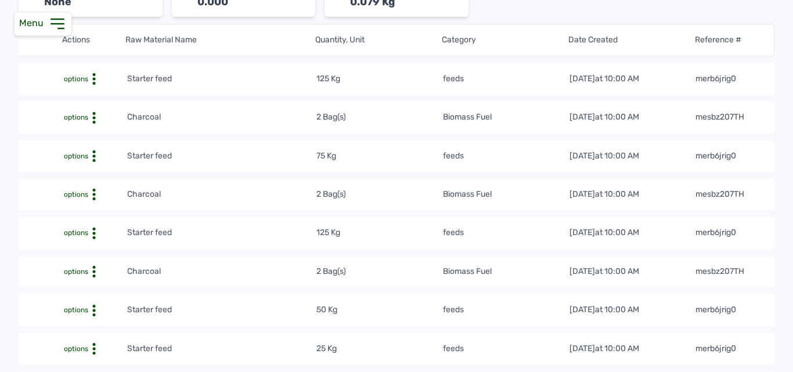
click at [402, 195] on td "2 Bag(s)" at bounding box center [379, 194] width 127 height 13
click at [266, 141] on tr "2. options Charcoal 2 Bag(s) Biomass Fuel 24th Aug 2025 at 10:00 AM mesbz207TH" at bounding box center [377, 156] width 793 height 31
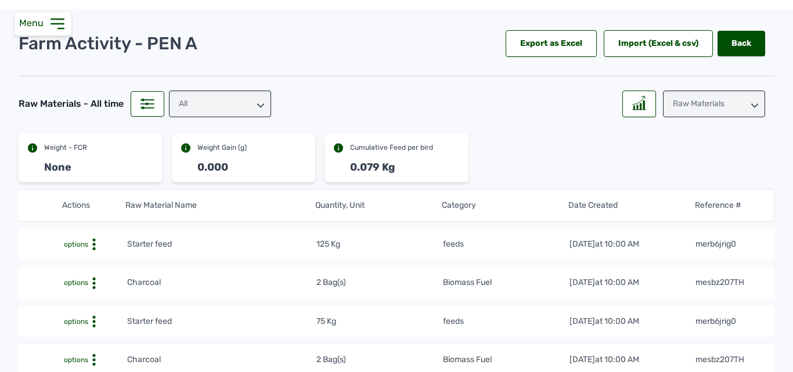
scroll to position [0, 0]
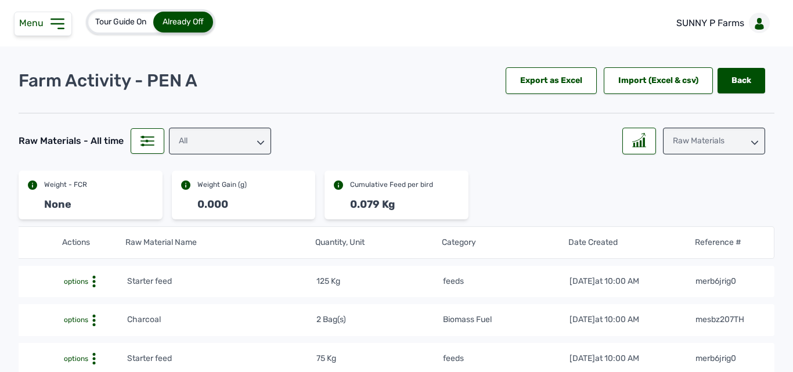
click at [232, 135] on div "All" at bounding box center [220, 141] width 102 height 27
click at [50, 23] on icon at bounding box center [57, 24] width 19 height 19
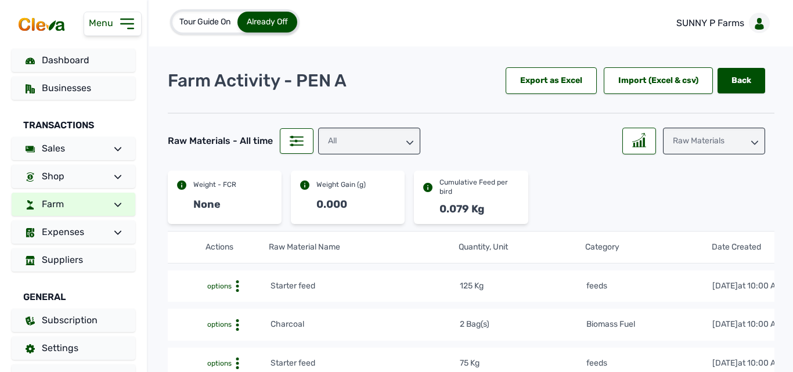
click at [79, 212] on link "Farm" at bounding box center [74, 204] width 124 height 23
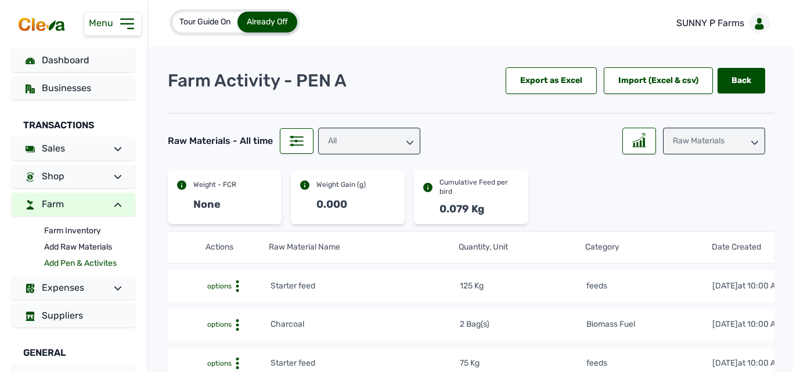
click at [74, 261] on link "Add Pen & Activites" at bounding box center [89, 263] width 91 height 16
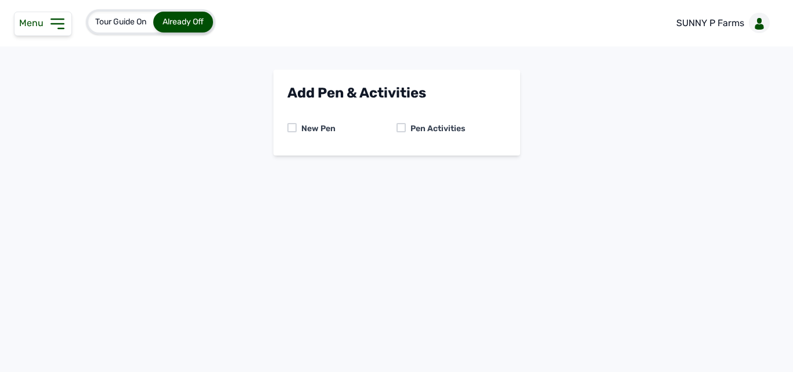
click at [403, 130] on div at bounding box center [401, 127] width 9 height 9
click at [398, 178] on select "-- Select pen -- PEN A (Broilers)" at bounding box center [396, 177] width 219 height 24
select select "mesbkeoa5506"
click at [287, 165] on select "-- Select pen -- PEN A (Broilers)" at bounding box center [396, 177] width 219 height 24
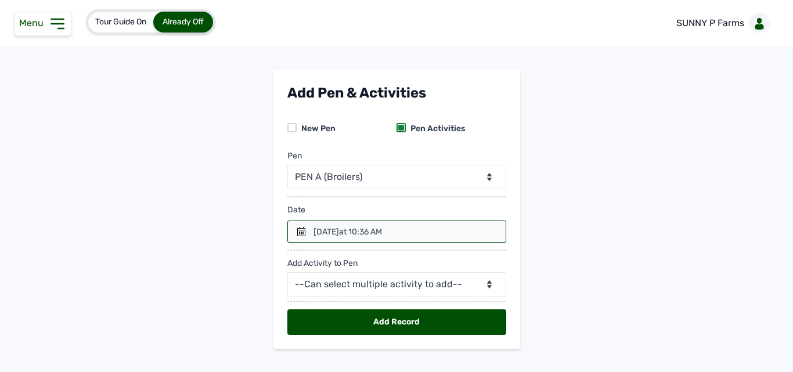
click at [298, 235] on icon at bounding box center [301, 231] width 8 height 9
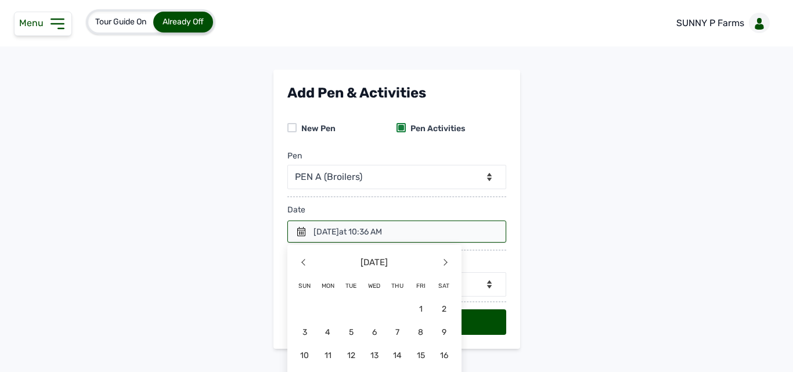
scroll to position [70, 0]
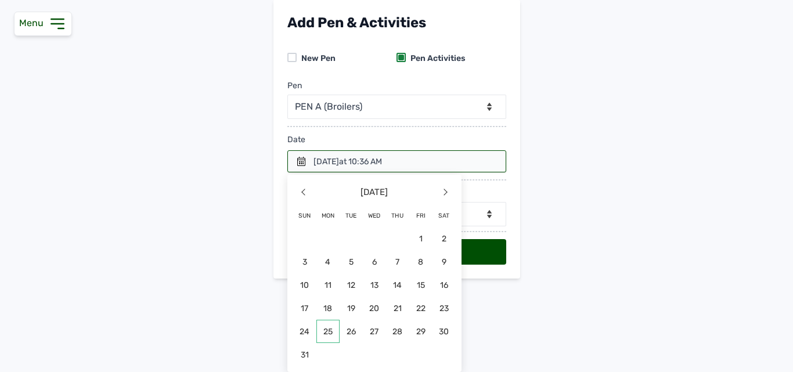
click at [433, 333] on span "25" at bounding box center [444, 331] width 23 height 23
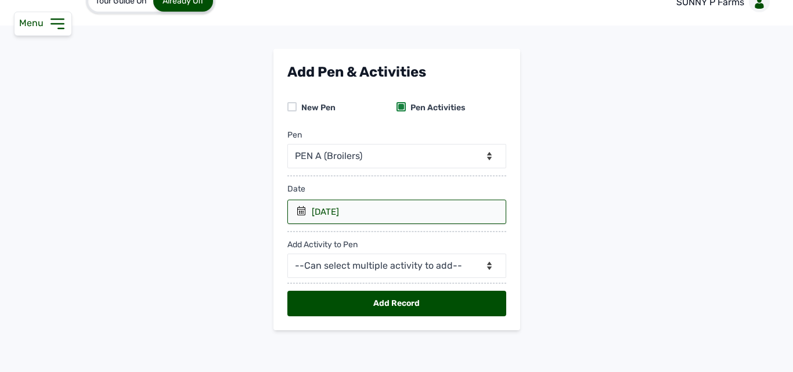
click at [393, 245] on div "Add Activity to Pen --Can select multiple activity to add-- Raw Material Losses…" at bounding box center [396, 251] width 219 height 54
click at [398, 268] on select "--Can select multiple activity to add-- Raw Material Losses Weight" at bounding box center [396, 266] width 219 height 24
select select "Raw Material"
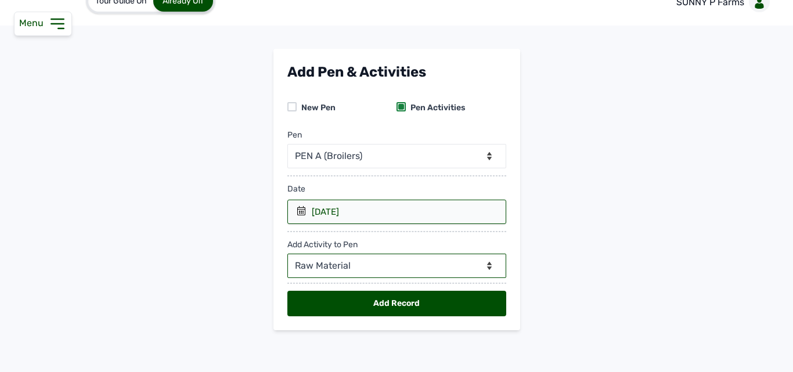
click at [287, 254] on select "--Can select multiple activity to add-- Raw Material Losses Weight" at bounding box center [396, 266] width 219 height 24
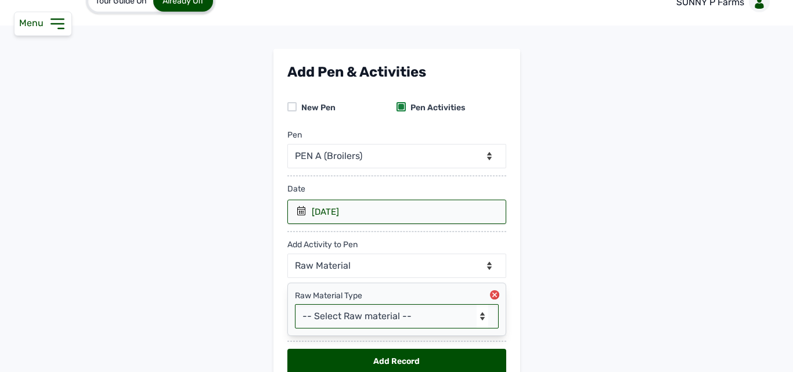
click at [350, 326] on select "-- Select Raw material -- Biomass Fuel feeds medications vaccines" at bounding box center [397, 316] width 204 height 24
select select "Biomass Fuel"
click at [295, 304] on select "-- Select Raw material -- Biomass Fuel feeds medications vaccines" at bounding box center [397, 316] width 204 height 24
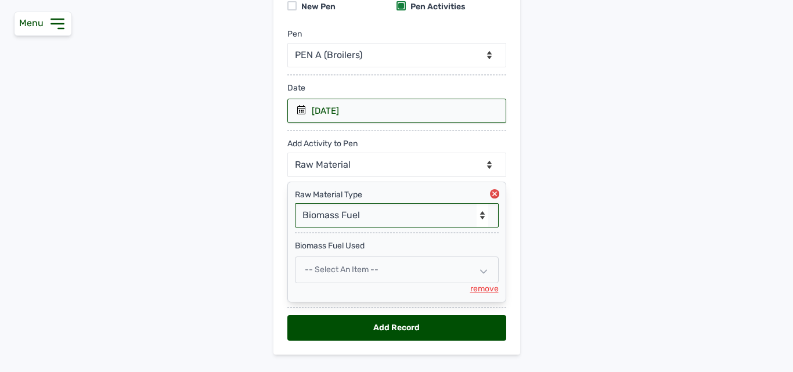
scroll to position [146, 0]
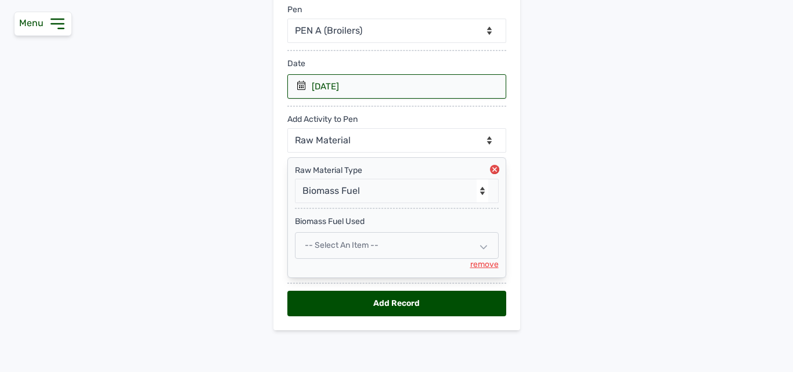
click at [357, 243] on span "-- Select an Item --" at bounding box center [342, 245] width 74 height 10
select select
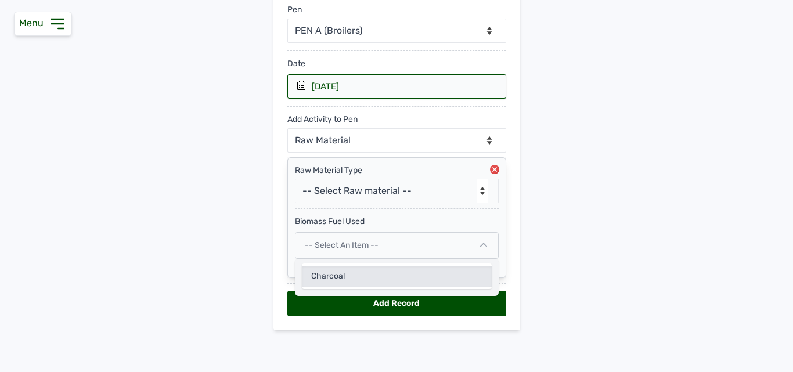
click at [328, 275] on div "Charcoal" at bounding box center [397, 276] width 190 height 21
select select
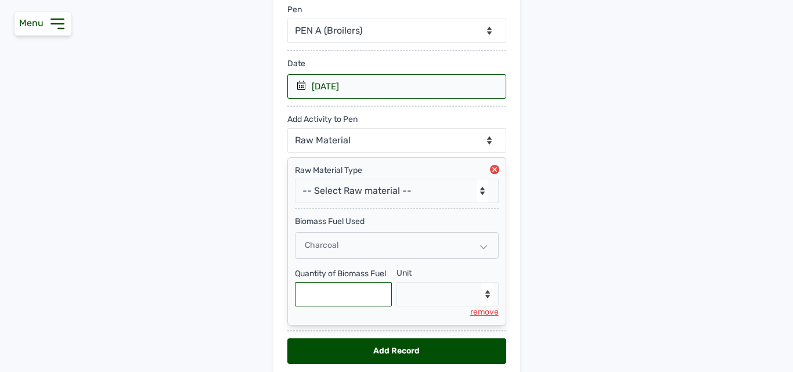
click at [318, 300] on input "text" at bounding box center [344, 294] width 98 height 24
type input "2"
click at [408, 294] on select "--Select unit-- Bag(s)" at bounding box center [448, 294] width 102 height 24
select select "Bag(s)"
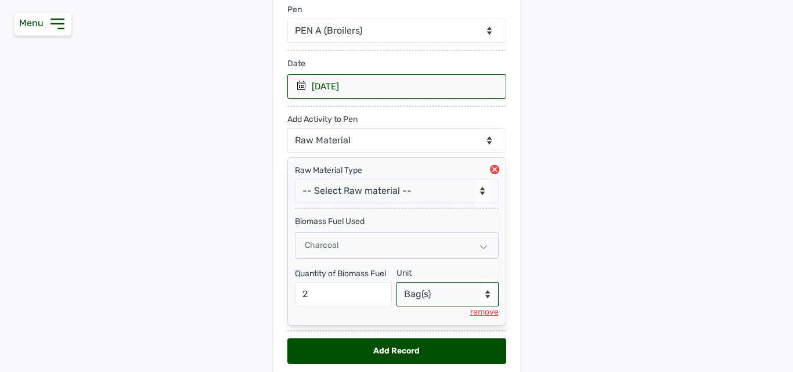
click at [397, 282] on select "--Select unit-- Bag(s)" at bounding box center [448, 294] width 102 height 24
click at [387, 350] on div "Add Record" at bounding box center [396, 351] width 219 height 26
select select "null"
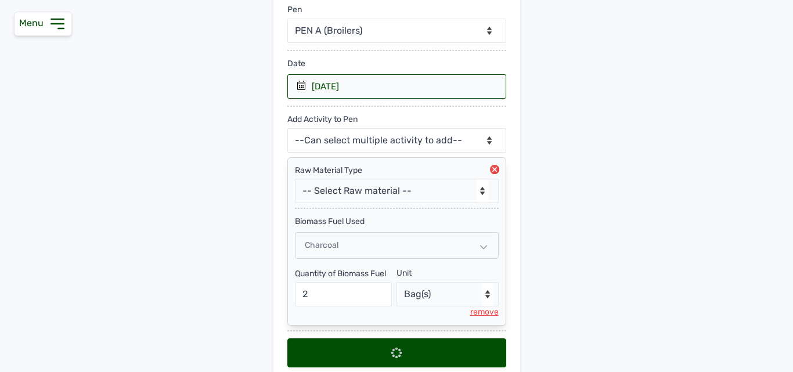
select select
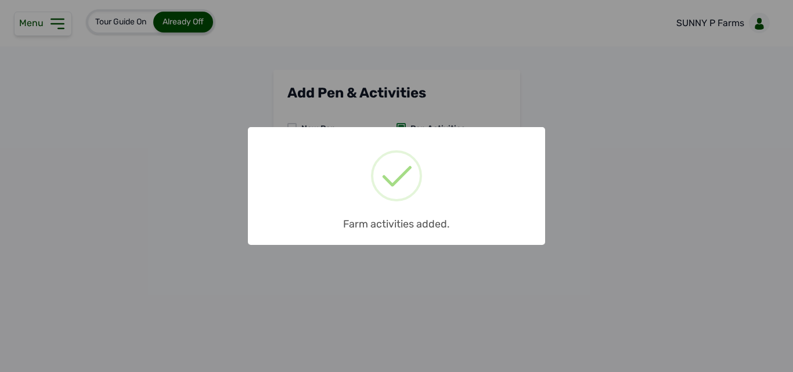
scroll to position [0, 0]
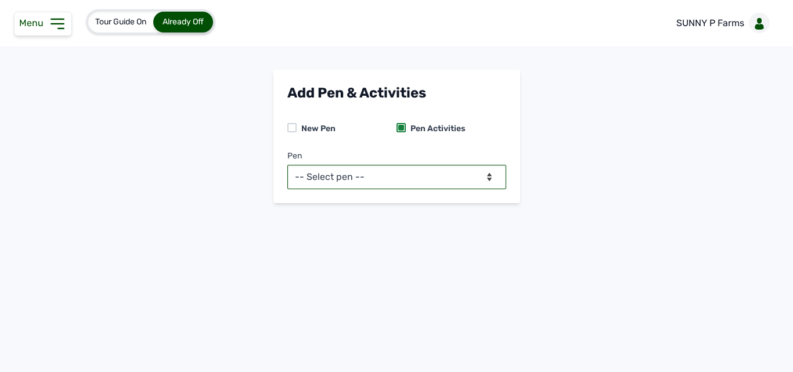
click at [398, 178] on select "-- Select pen -- PEN A (Broilers)" at bounding box center [396, 177] width 219 height 24
click at [57, 17] on icon at bounding box center [57, 24] width 19 height 19
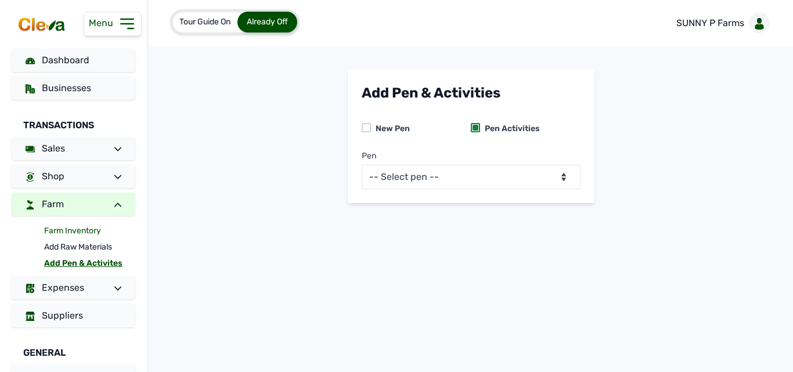
click at [72, 234] on link "Farm Inventory" at bounding box center [89, 231] width 91 height 16
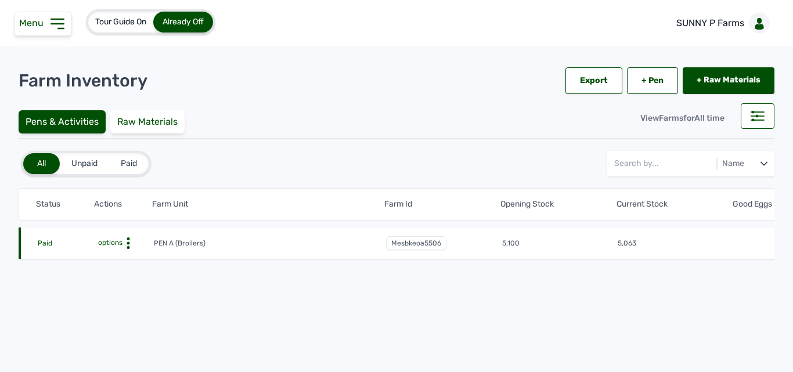
click at [129, 243] on circle at bounding box center [128, 243] width 3 height 3
click at [131, 264] on div "Farm Activities" at bounding box center [111, 261] width 82 height 14
